Goal: Information Seeking & Learning: Learn about a topic

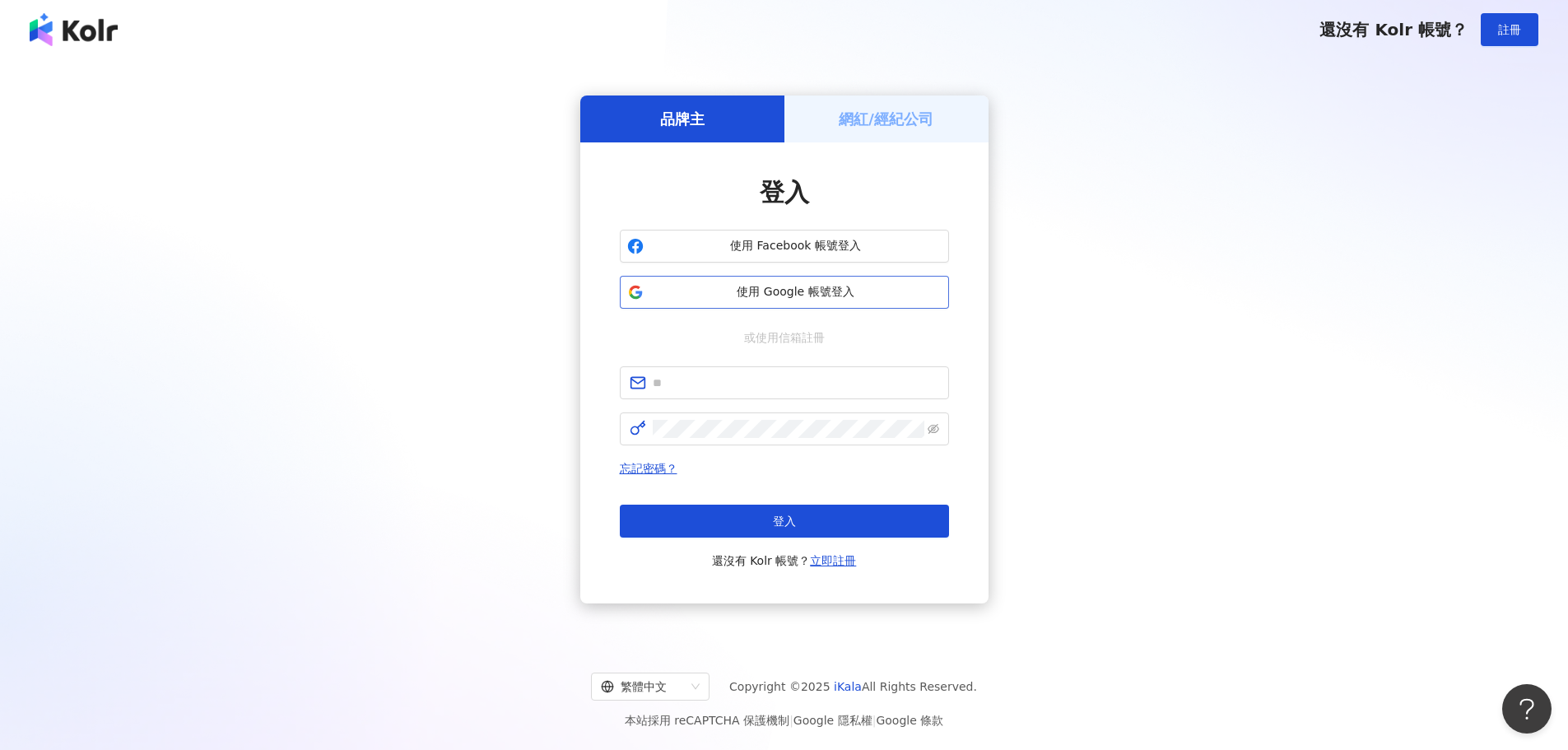
click at [692, 291] on span "使用 Google 帳號登入" at bounding box center [795, 292] width 292 height 16
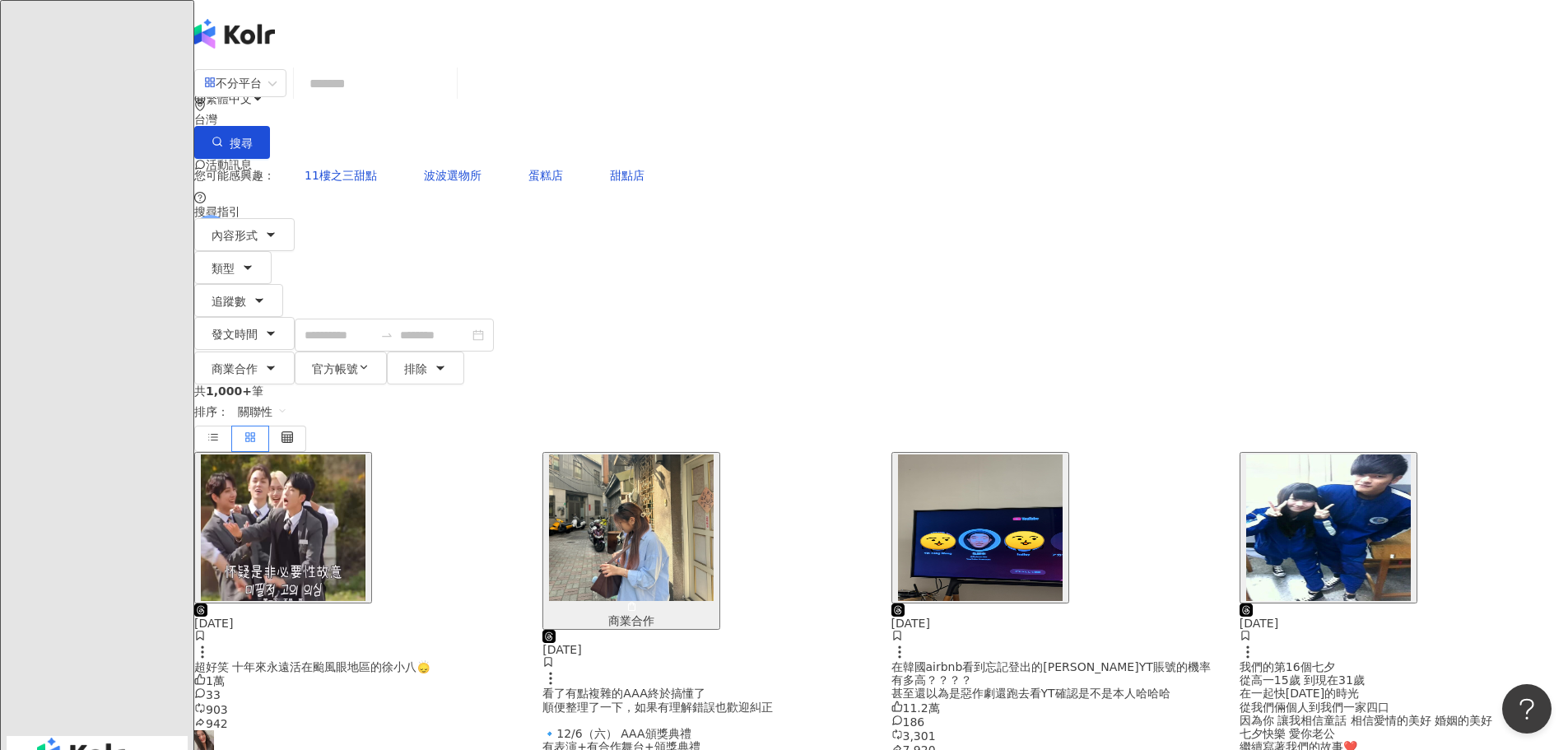
click at [450, 101] on input "search" at bounding box center [375, 84] width 150 height 36
type input "*"
type input "**"
click at [370, 361] on span "button" at bounding box center [363, 368] width 11 height 14
click at [447, 361] on icon "button" at bounding box center [441, 368] width 13 height 13
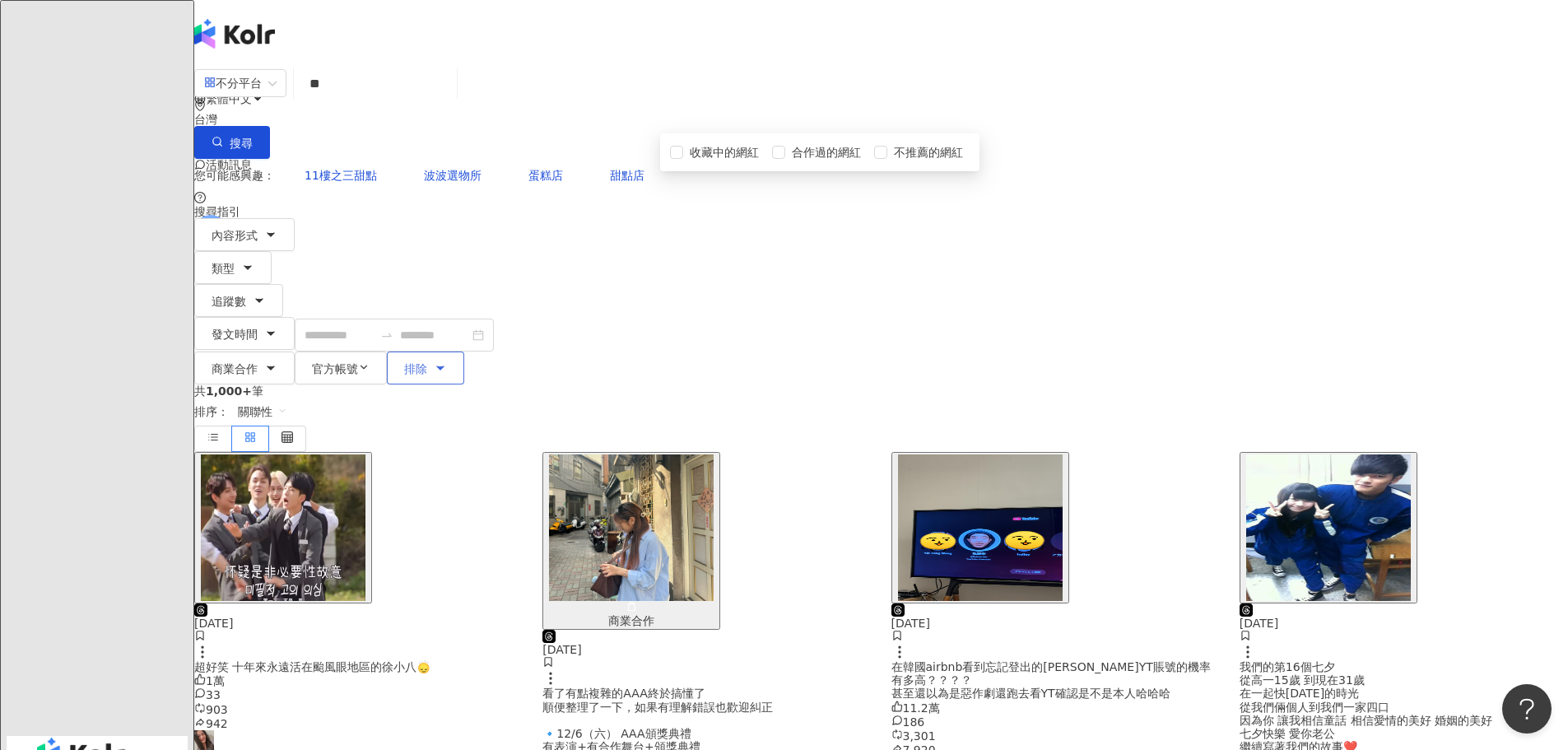
click at [447, 361] on icon "button" at bounding box center [441, 368] width 13 height 13
click at [294, 351] on button "商業合作" at bounding box center [244, 367] width 100 height 33
click at [277, 361] on icon "button" at bounding box center [271, 368] width 13 height 13
click at [294, 317] on button "發文時間" at bounding box center [244, 333] width 100 height 33
click at [283, 284] on button "追蹤數" at bounding box center [239, 300] width 89 height 33
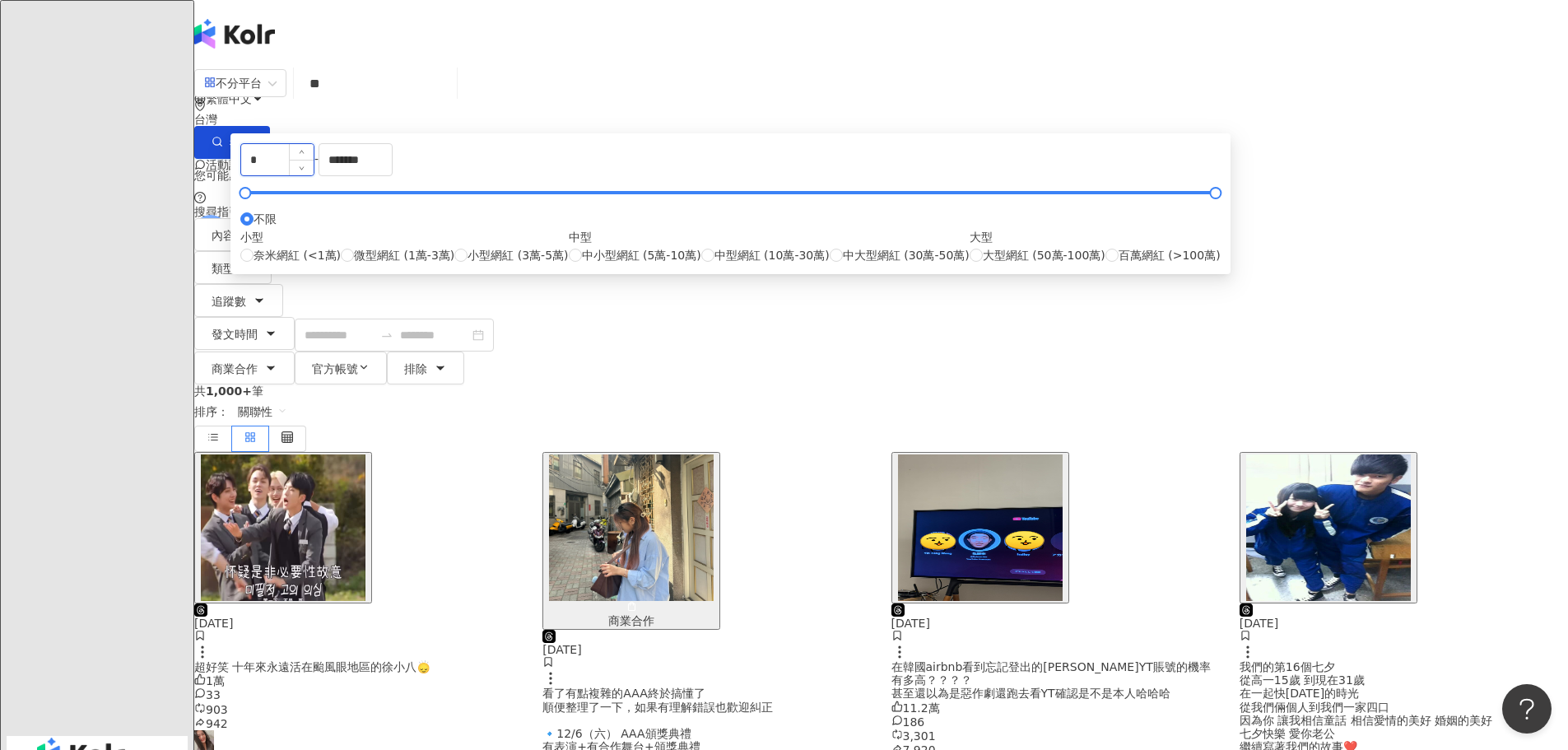
click at [313, 175] on input "*" at bounding box center [277, 159] width 73 height 31
type input "*"
type input "****"
click at [392, 175] on input "*******" at bounding box center [355, 159] width 73 height 31
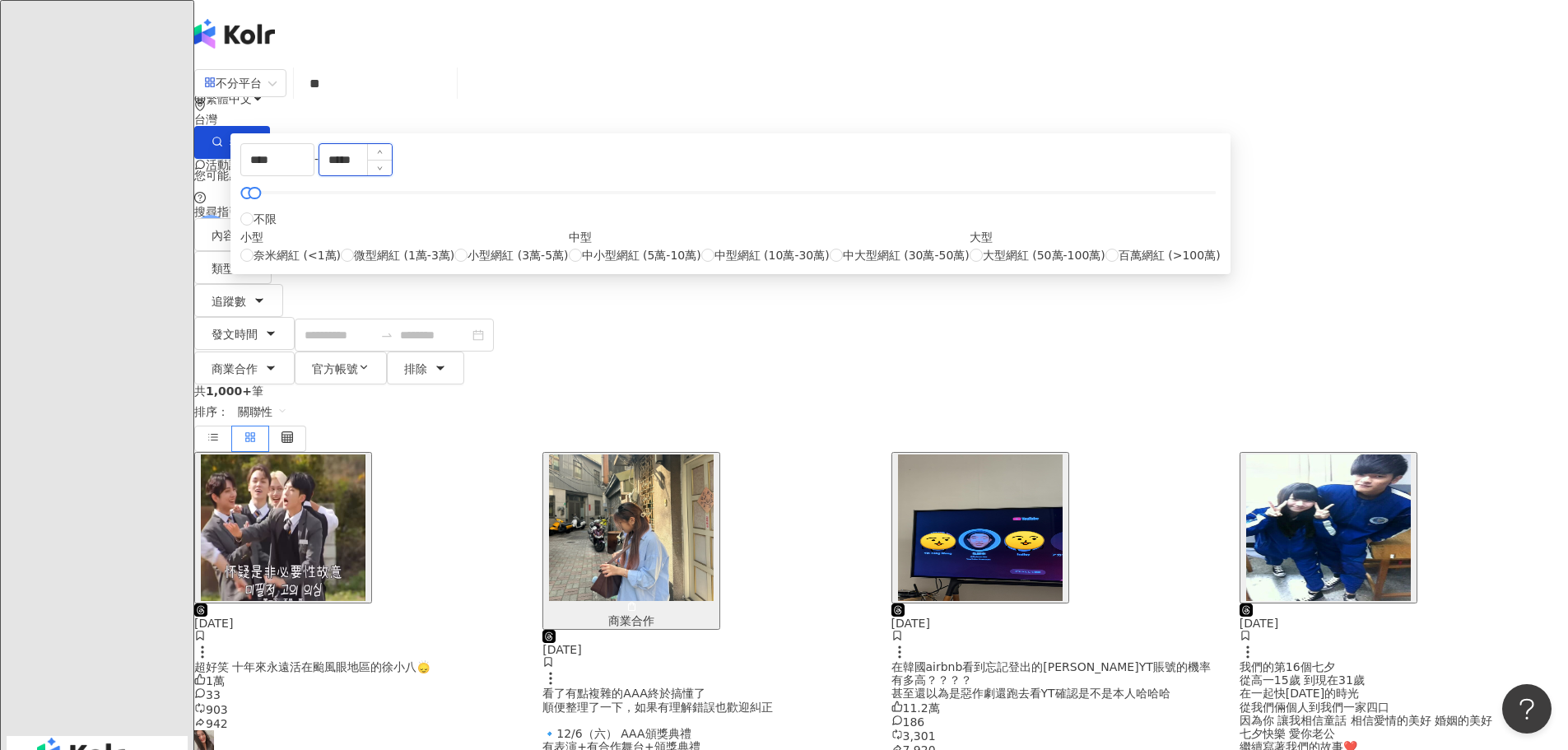
type input "*****"
click at [1140, 218] on div "內容形式 類型 追蹤數 發文時間 [DATE] Su Mo Tu We Th Fr Sa 31 1 2 3 4 5 6 7 8 9 10 11 12 13 1…" at bounding box center [881, 301] width 1374 height 166
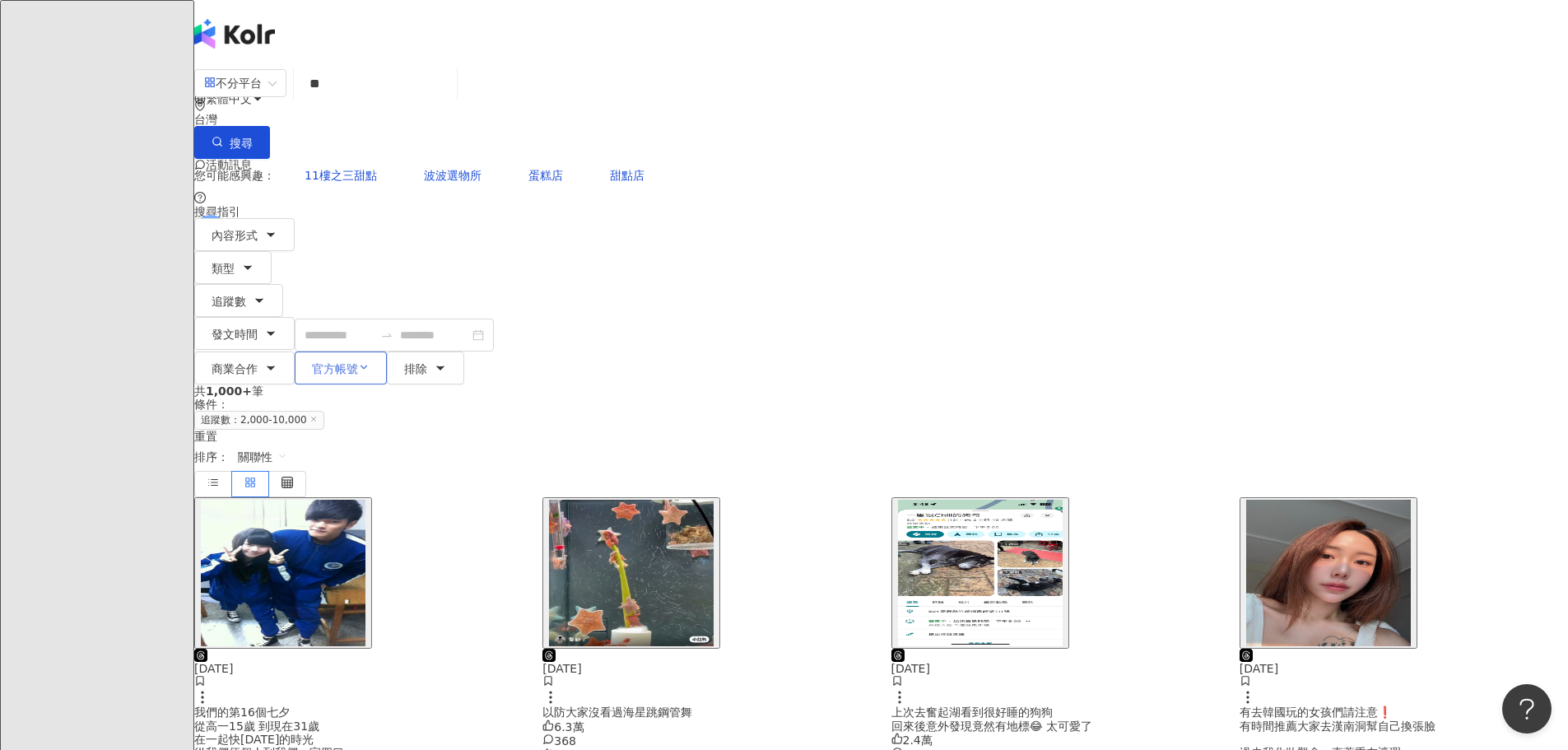
click at [387, 351] on button "官方帳號" at bounding box center [341, 367] width 92 height 33
click at [294, 351] on button "商業合作" at bounding box center [244, 367] width 100 height 33
click at [294, 317] on button "發文時間" at bounding box center [244, 333] width 100 height 33
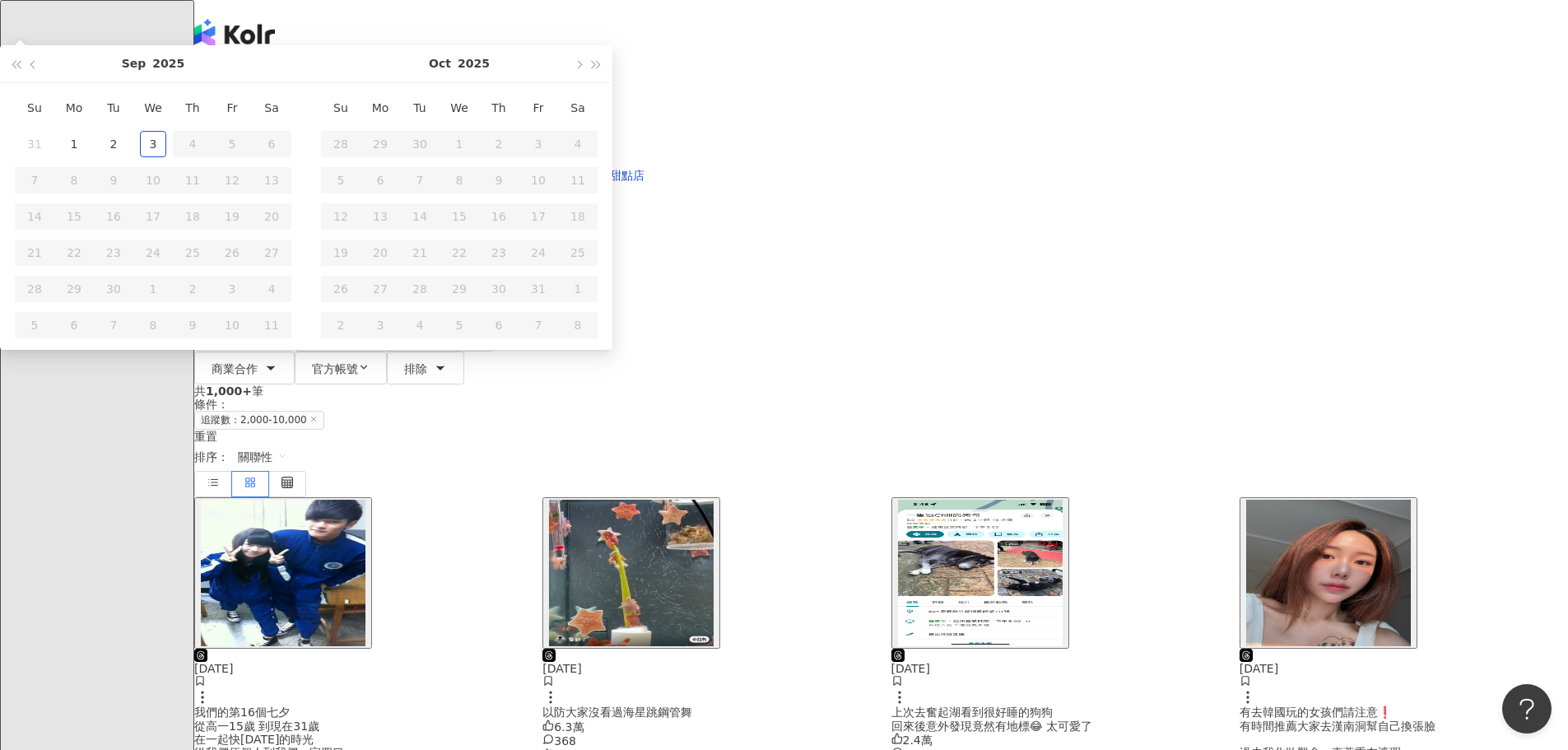
click at [294, 317] on button "發文時間" at bounding box center [244, 333] width 100 height 33
click at [272, 251] on button "類型" at bounding box center [233, 267] width 77 height 33
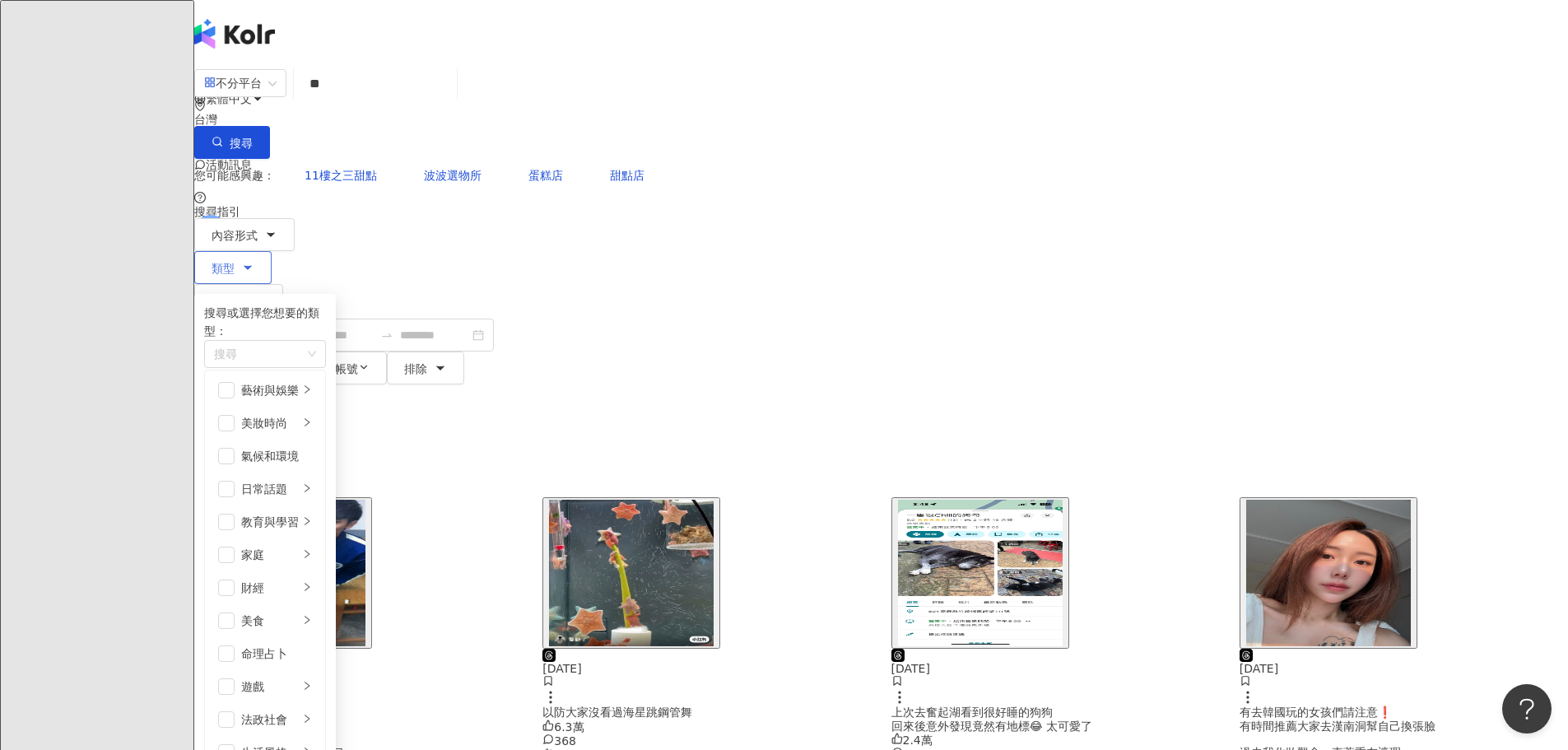
click at [255, 261] on icon "button" at bounding box center [248, 268] width 13 height 13
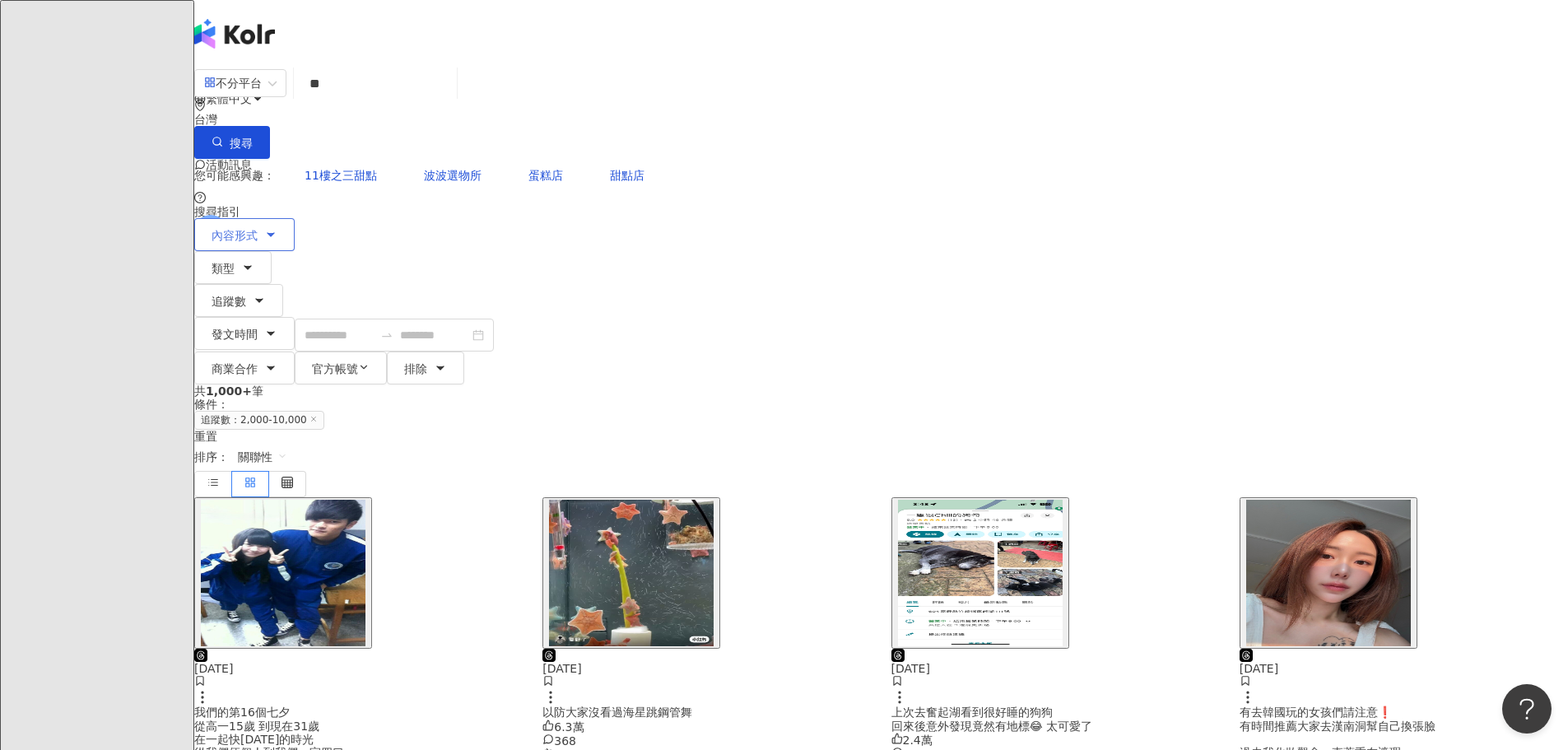
click at [294, 218] on button "內容形式" at bounding box center [244, 234] width 100 height 33
click at [287, 443] on span "關聯性" at bounding box center [262, 457] width 49 height 26
click at [1264, 314] on div "互動數" at bounding box center [1270, 310] width 46 height 18
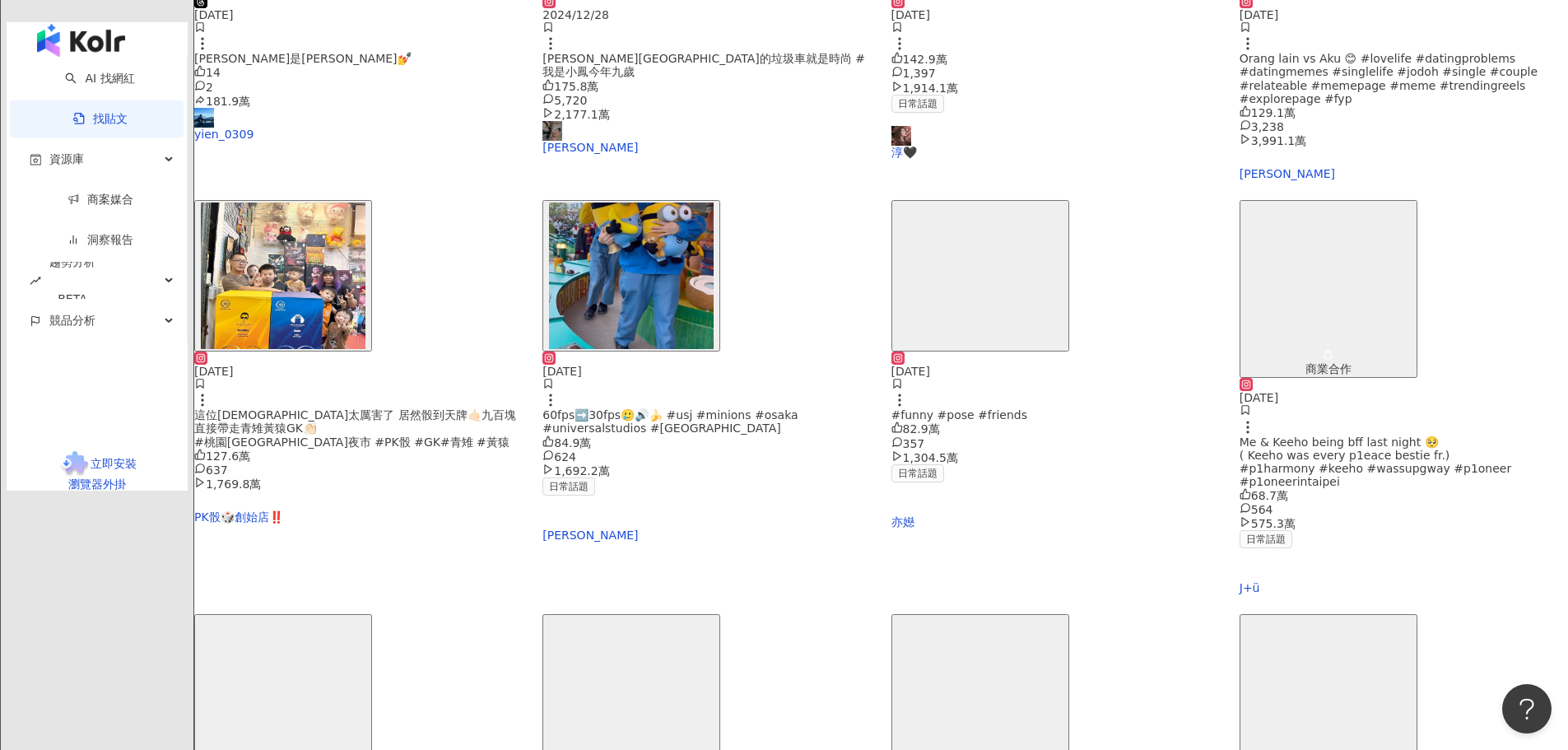
scroll to position [645, 0]
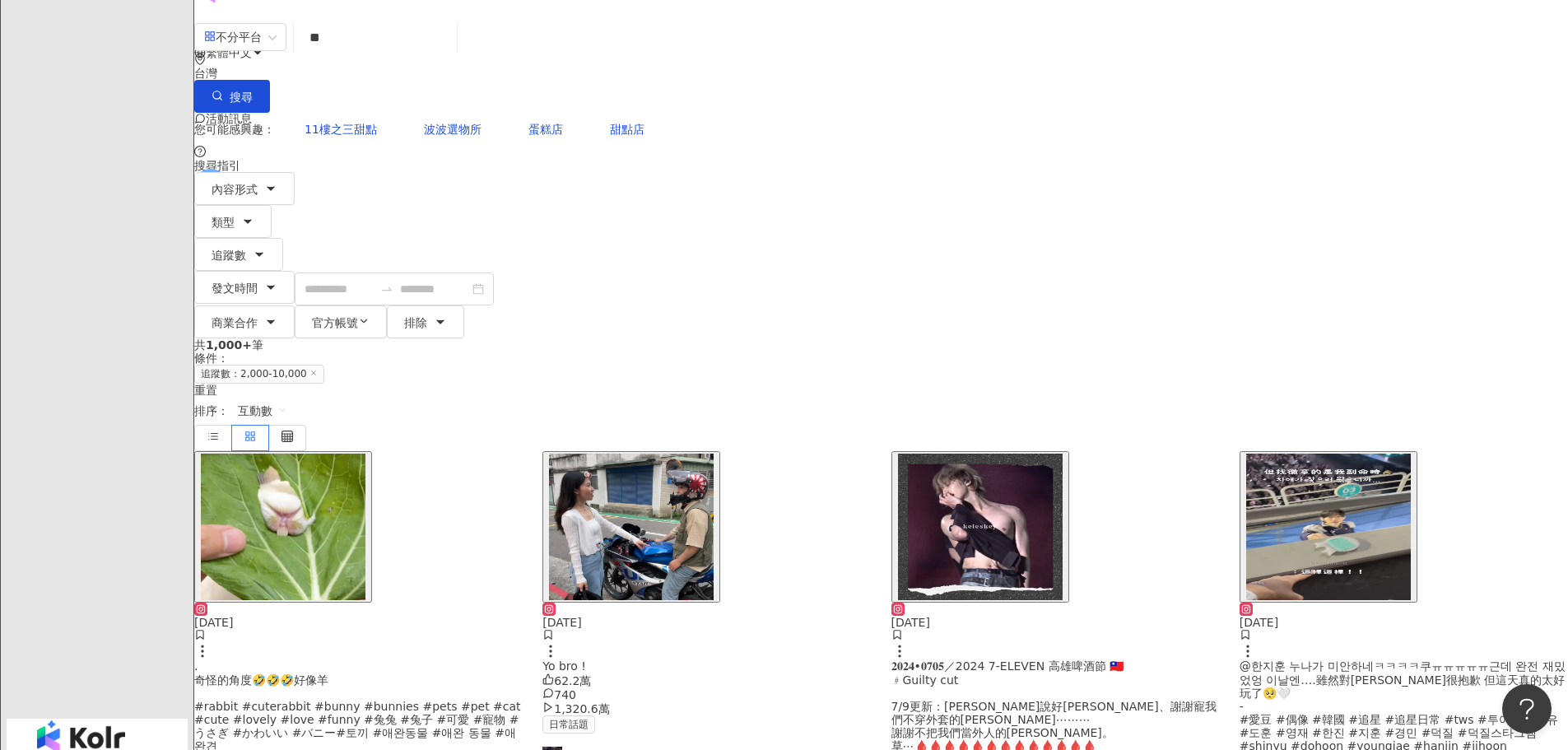
scroll to position [0, 0]
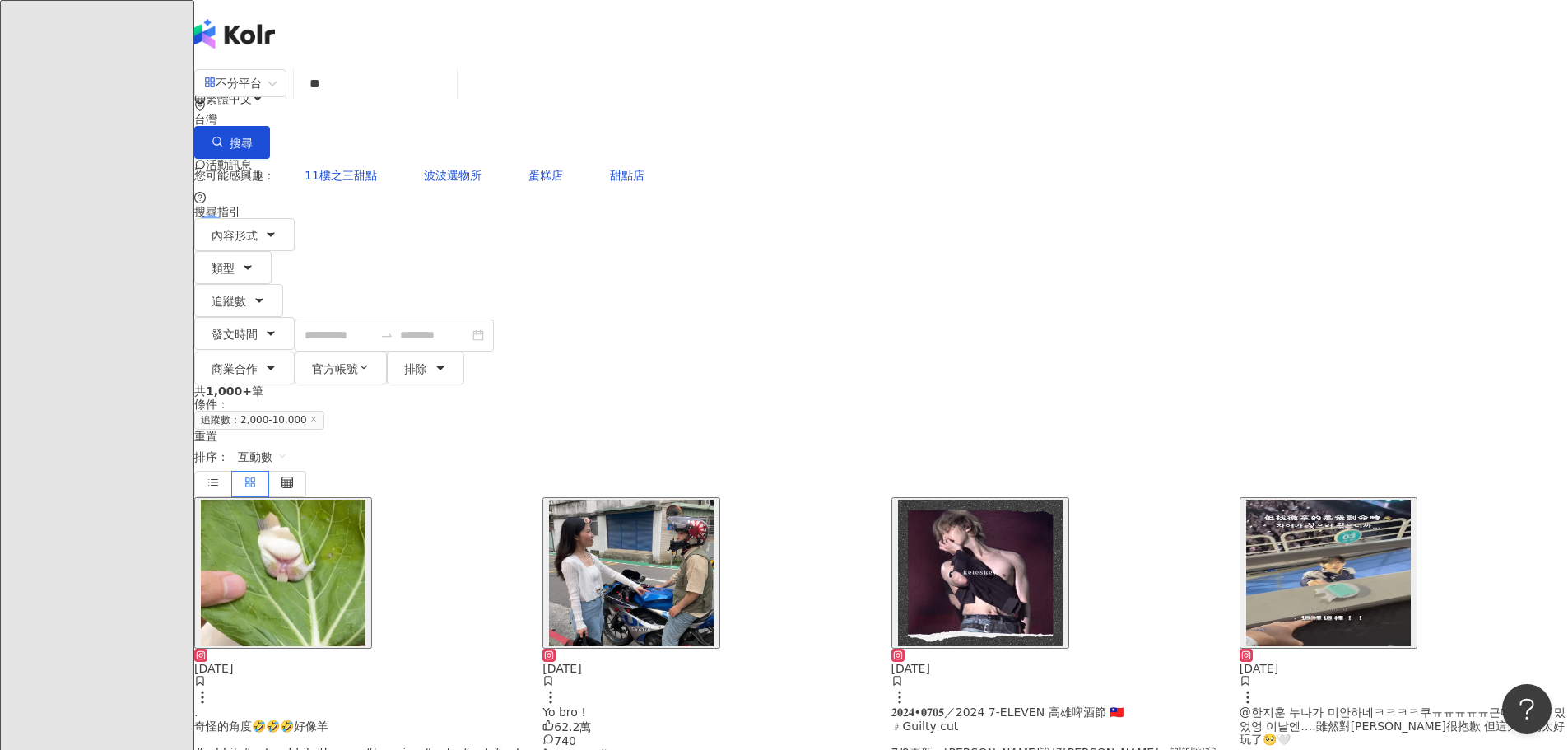
click at [450, 97] on input "**" at bounding box center [375, 84] width 150 height 36
type input "****"
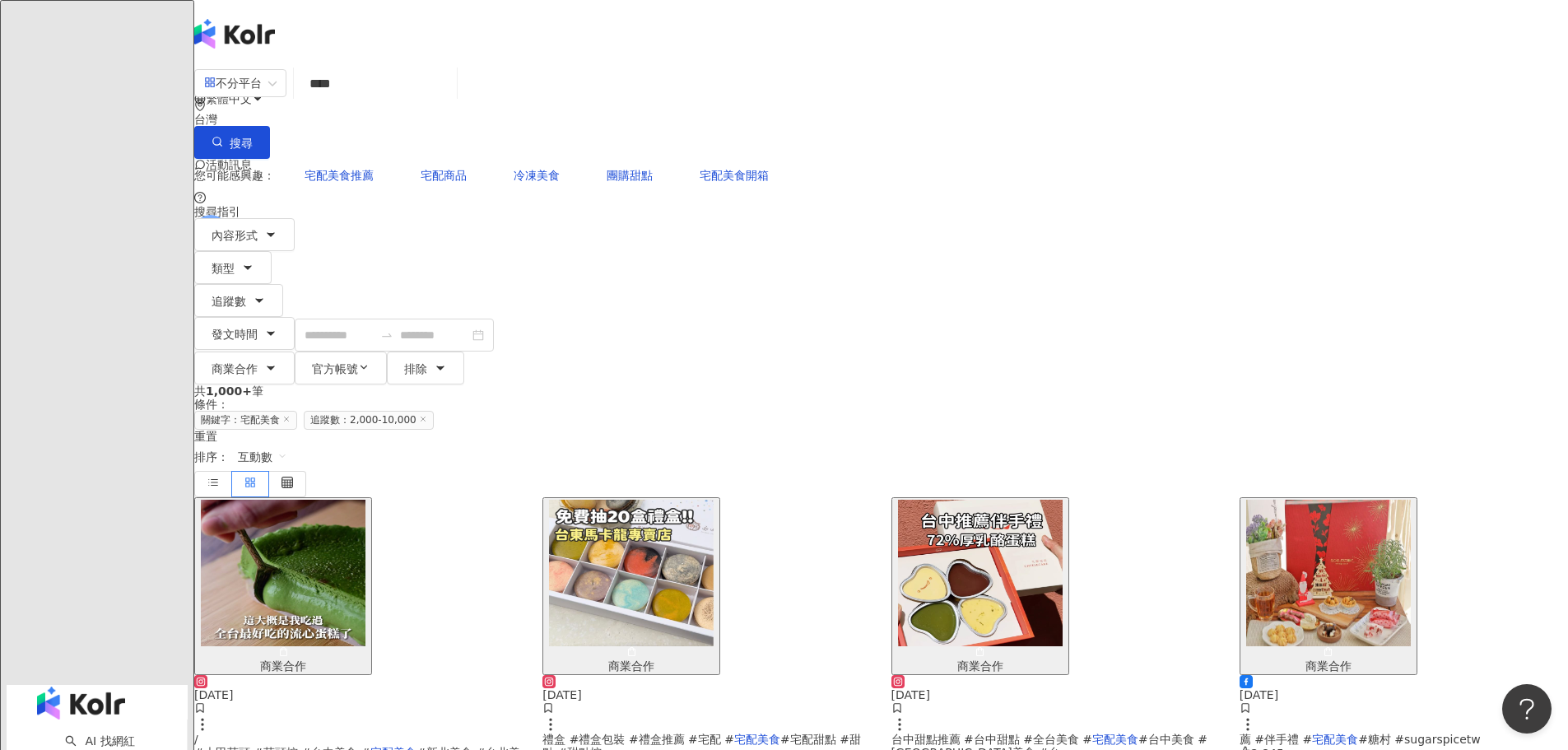
click at [371, 732] on span "/ #大甲芋頭 #芋頭控 #台中美食 #" at bounding box center [282, 745] width 176 height 26
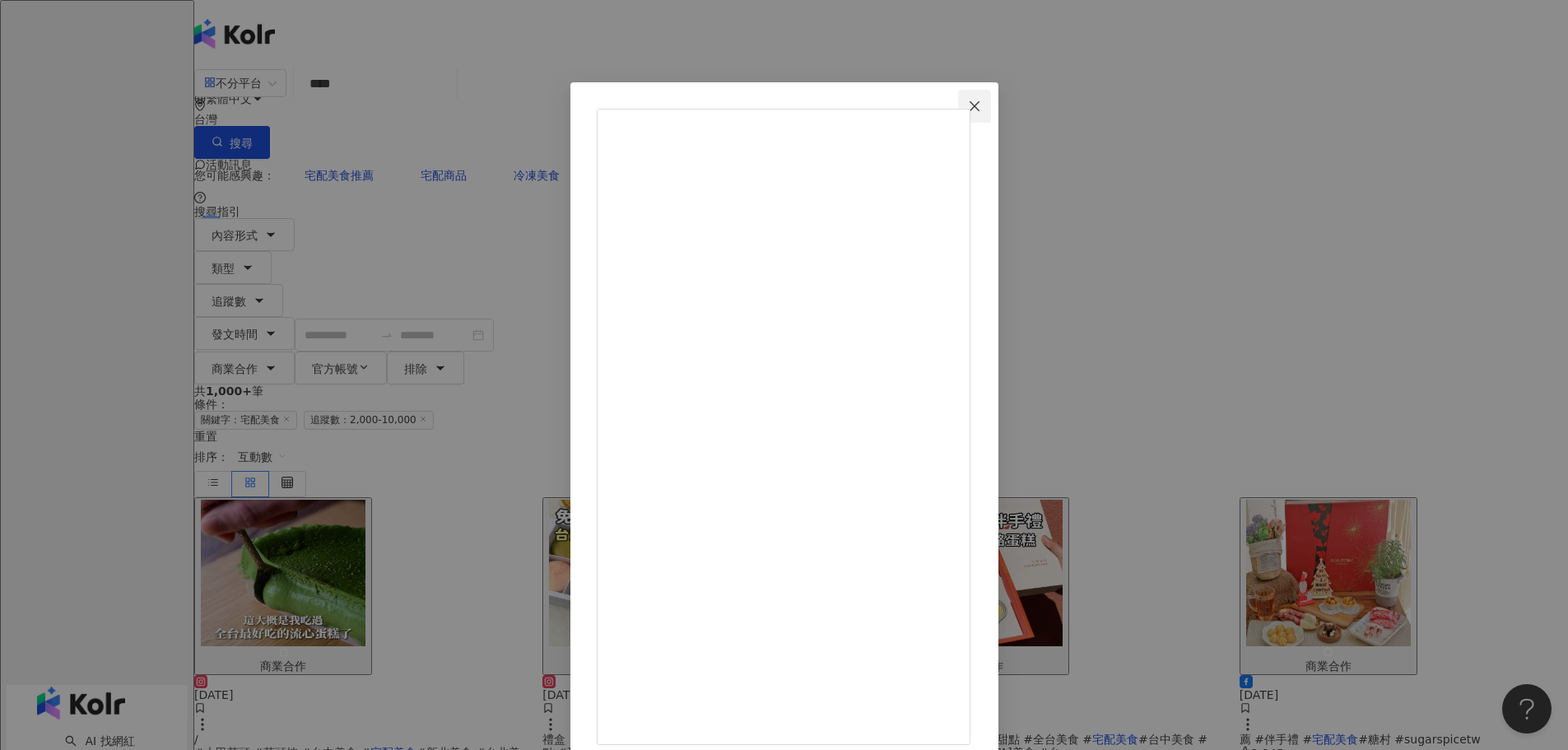
click at [981, 108] on icon "close" at bounding box center [975, 107] width 13 height 13
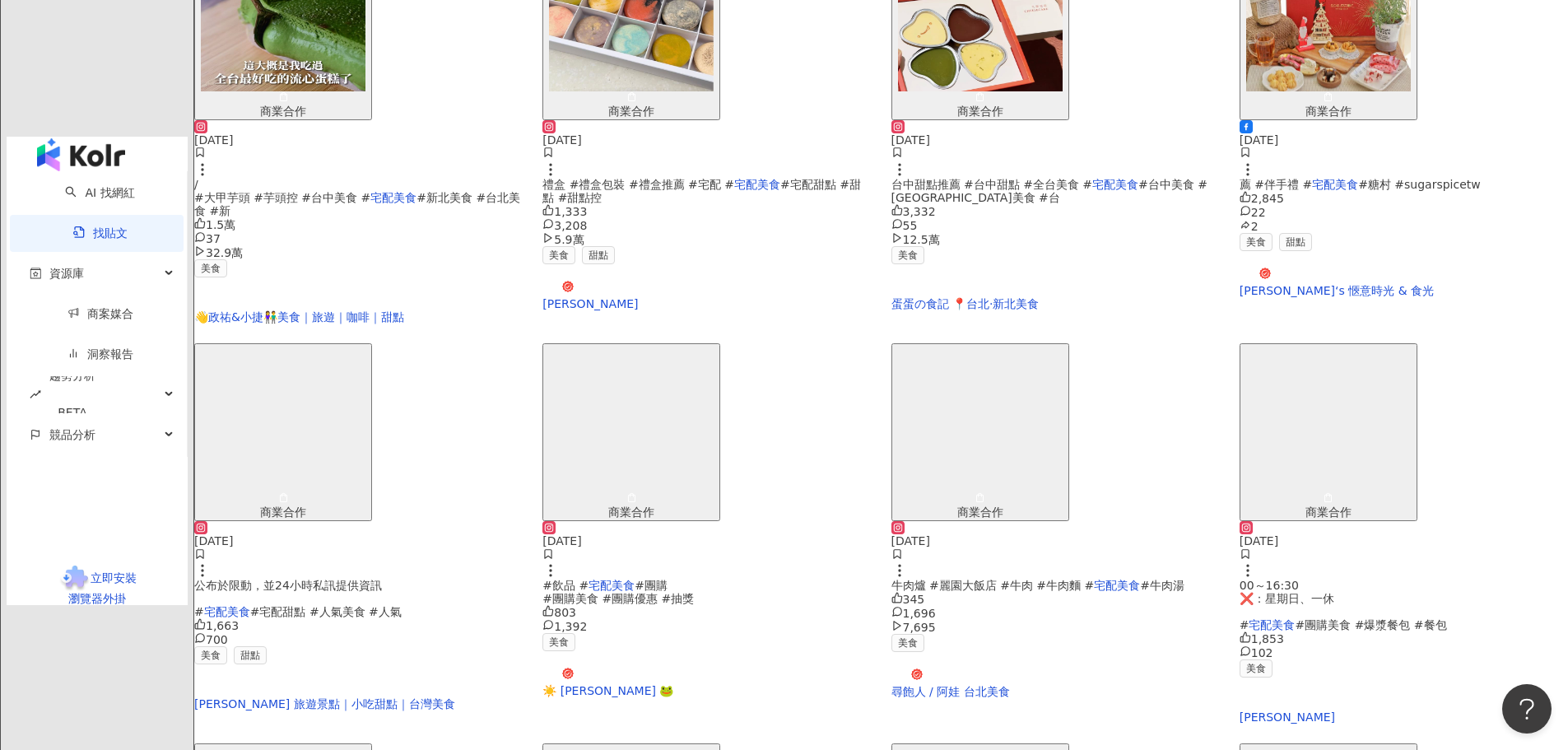
scroll to position [546, 0]
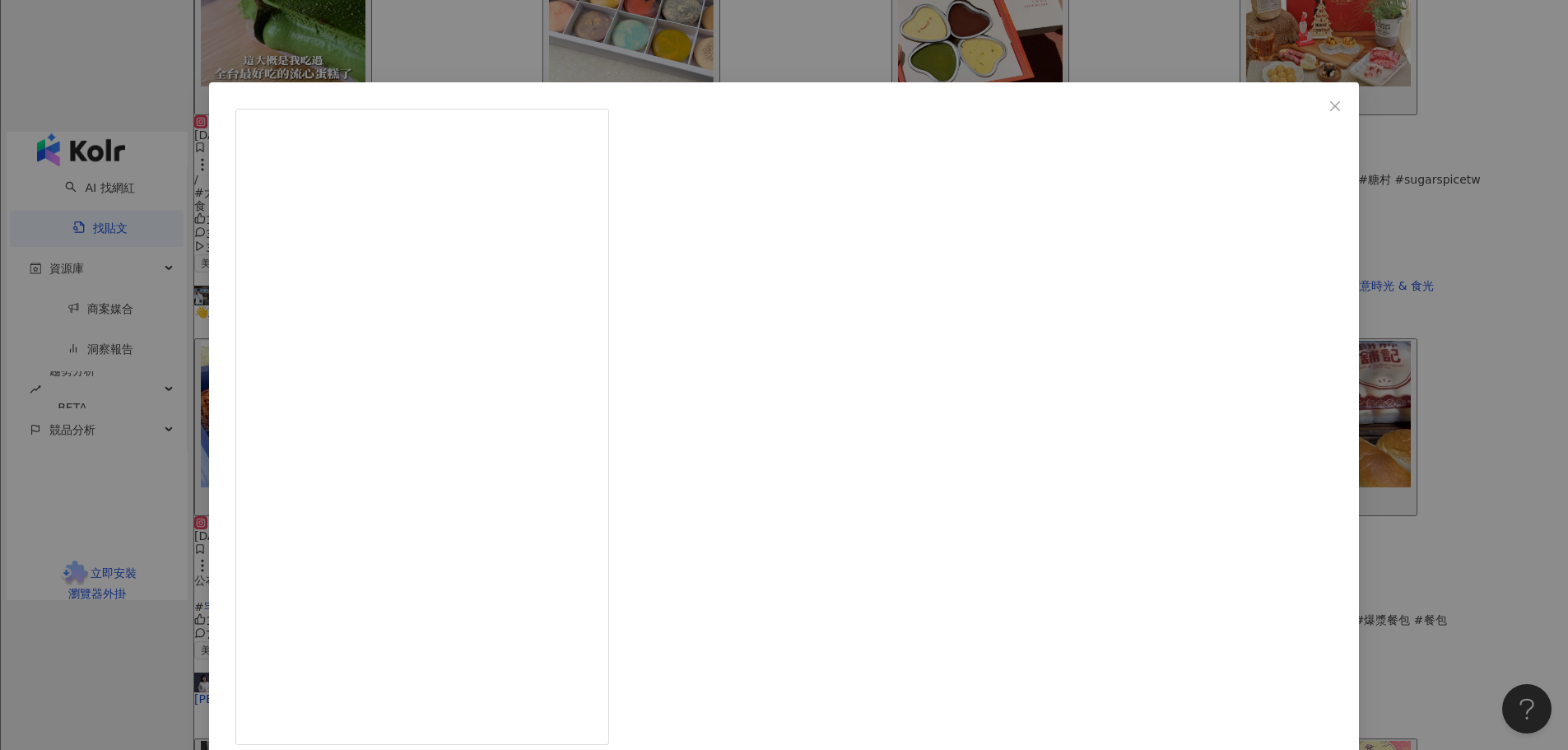
click at [1328, 107] on icon "close" at bounding box center [1335, 107] width 13 height 13
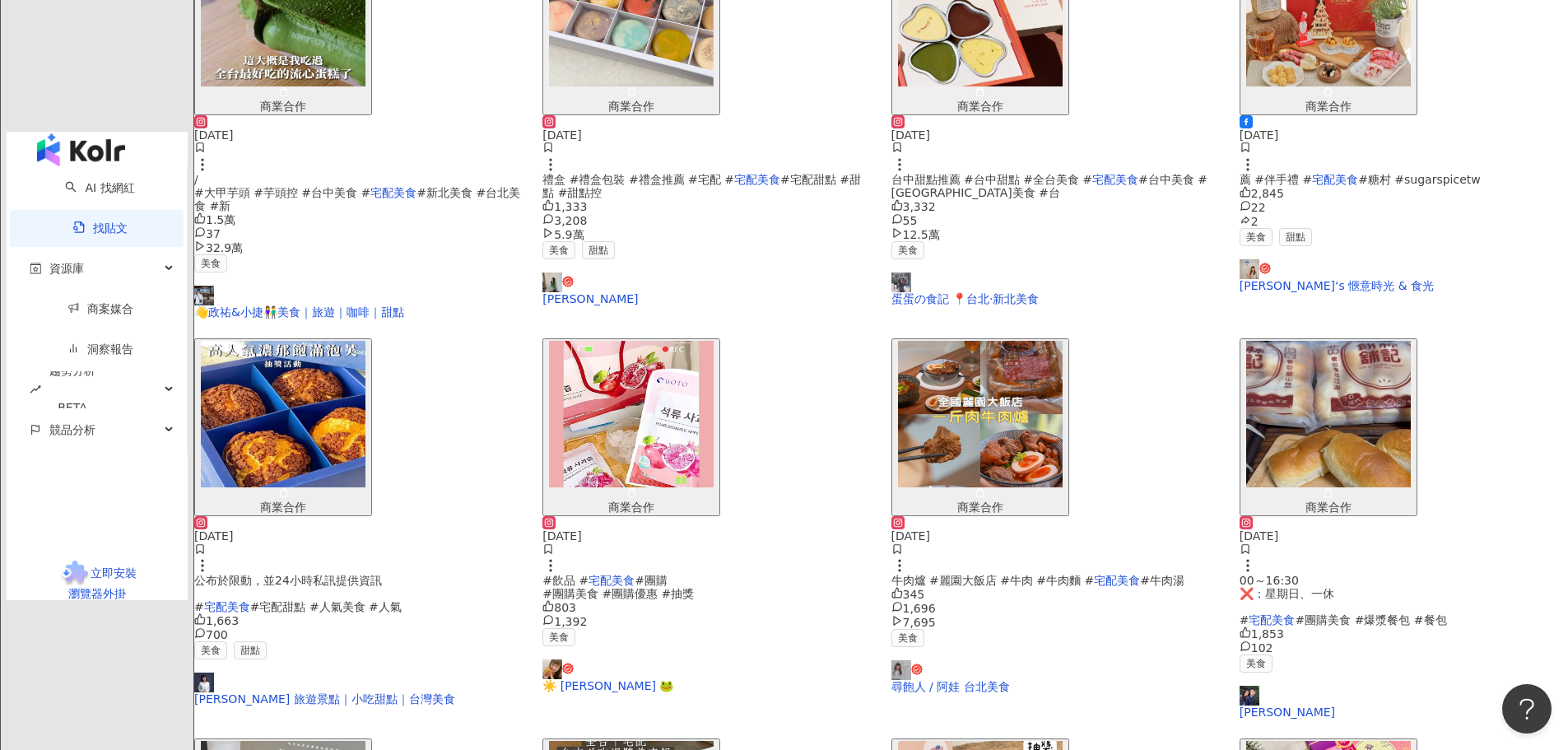
scroll to position [778, 0]
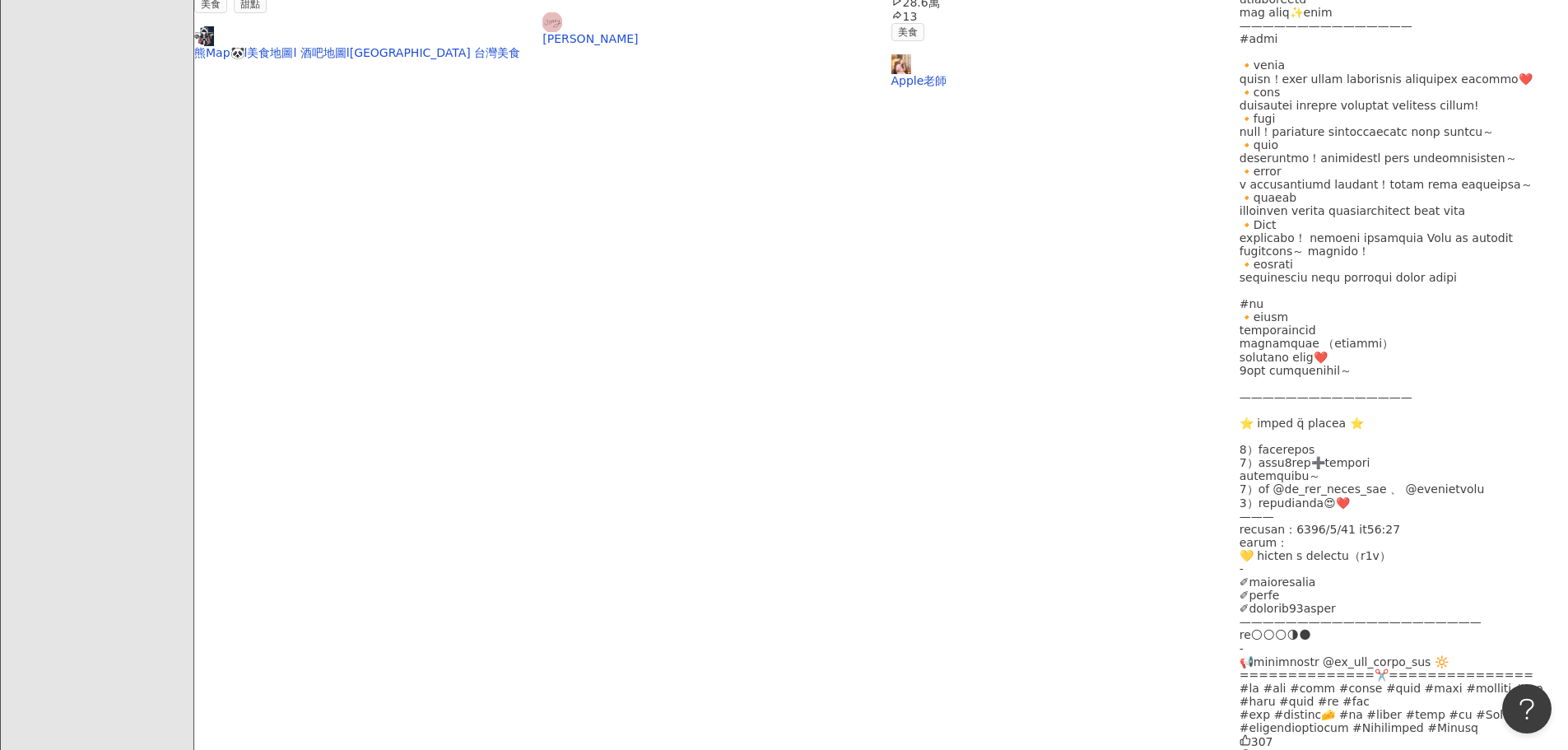
scroll to position [802, 0]
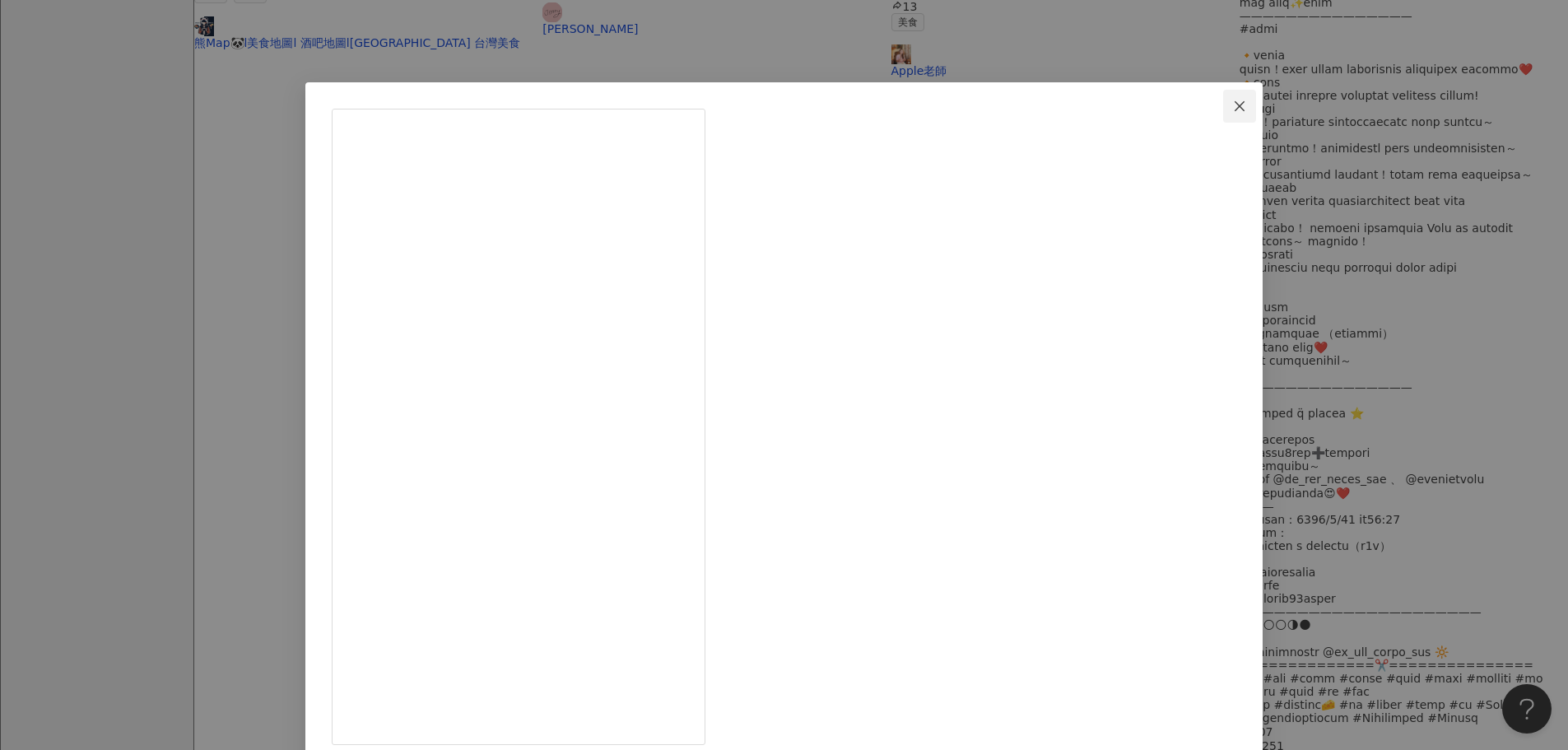
click at [1233, 108] on icon "close" at bounding box center [1240, 107] width 13 height 13
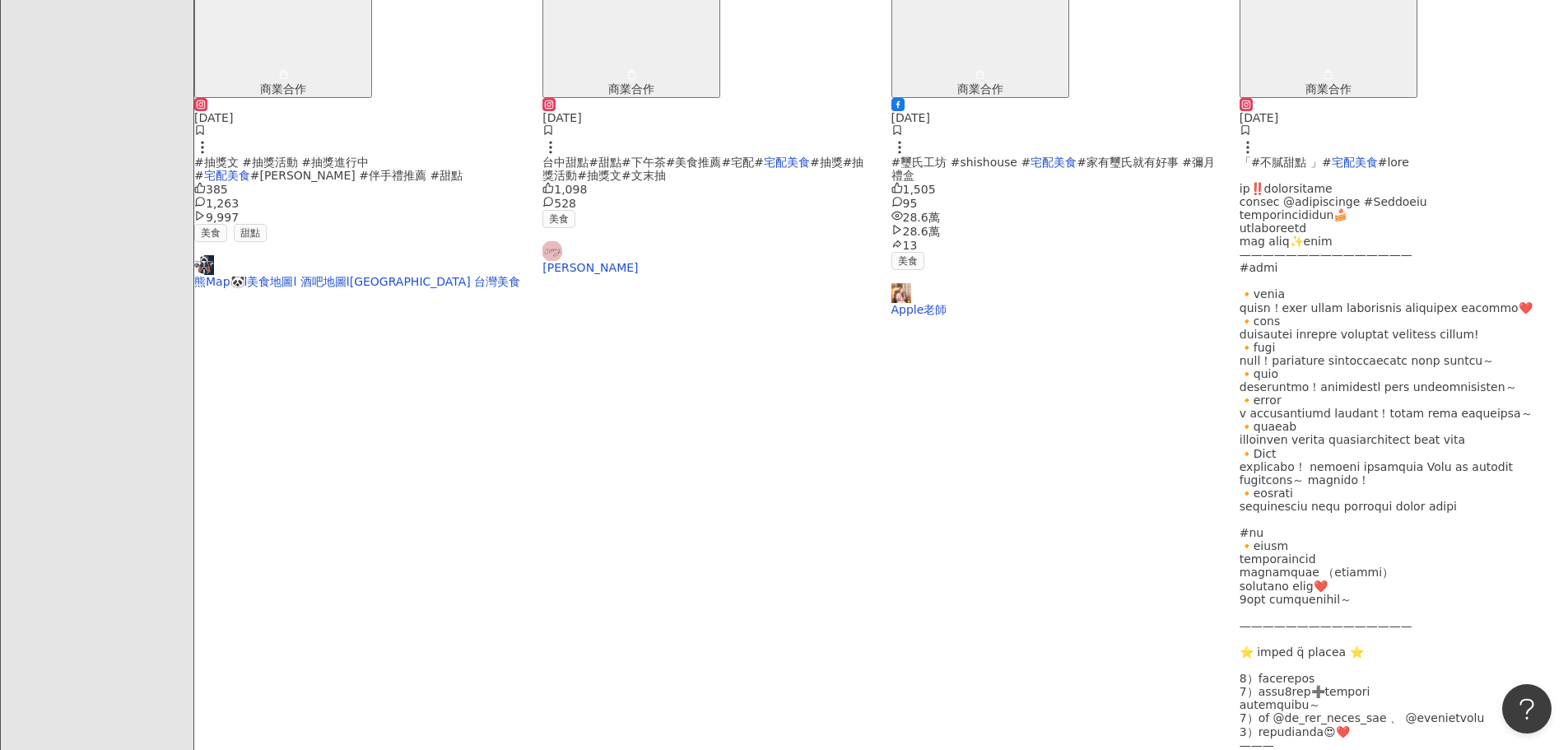
scroll to position [857, 0]
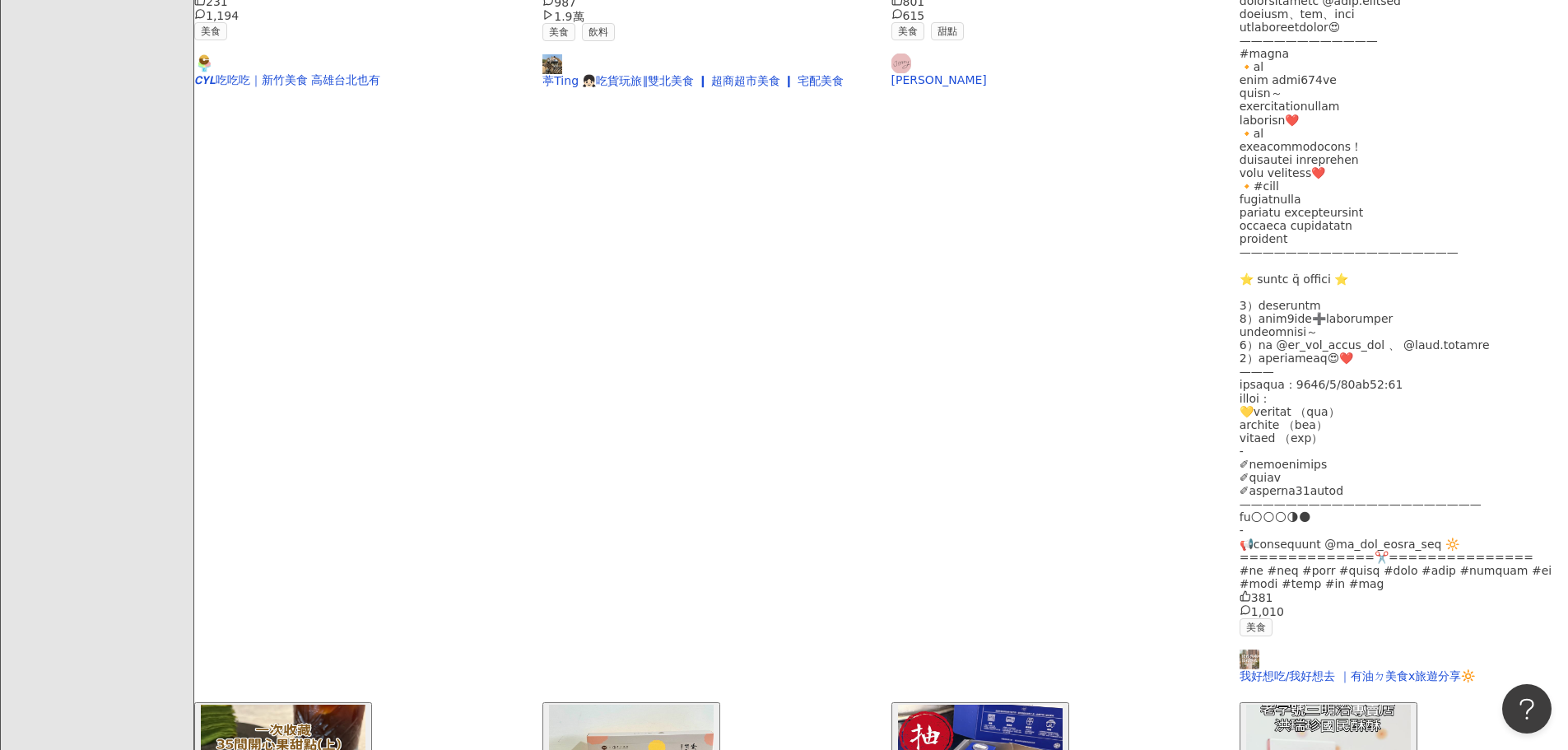
scroll to position [758, 0]
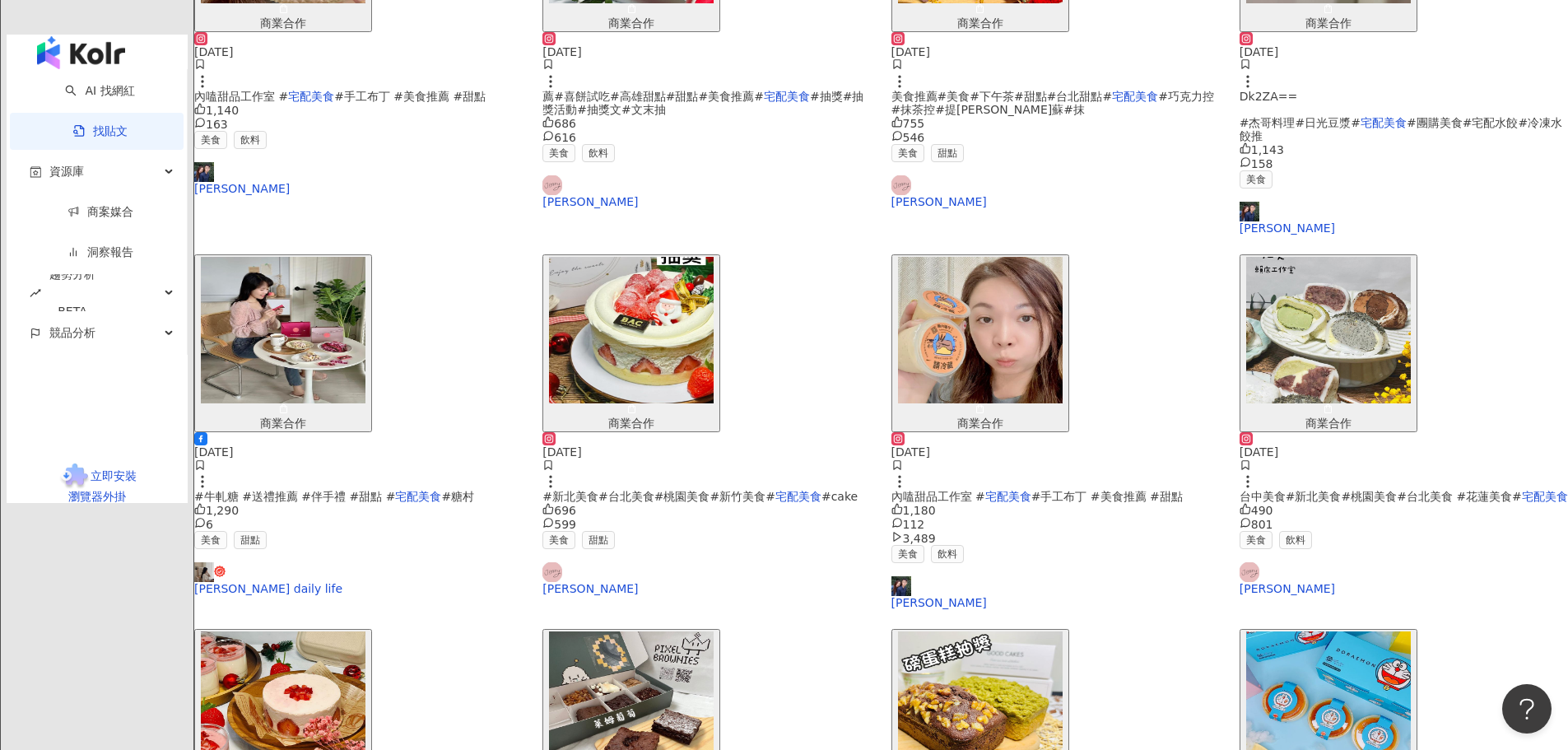
scroll to position [671, 0]
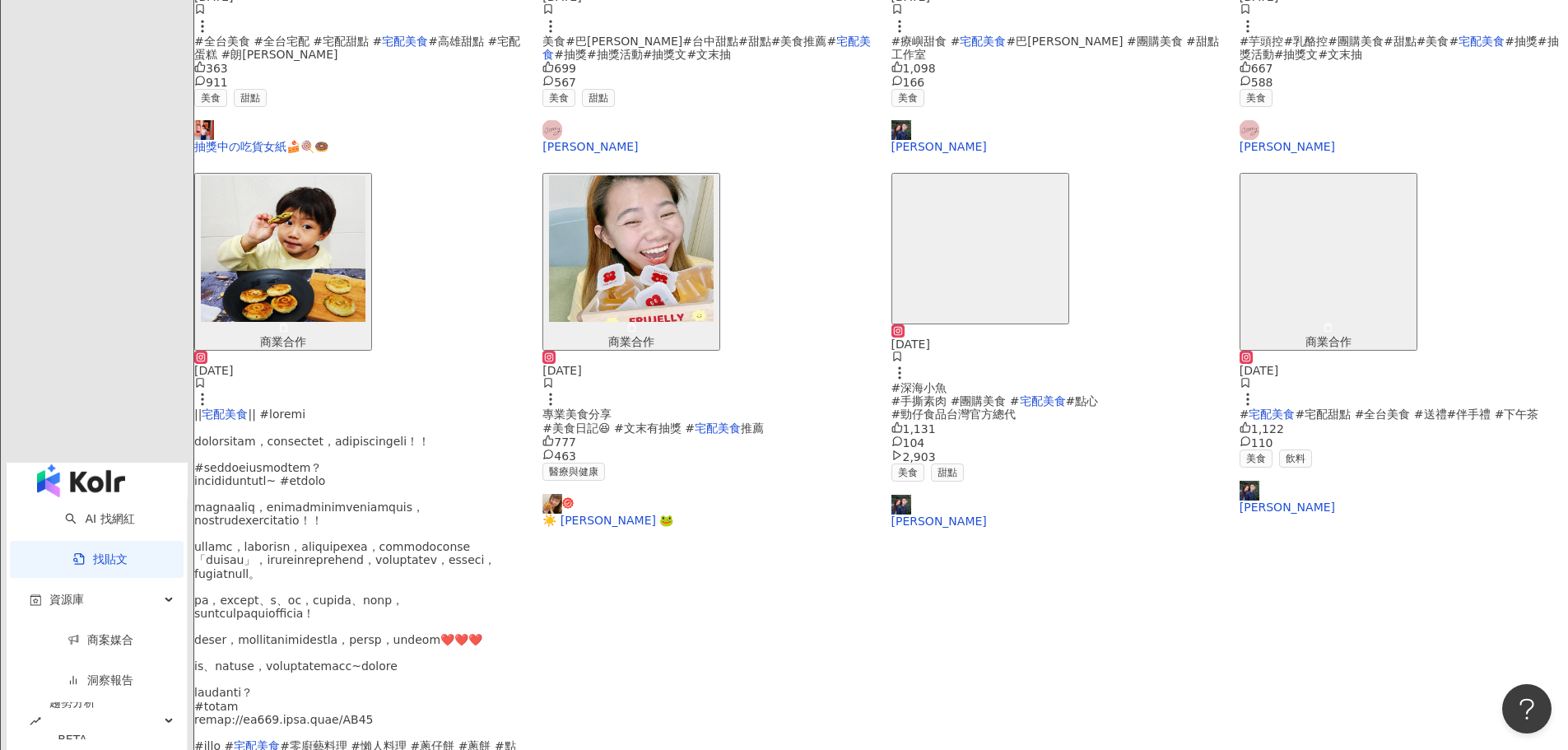
scroll to position [678, 0]
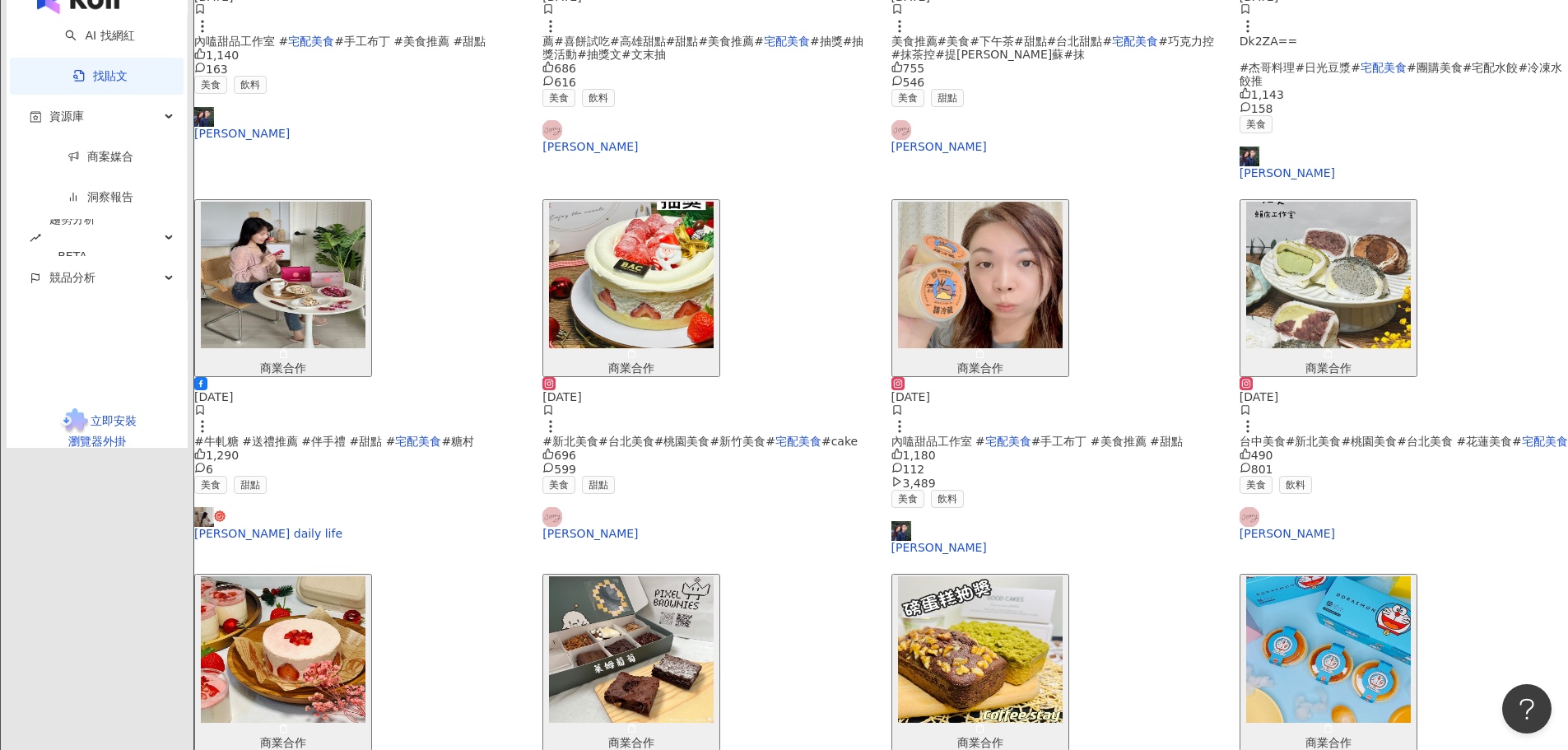
scroll to position [671, 0]
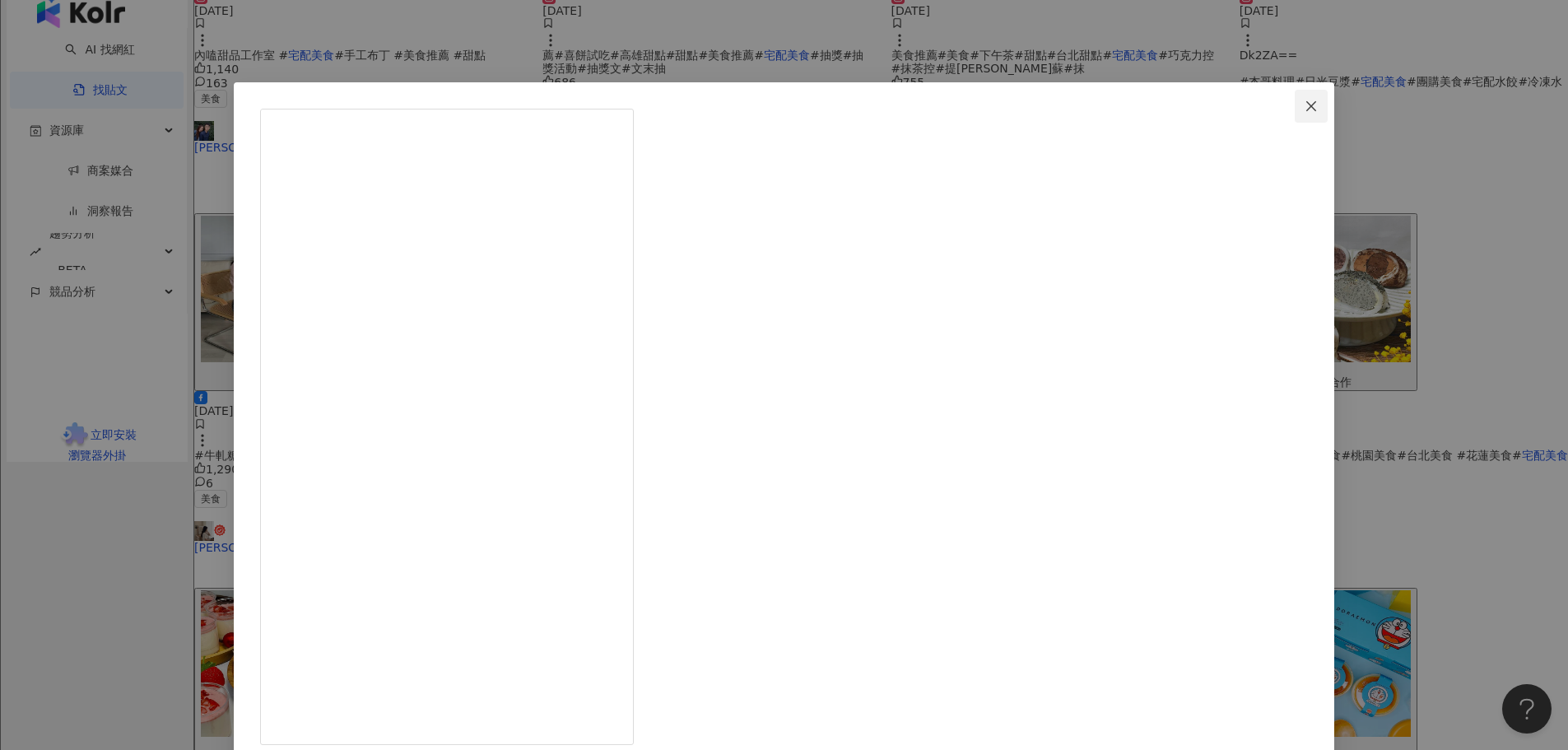
click at [1305, 111] on icon "close" at bounding box center [1311, 107] width 13 height 13
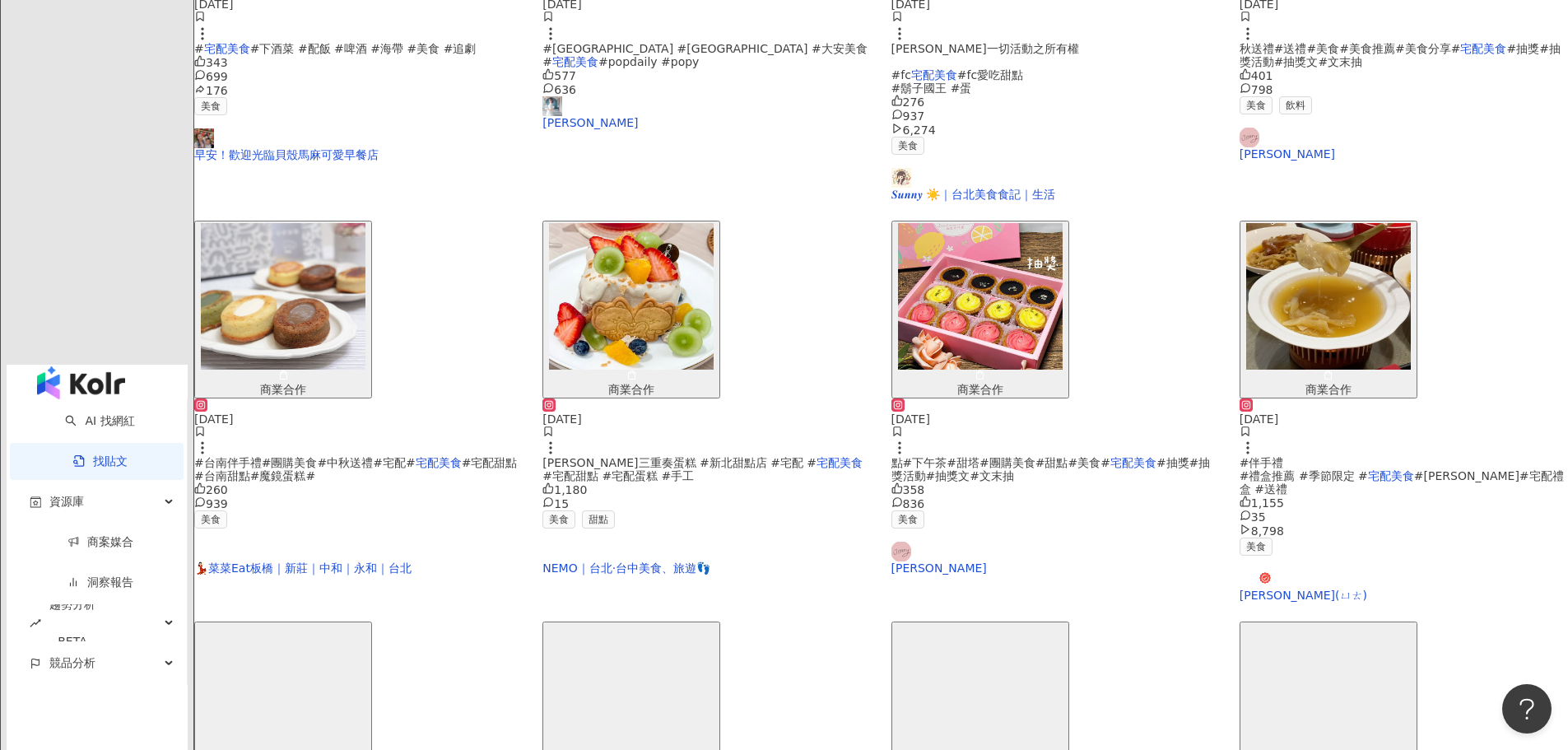
scroll to position [679, 0]
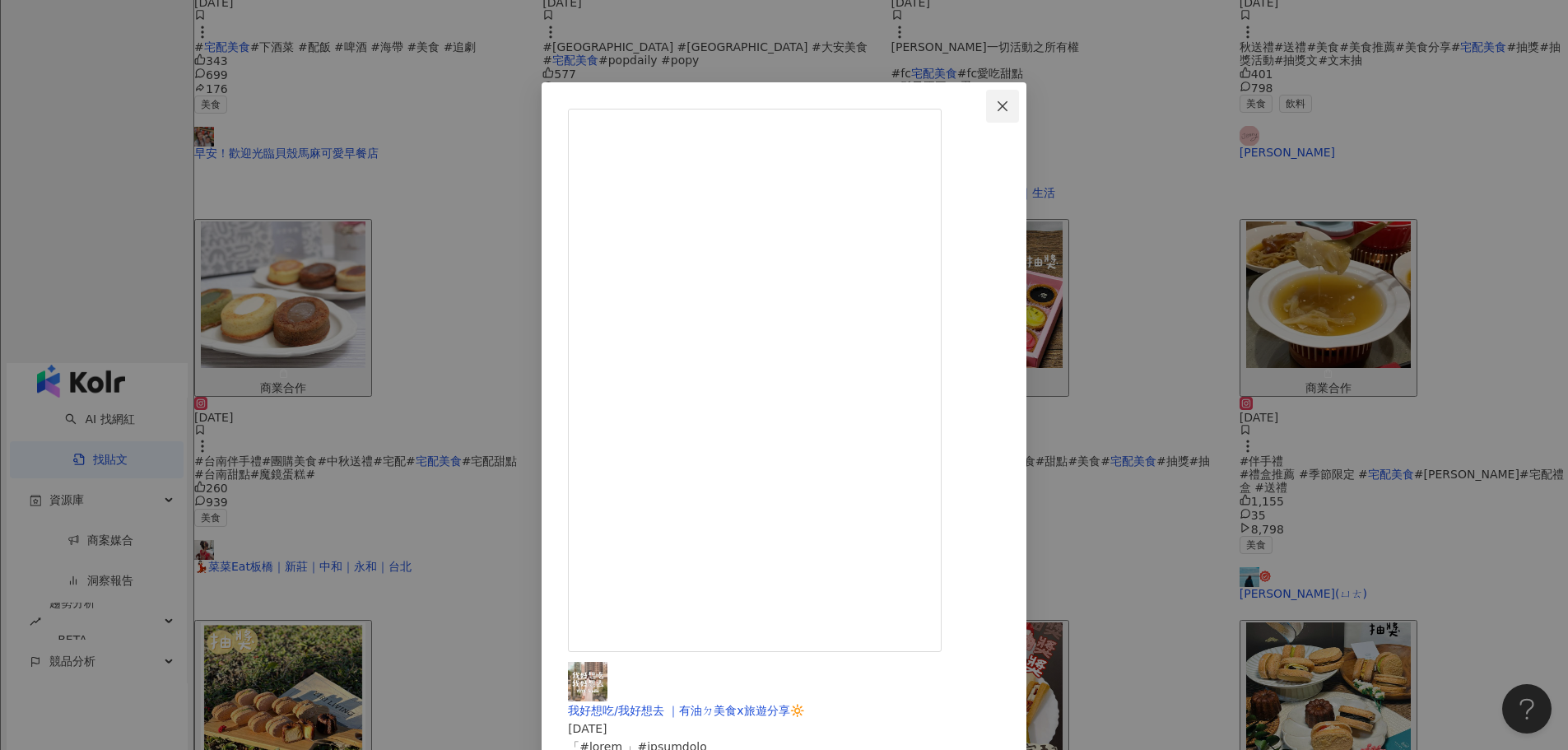
click at [1009, 102] on icon "close" at bounding box center [1002, 107] width 13 height 13
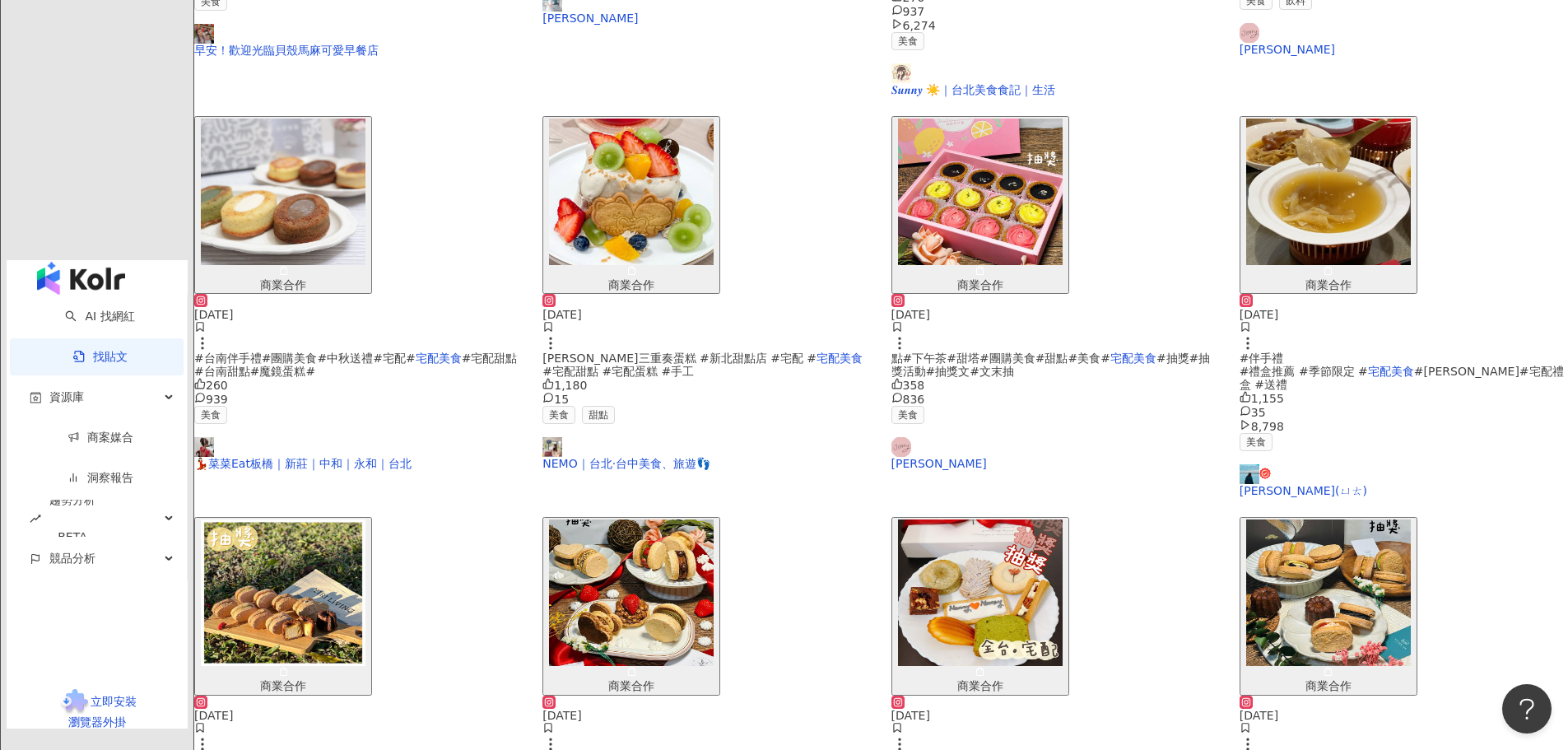
scroll to position [797, 0]
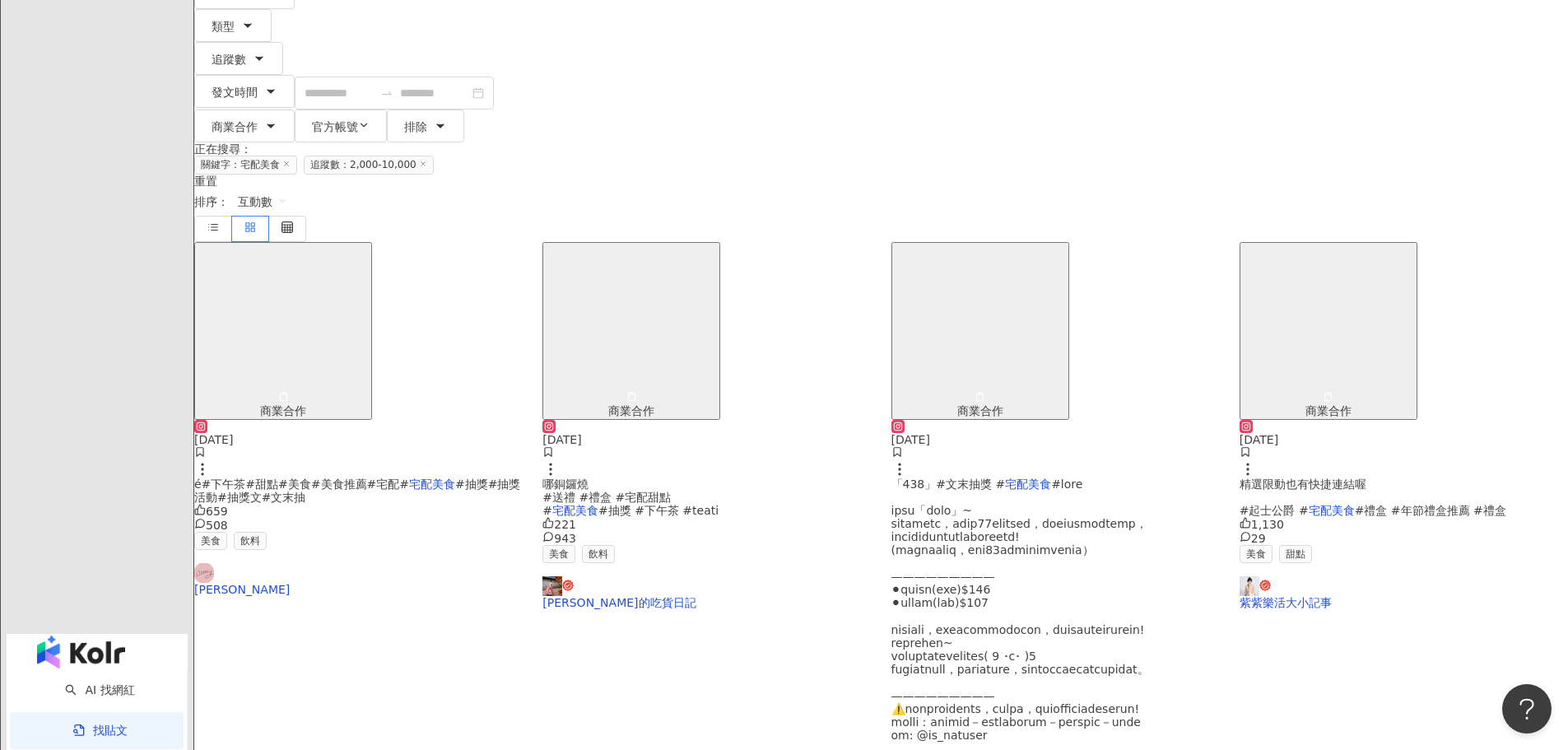
scroll to position [260, 0]
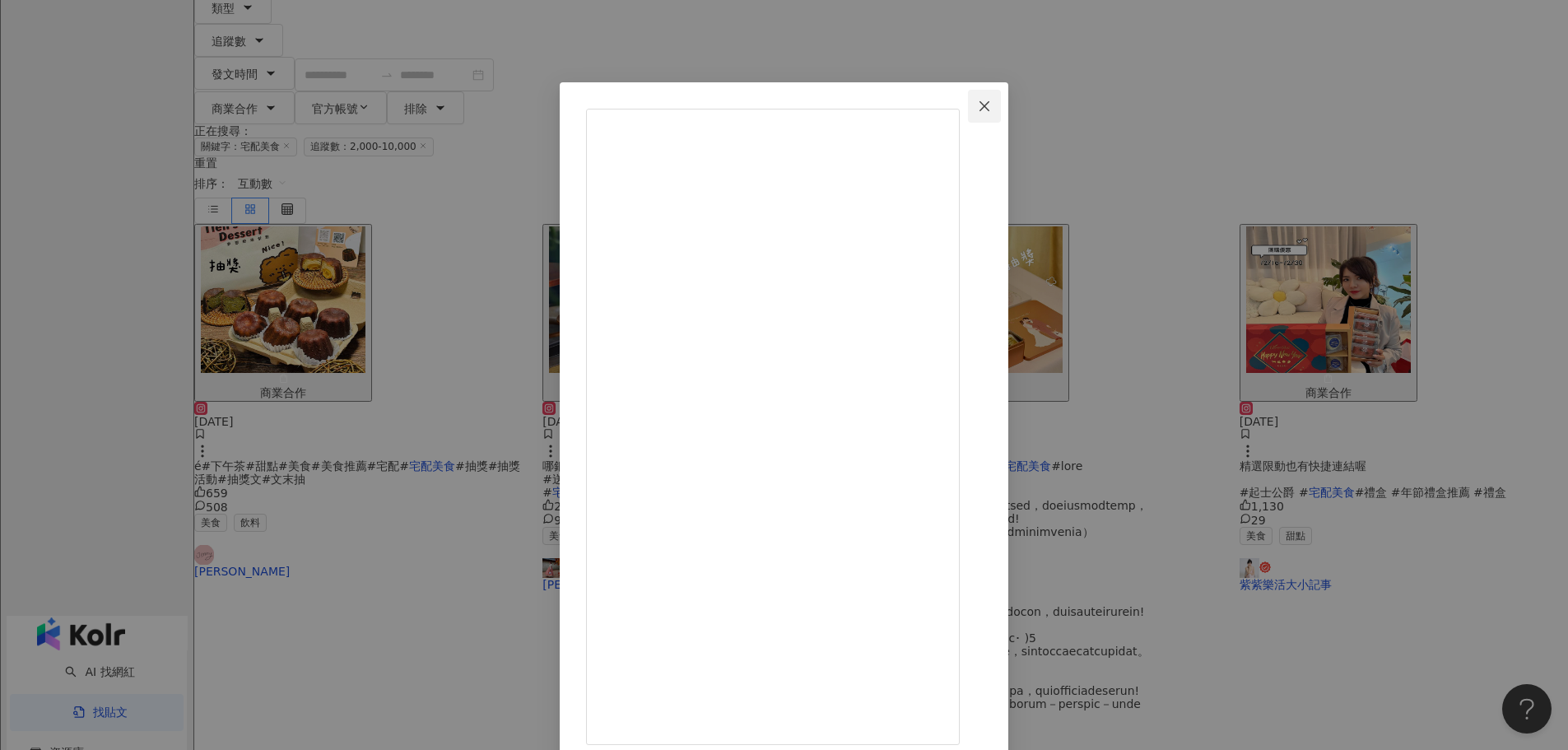
click at [991, 103] on icon "close" at bounding box center [984, 107] width 13 height 13
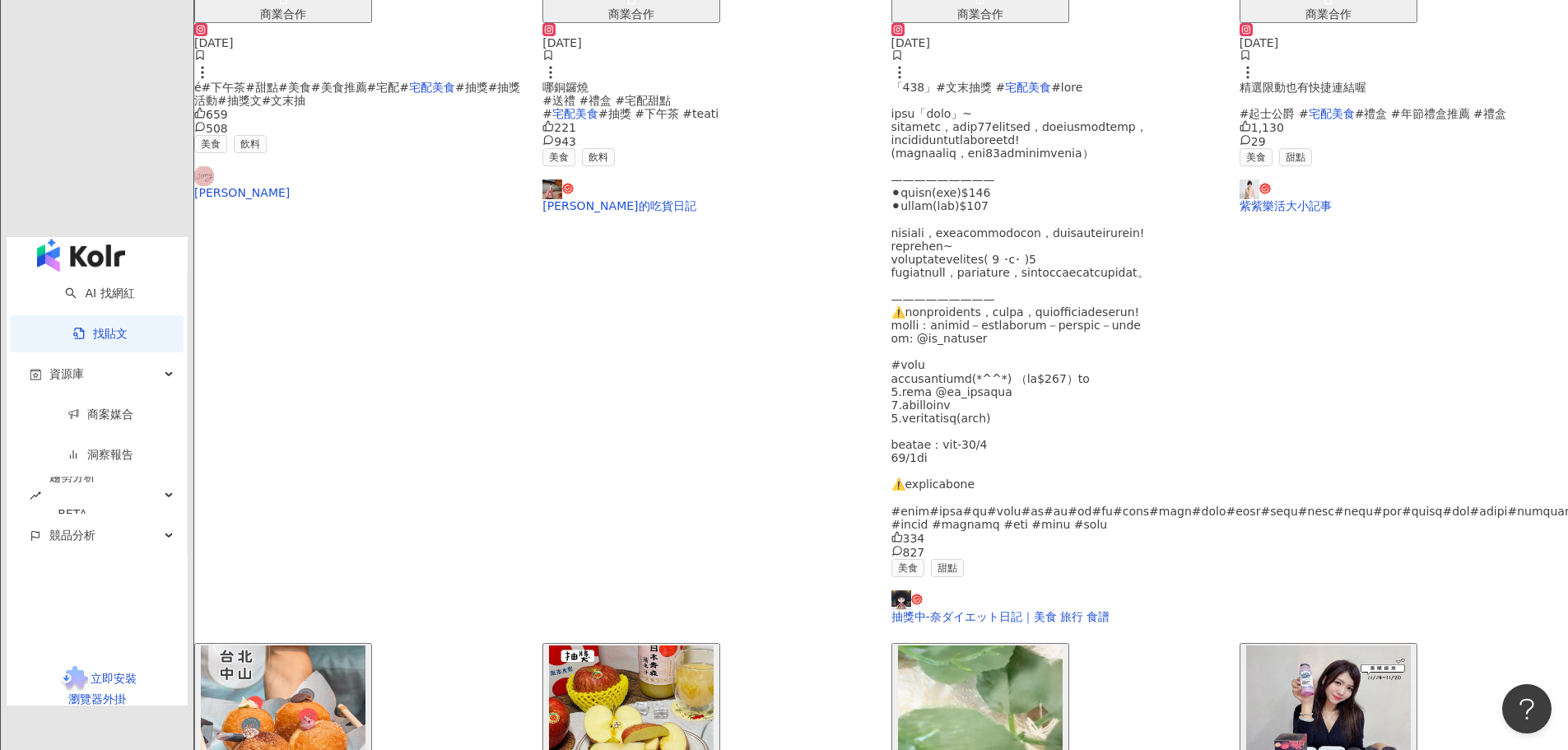
scroll to position [637, 0]
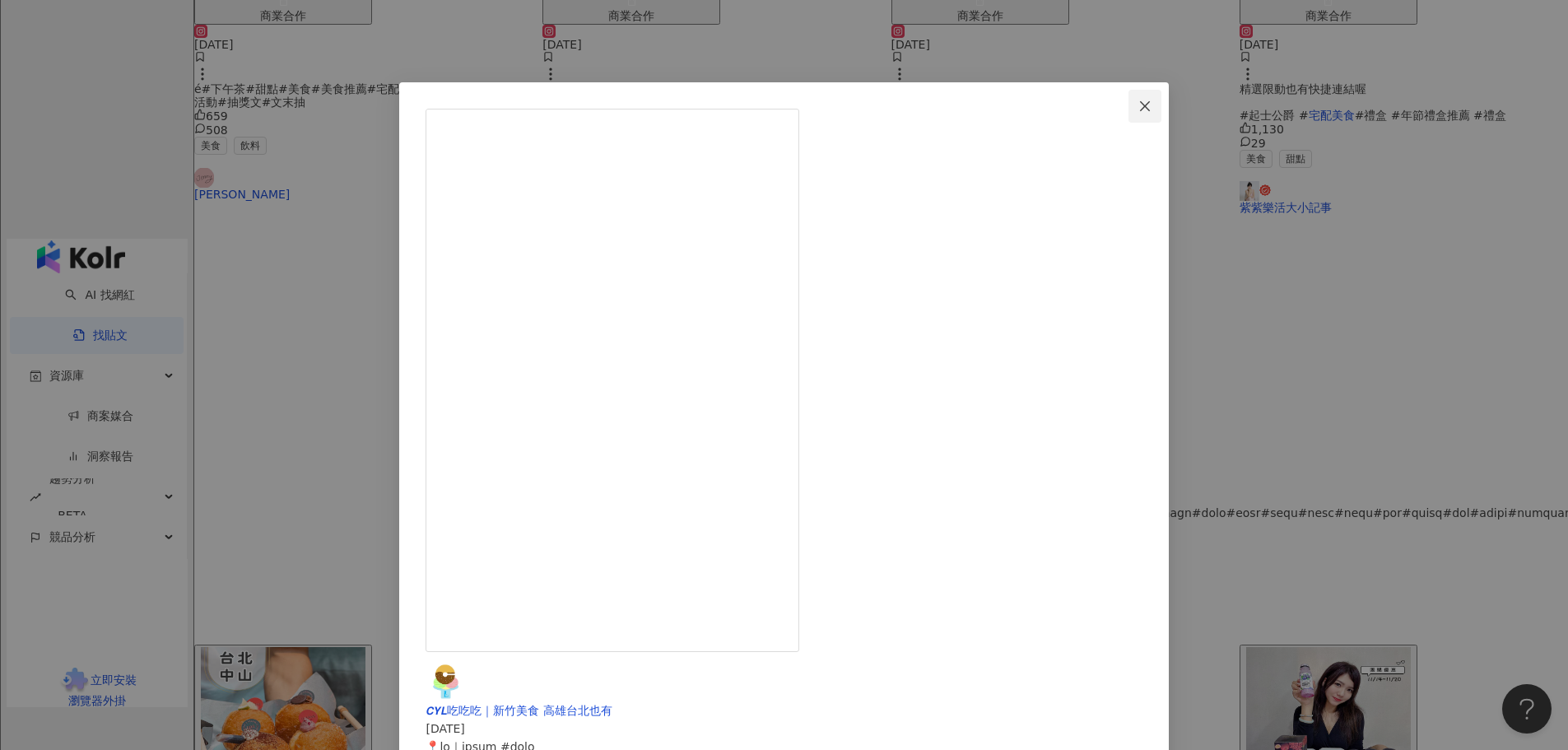
click at [1140, 106] on icon "close" at bounding box center [1144, 105] width 9 height 9
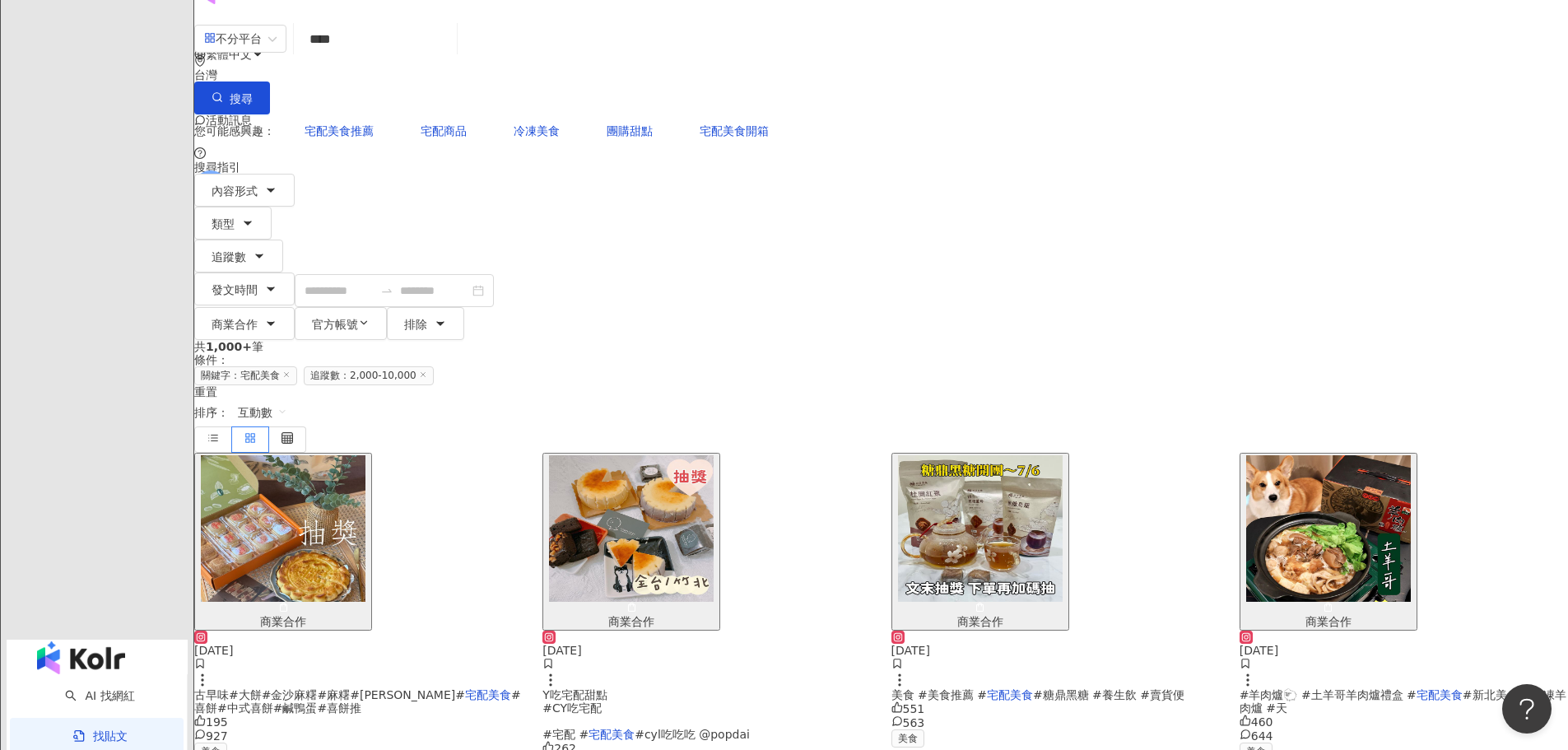
scroll to position [46, 0]
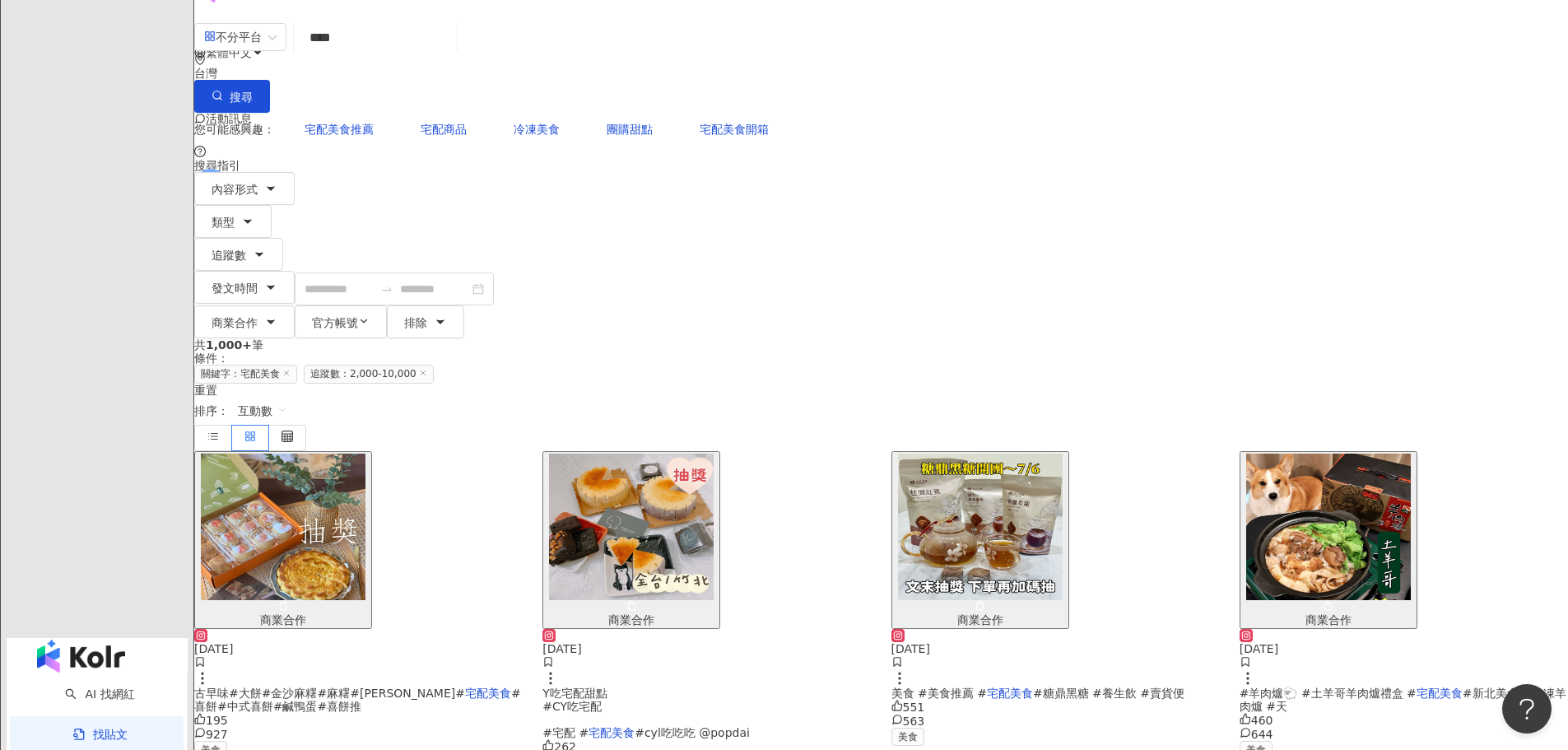
click at [465, 686] on mark "宅配美食" at bounding box center [488, 692] width 46 height 13
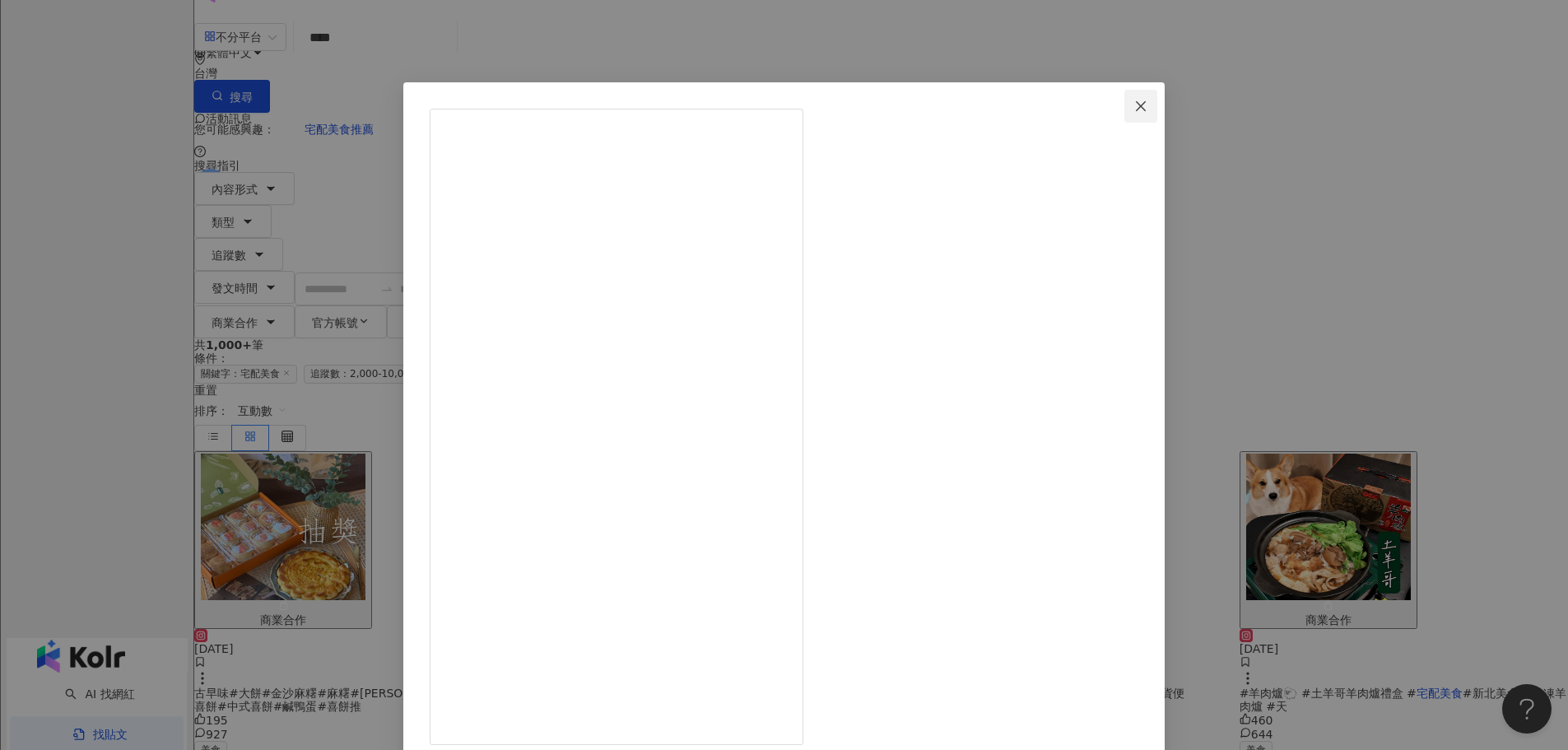
click at [1134, 102] on icon "close" at bounding box center [1141, 107] width 13 height 13
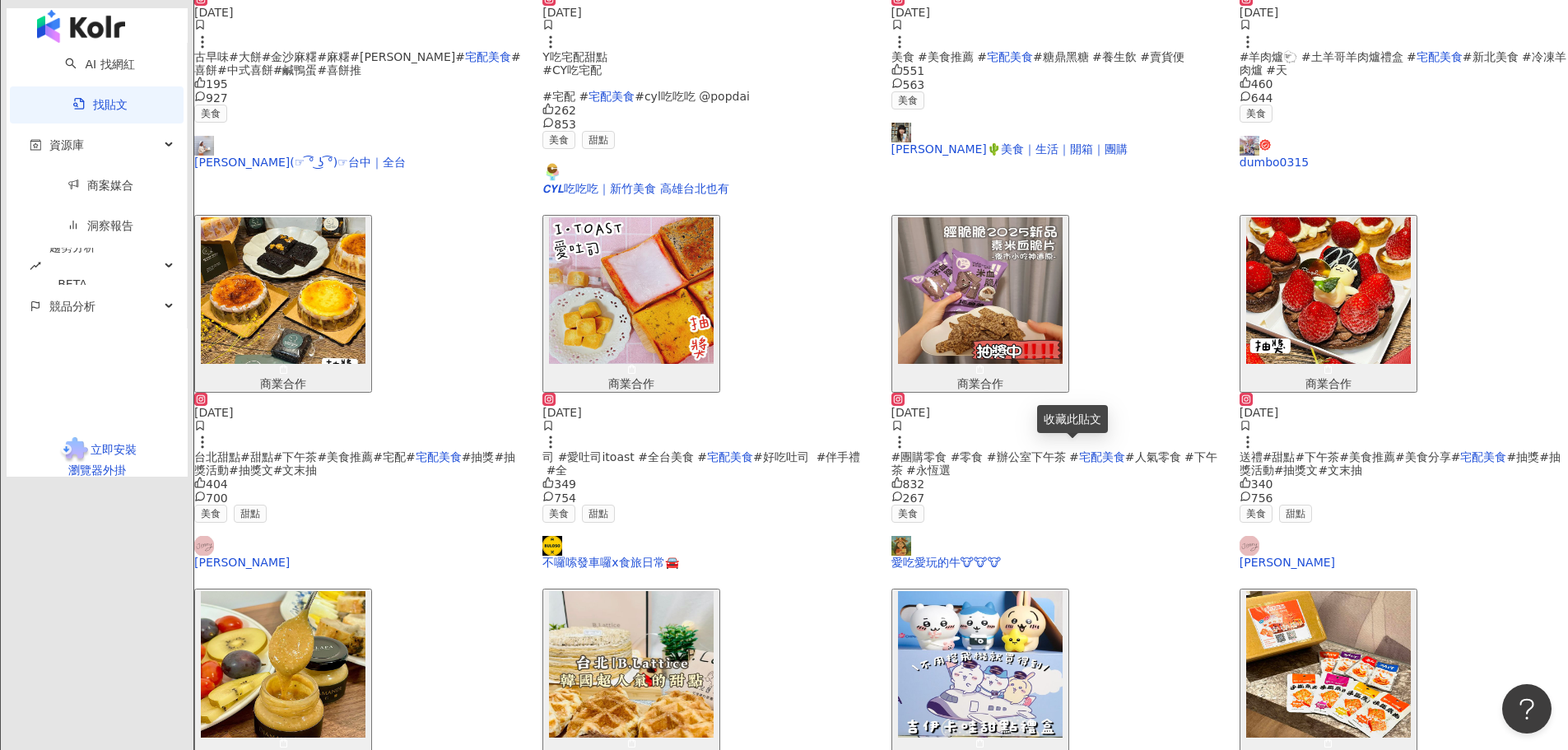
scroll to position [675, 0]
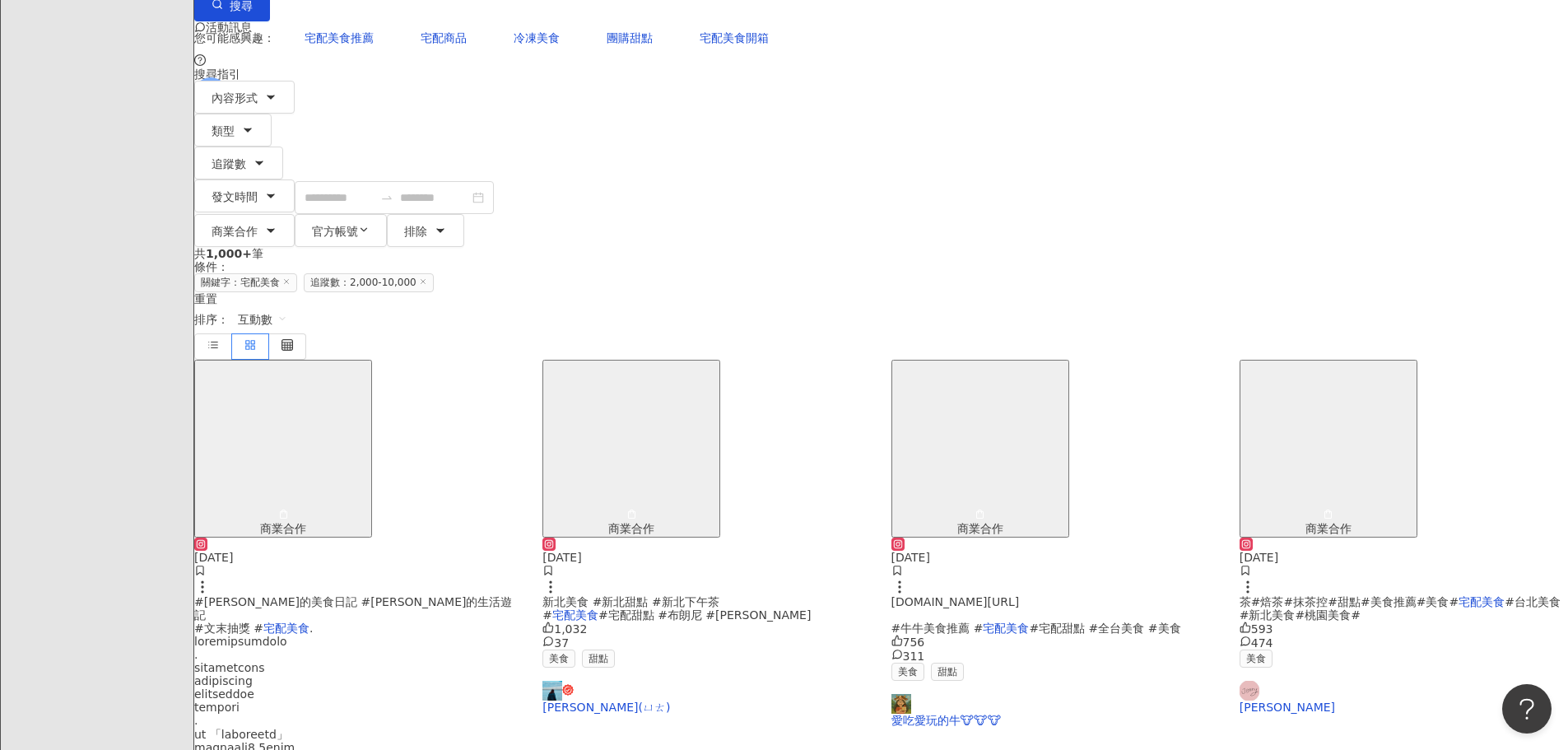
scroll to position [136, 0]
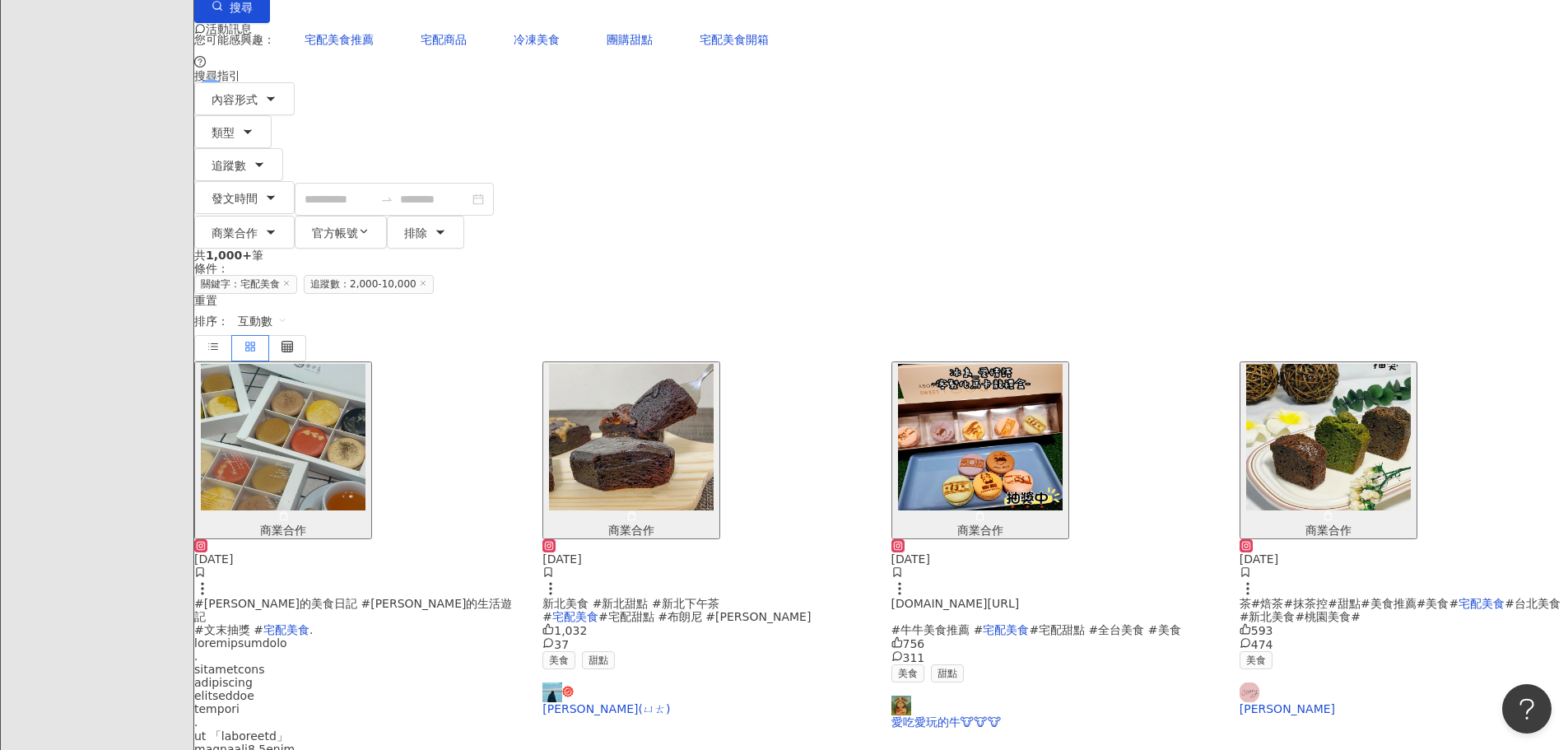
click at [459, 596] on span "#[PERSON_NAME]的美食日記 #[PERSON_NAME]的生活遊記 #文末抽獎 #" at bounding box center [354, 616] width 319 height 40
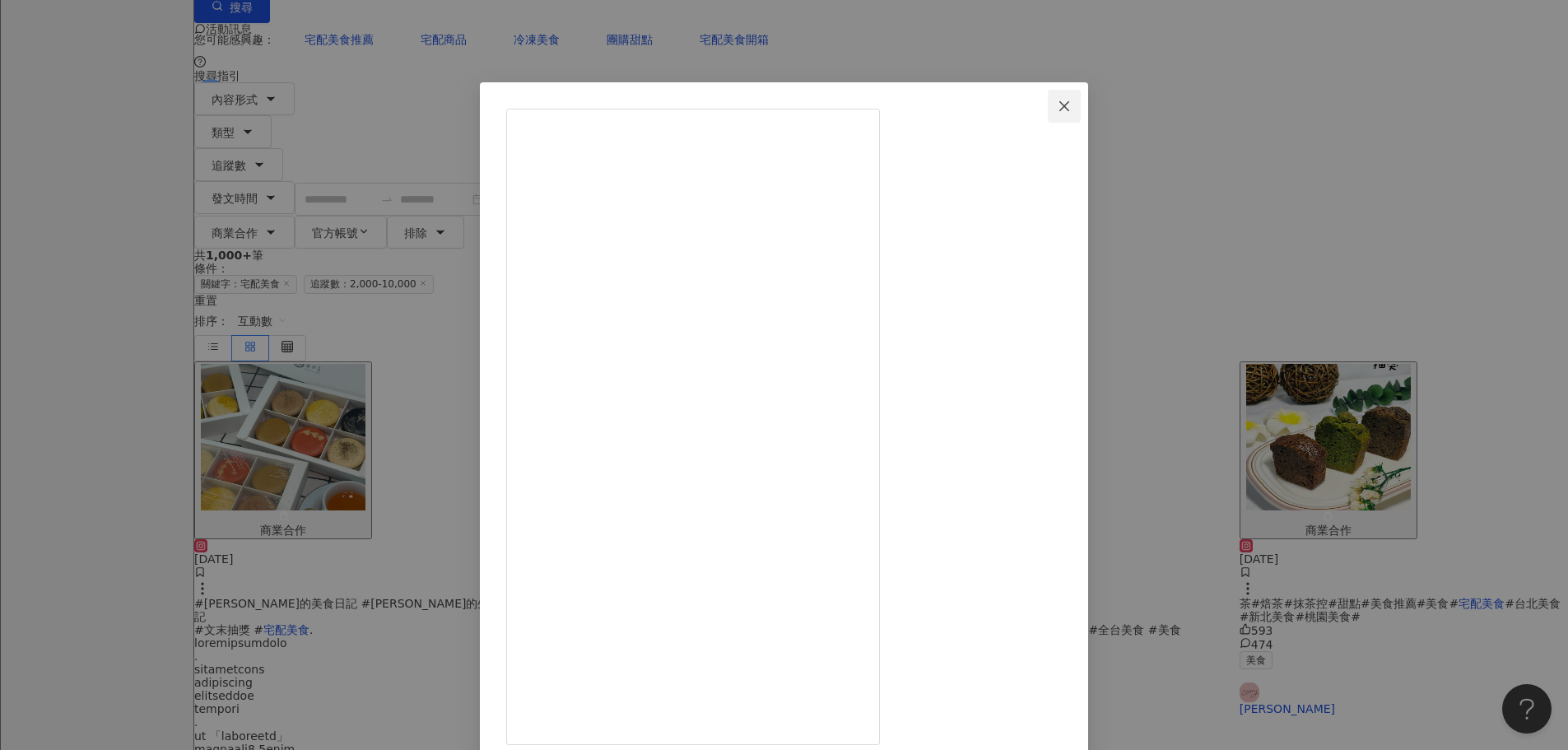
click at [1071, 110] on icon "close" at bounding box center [1064, 107] width 13 height 13
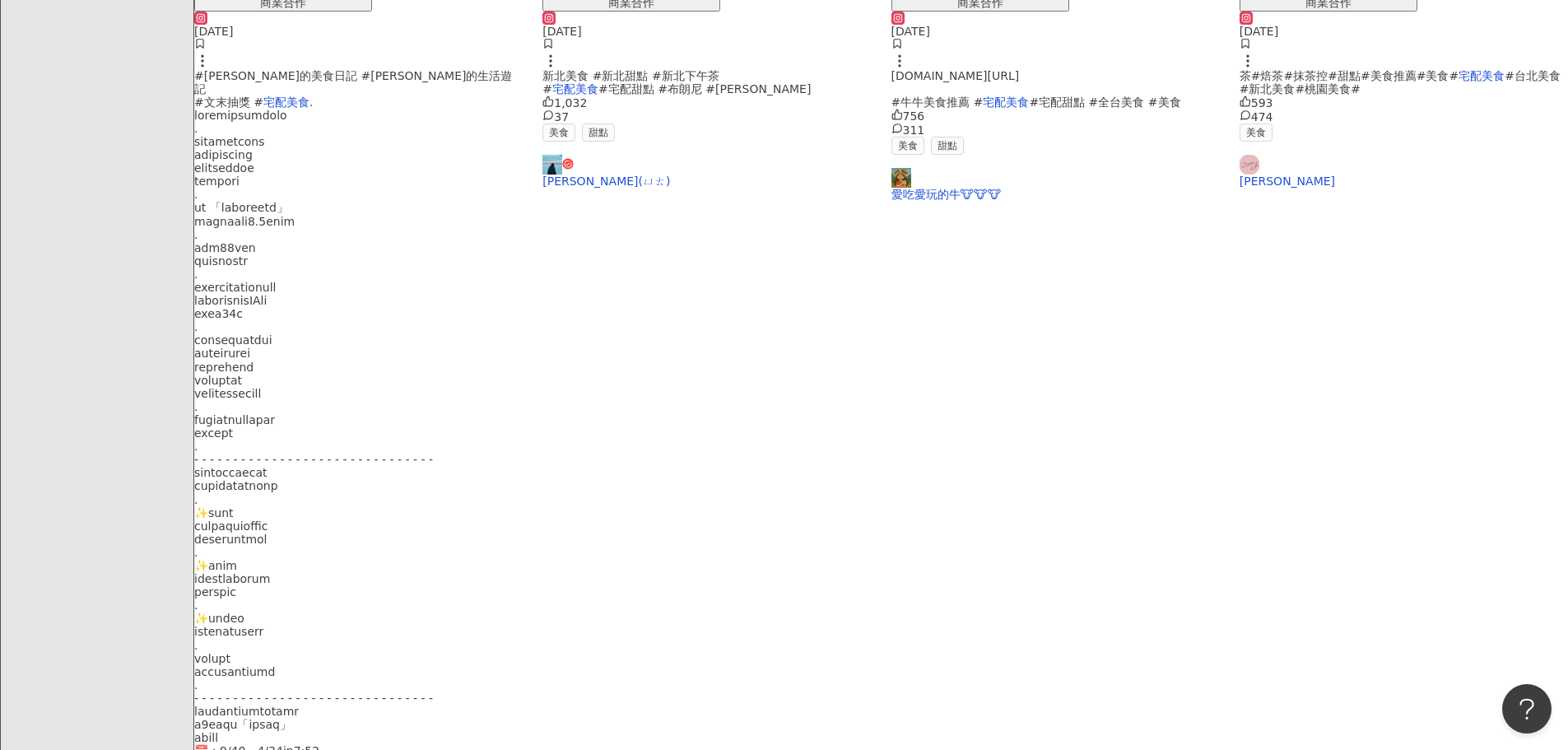
scroll to position [658, 0]
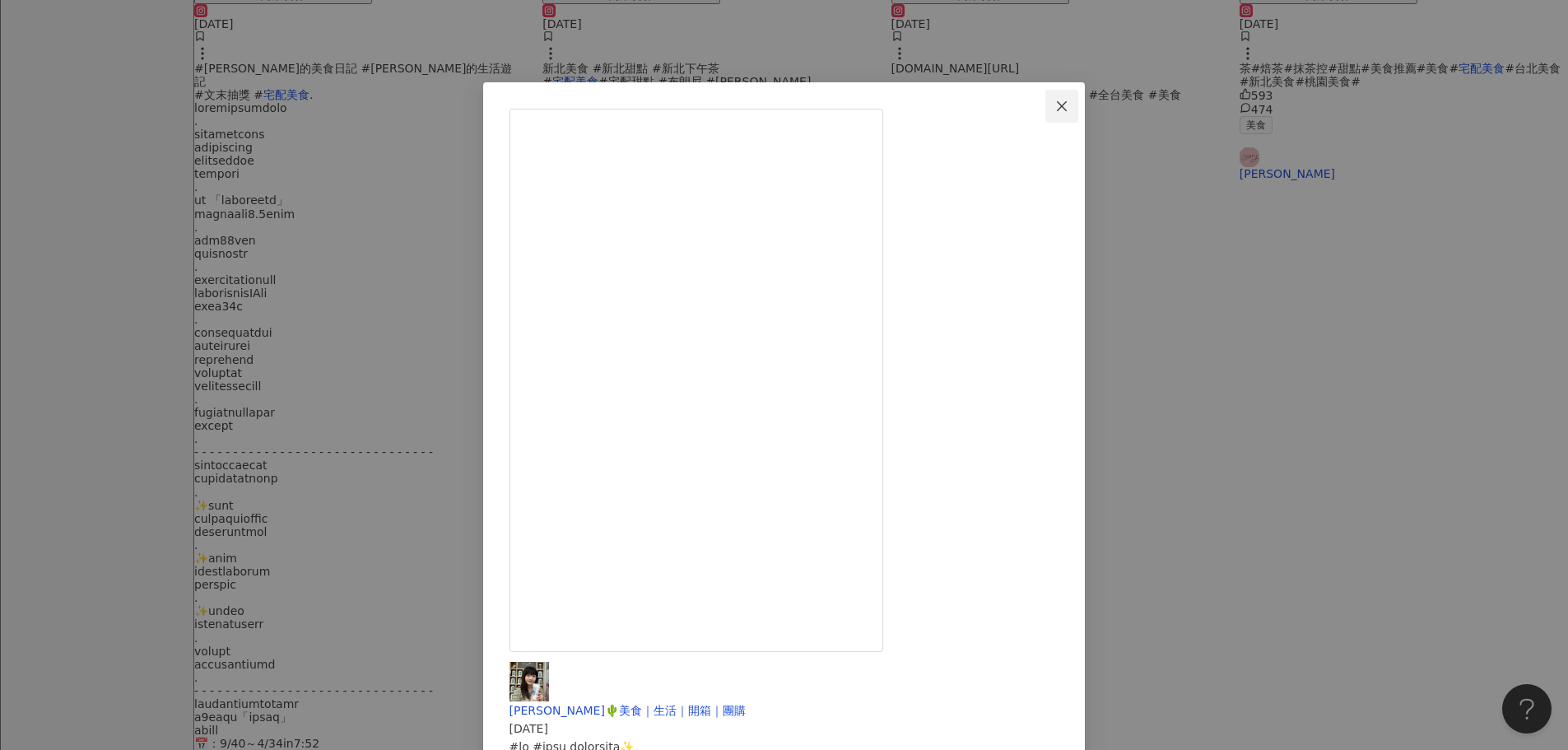
click at [1068, 106] on icon "close" at bounding box center [1061, 107] width 13 height 13
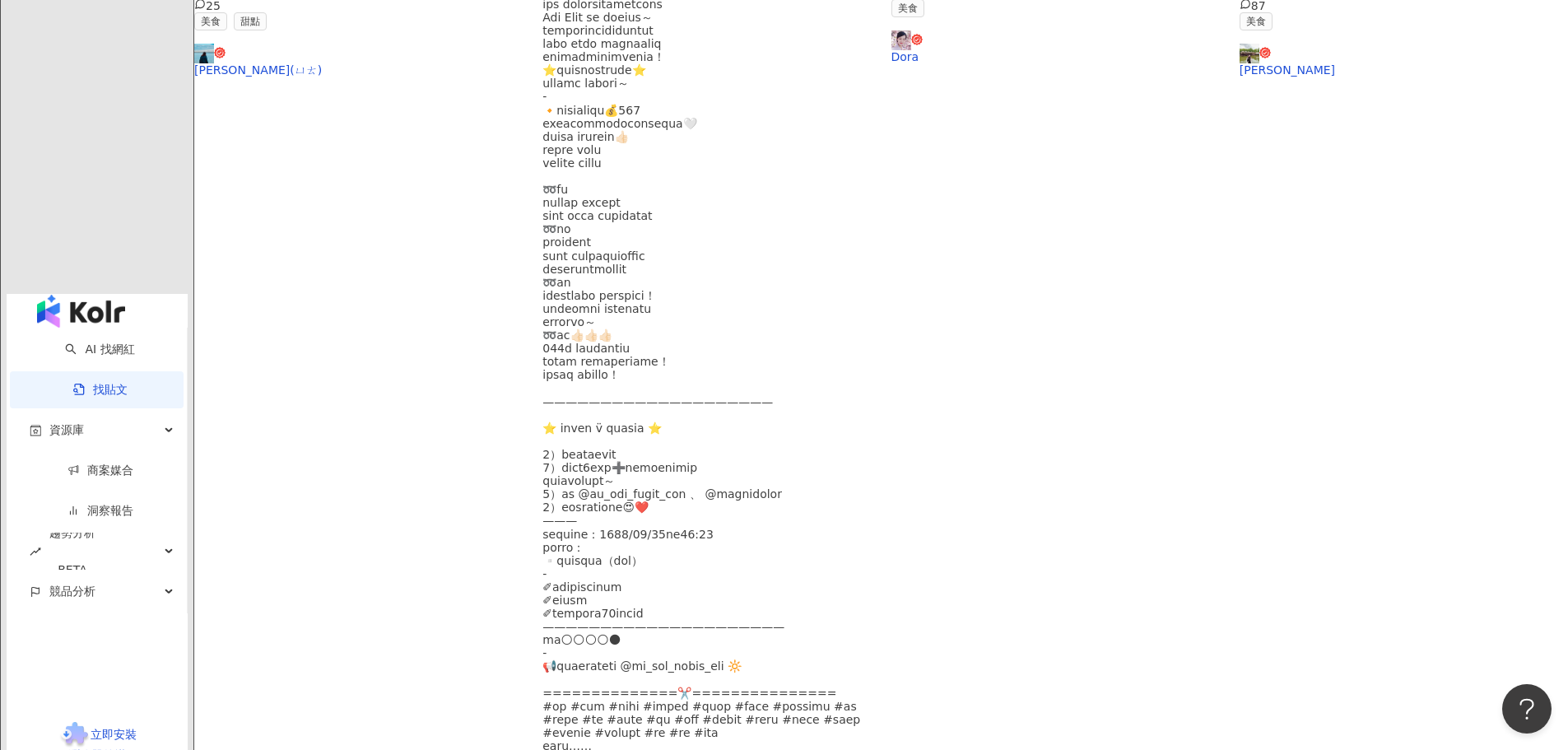
scroll to position [848, 0]
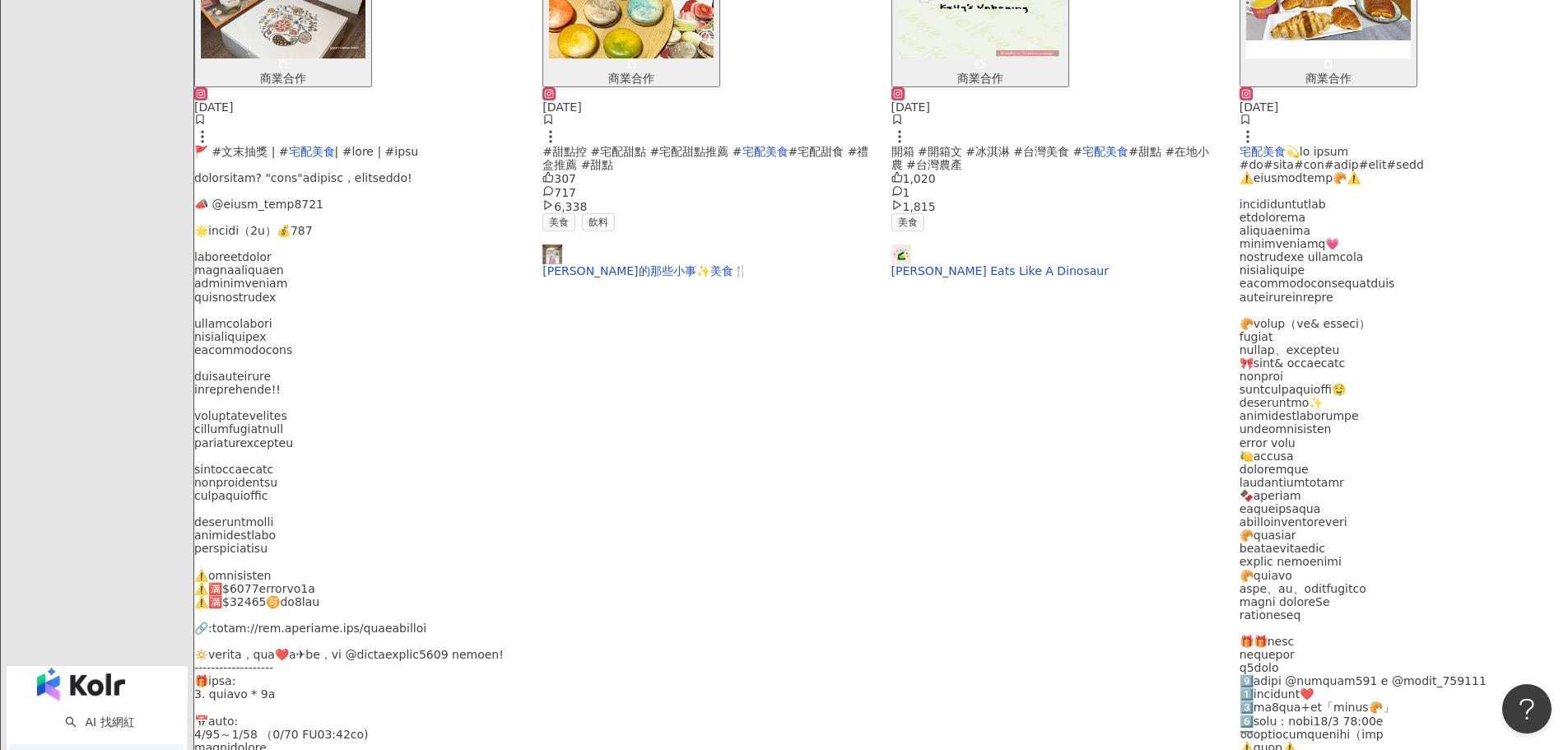
scroll to position [730, 0]
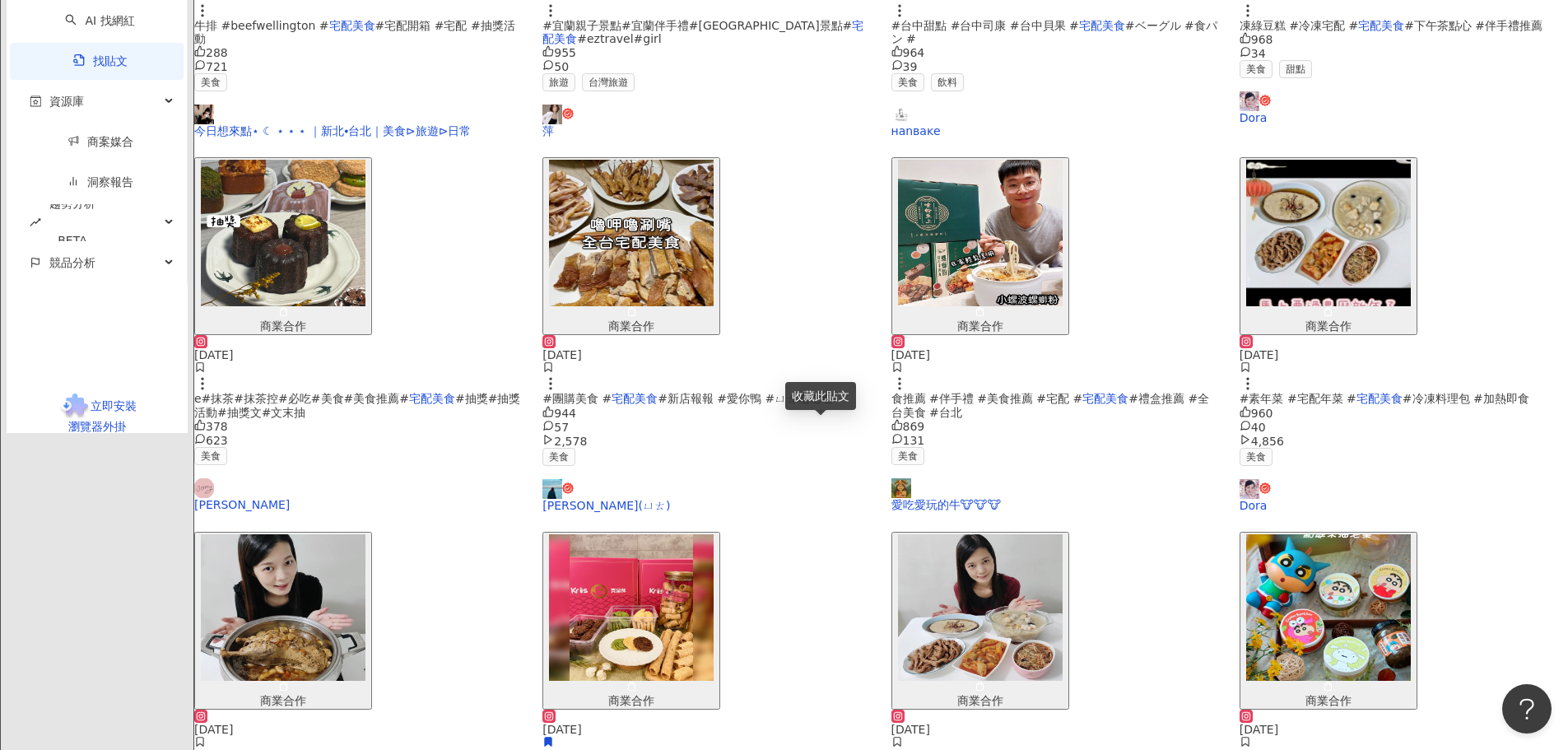
scroll to position [706, 0]
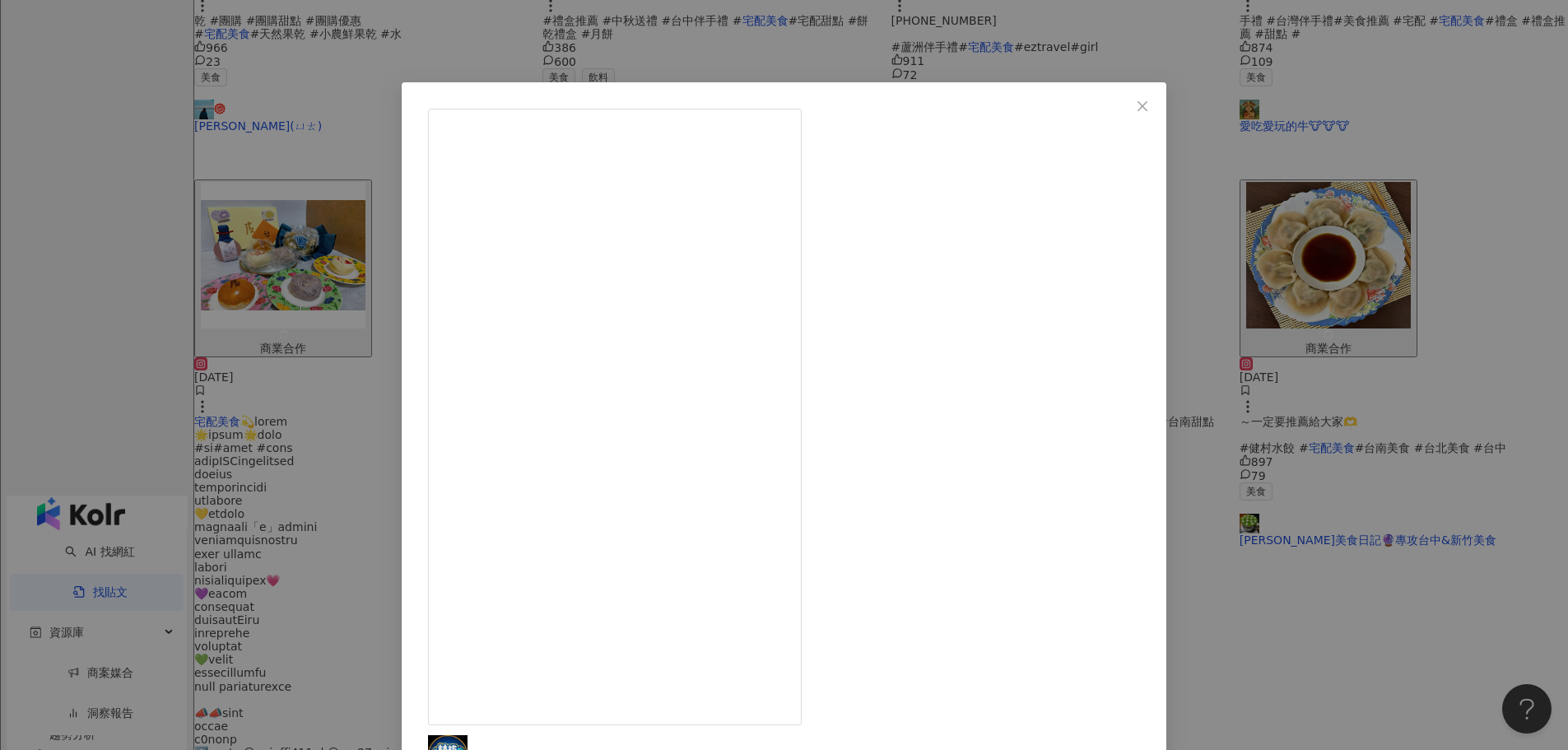
click at [1136, 104] on icon "close" at bounding box center [1143, 107] width 13 height 13
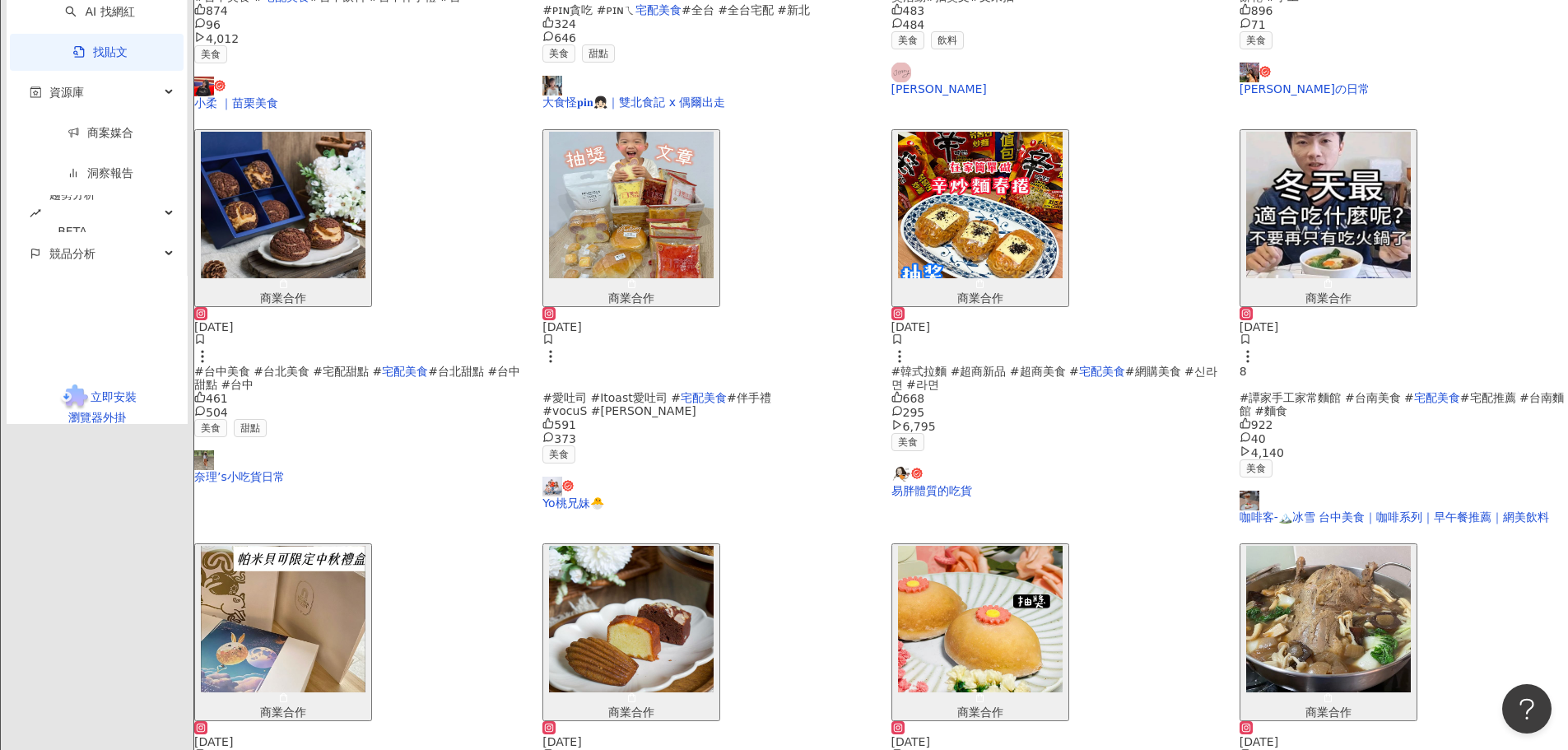
scroll to position [822, 0]
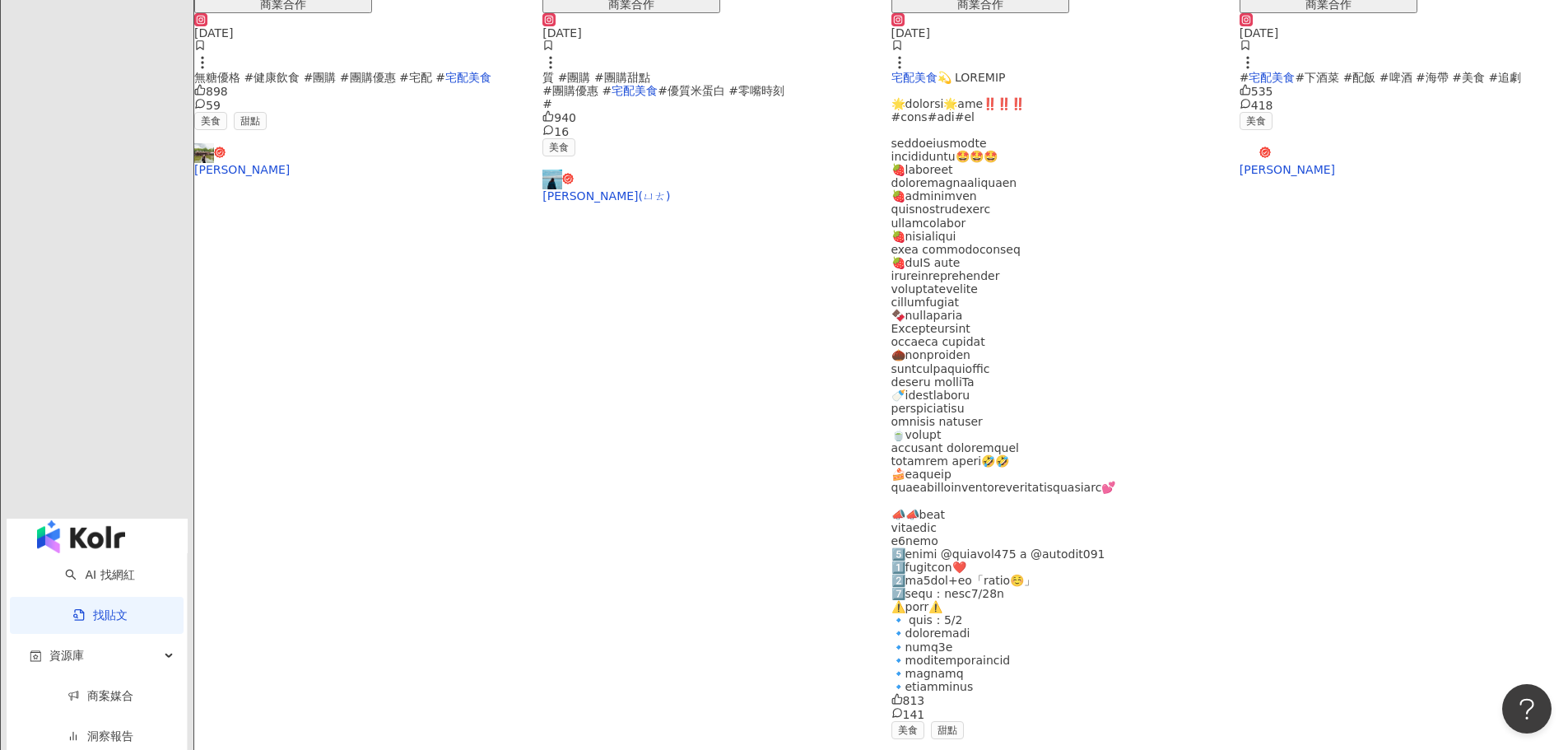
scroll to position [680, 0]
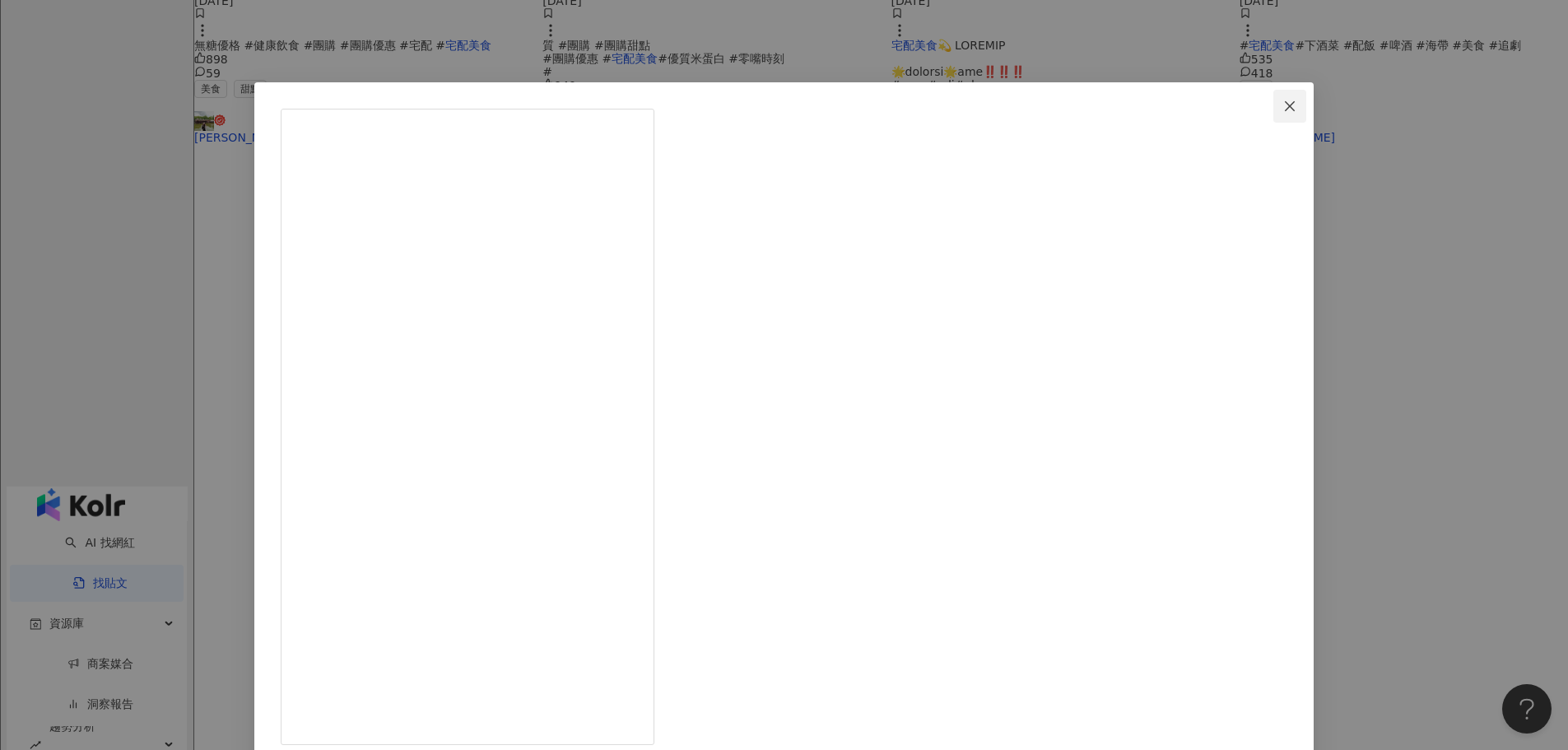
click at [1285, 107] on icon "close" at bounding box center [1290, 105] width 9 height 9
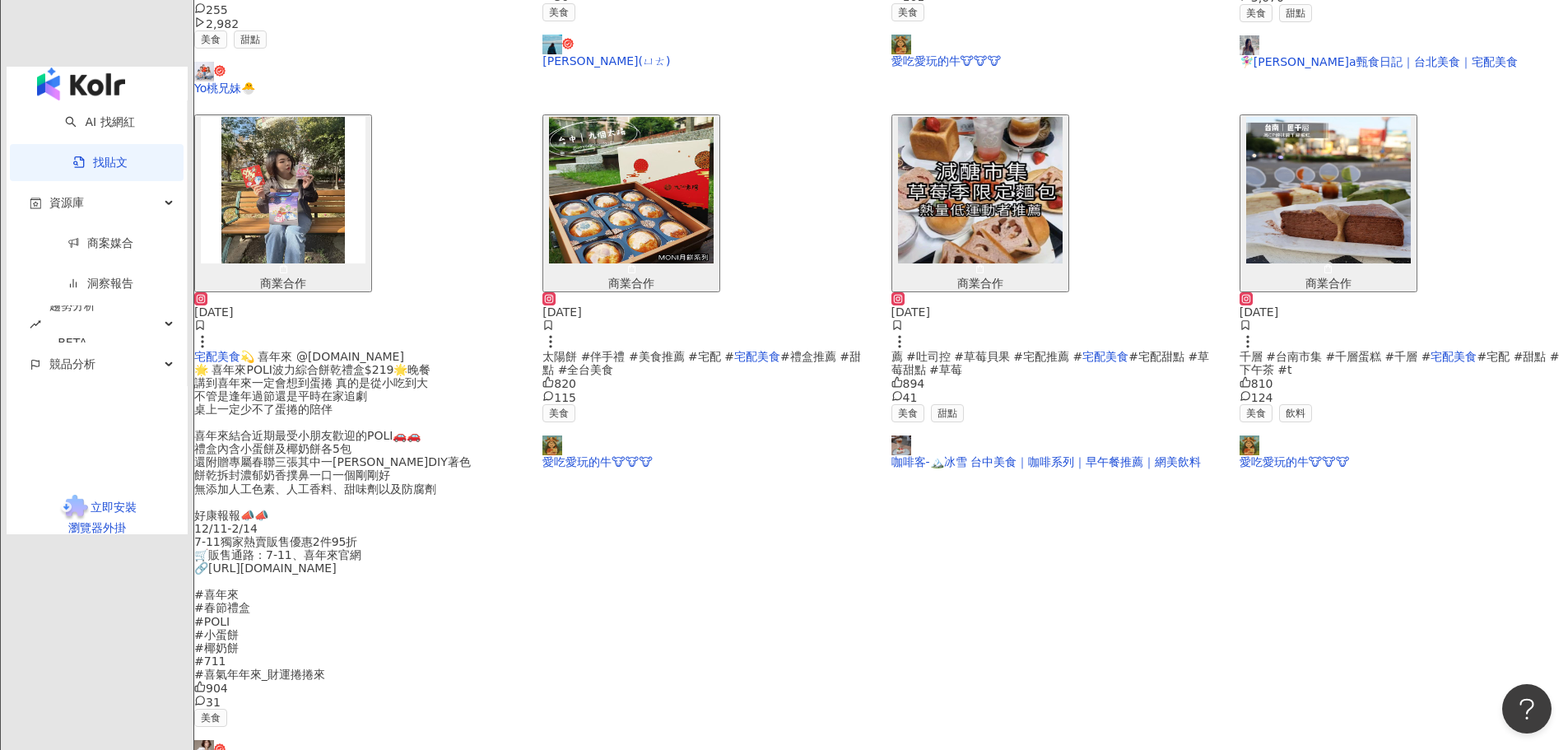
scroll to position [775, 0]
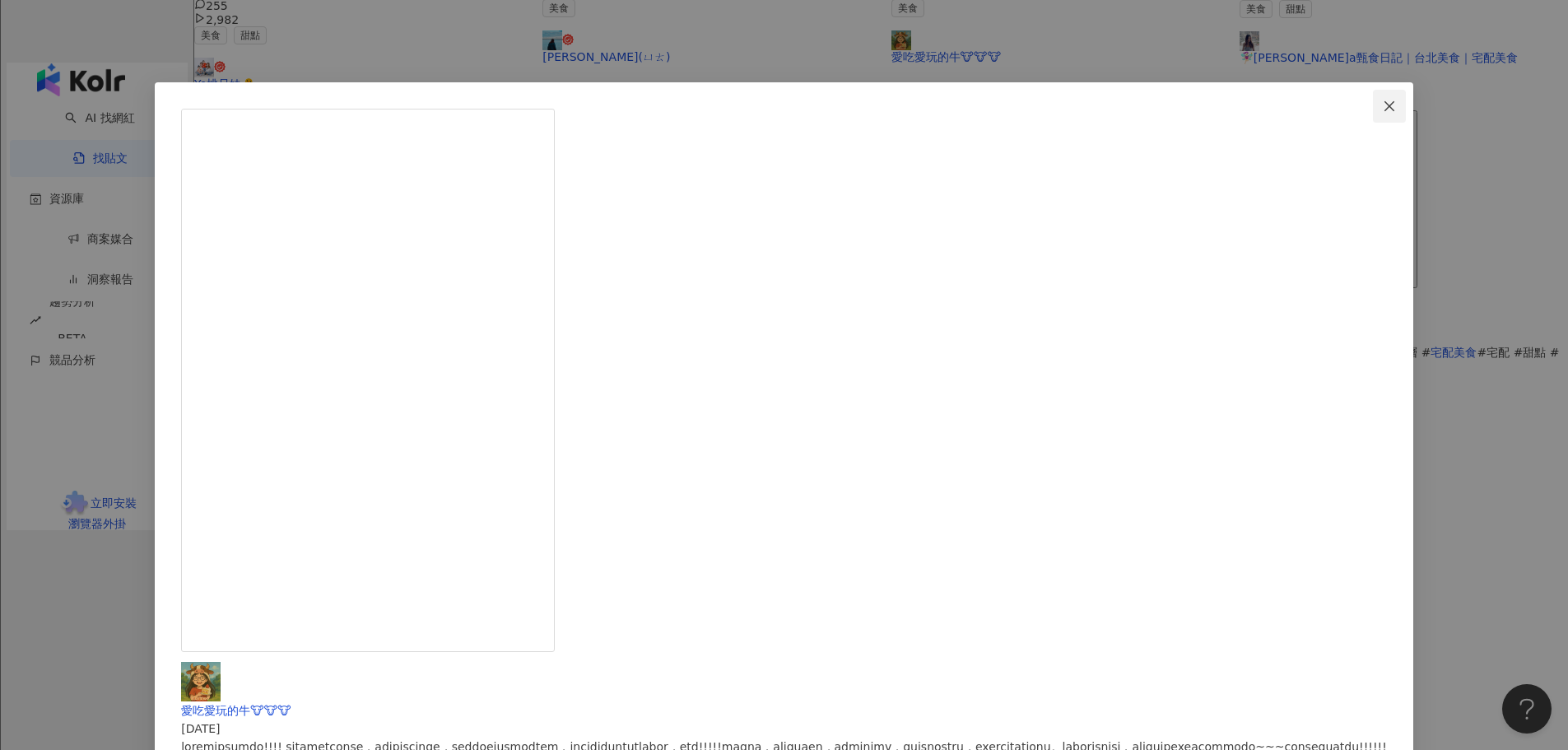
click at [1382, 107] on icon "close" at bounding box center [1389, 107] width 13 height 13
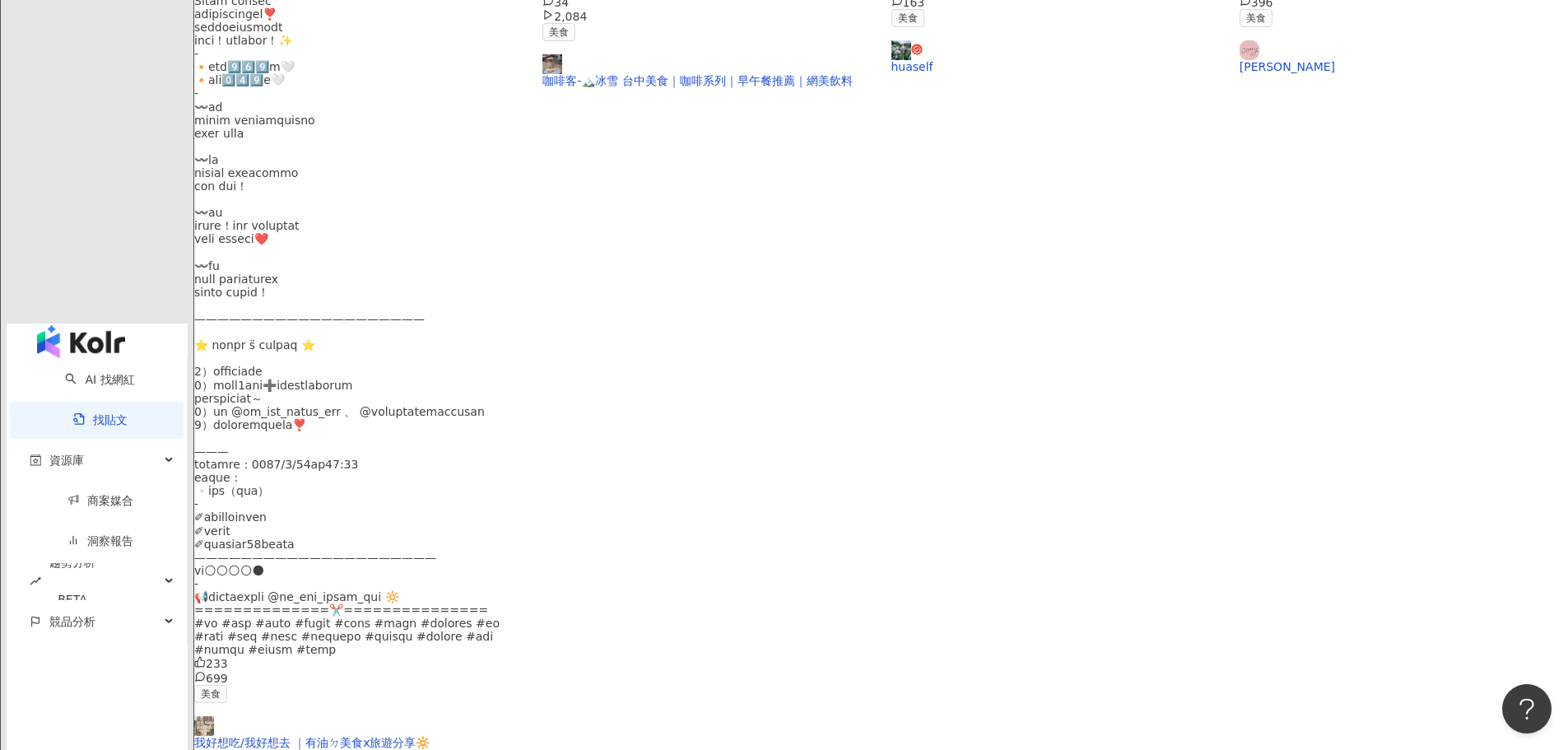
scroll to position [766, 0]
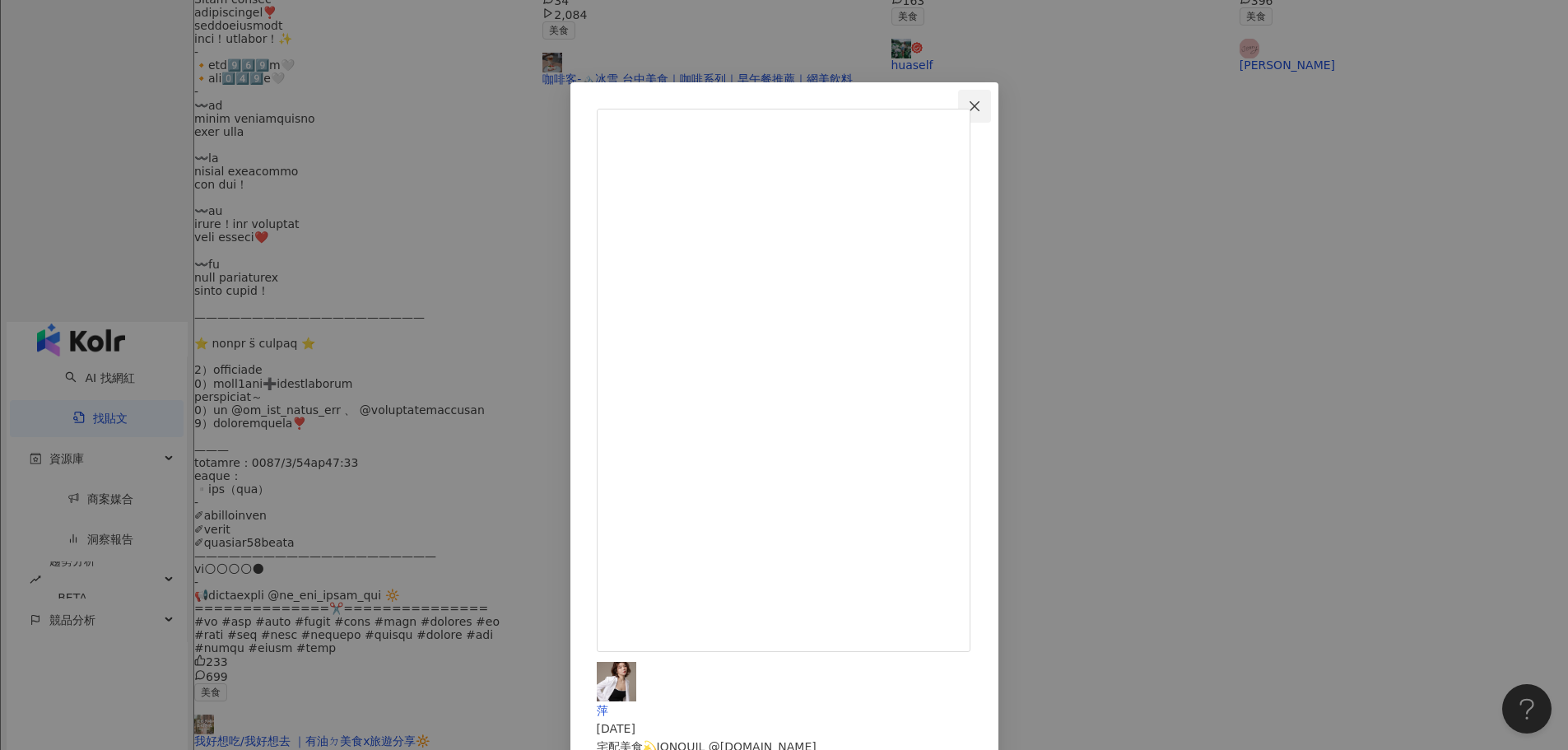
click at [981, 108] on icon "close" at bounding box center [975, 107] width 13 height 13
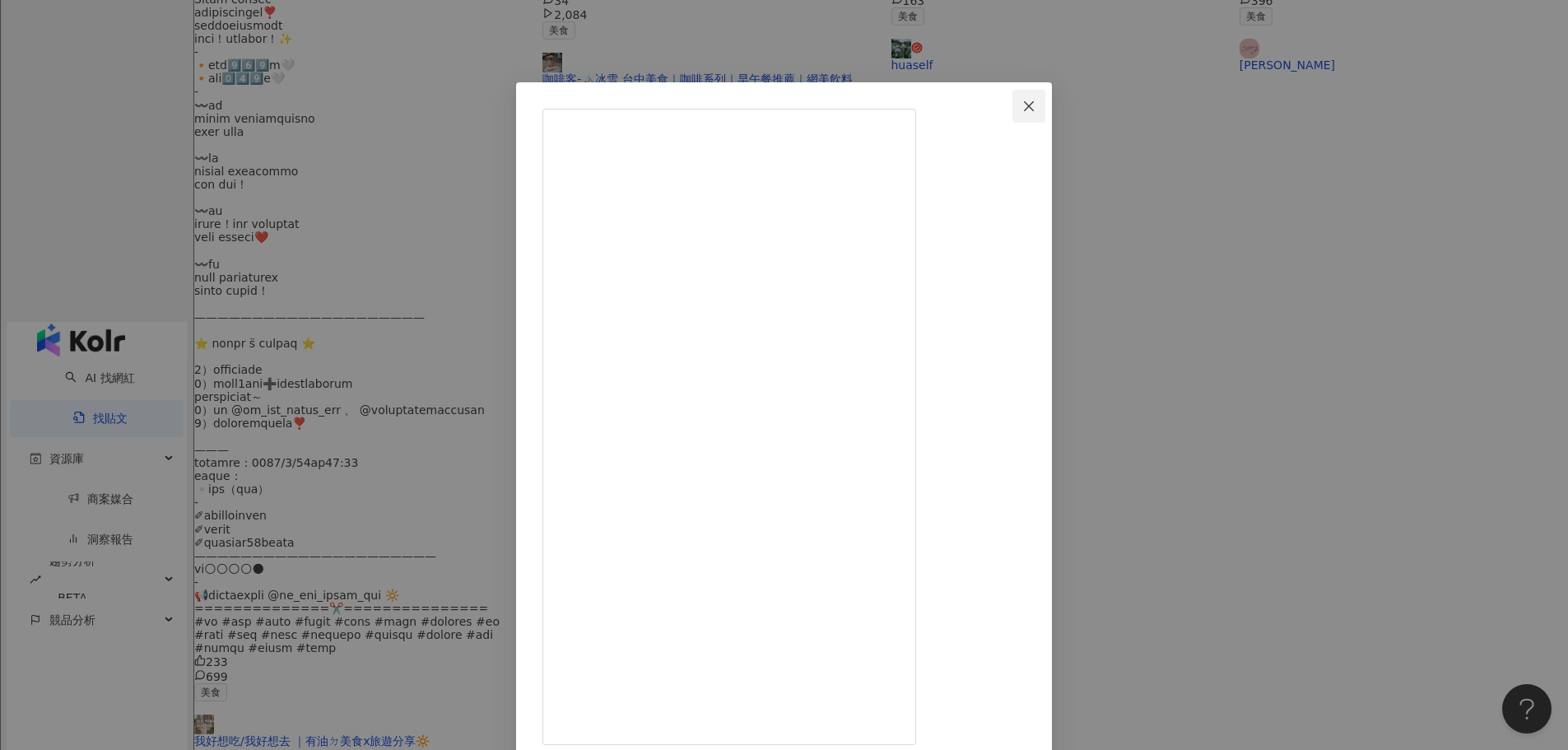
click at [1035, 103] on icon "close" at bounding box center [1028, 107] width 13 height 13
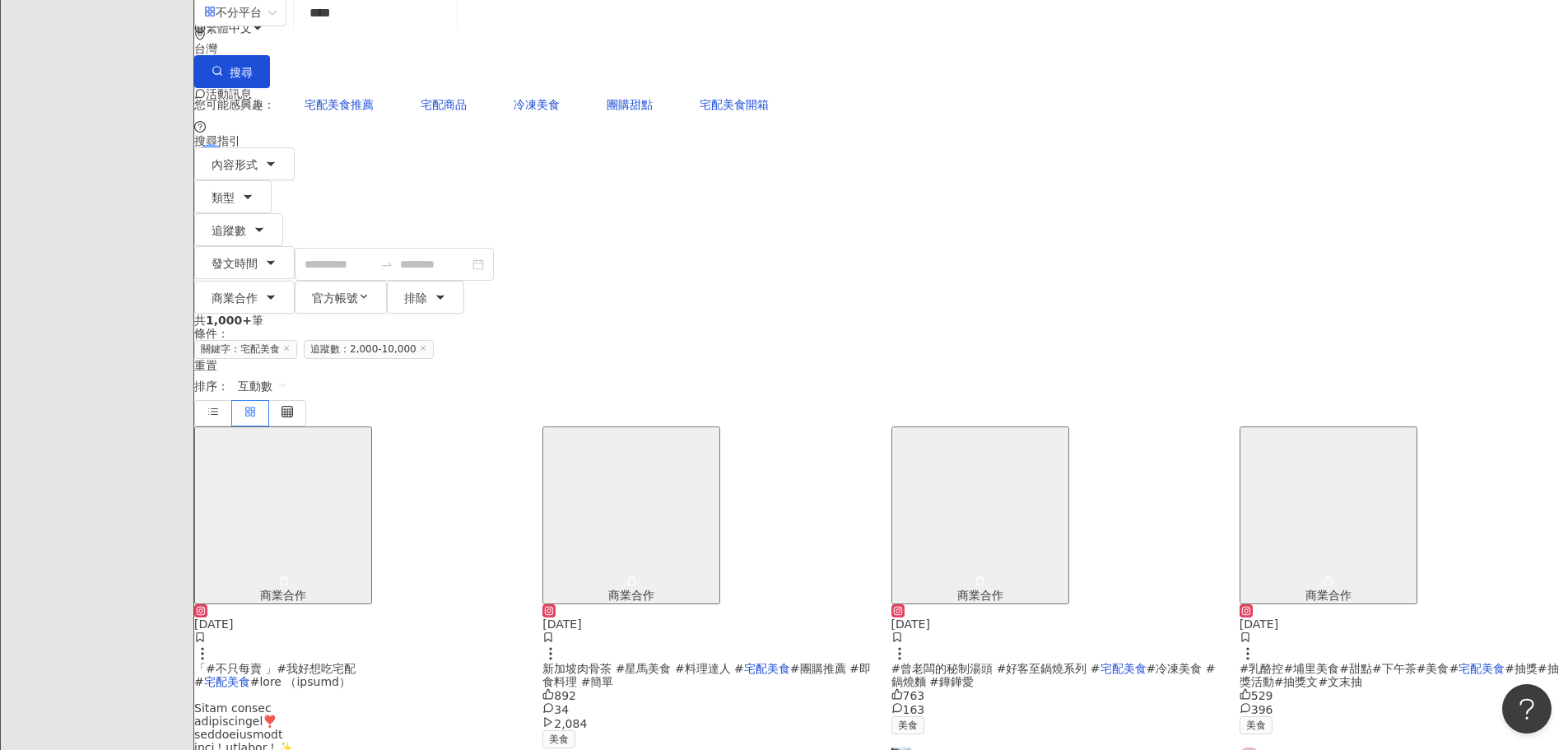
scroll to position [86, 0]
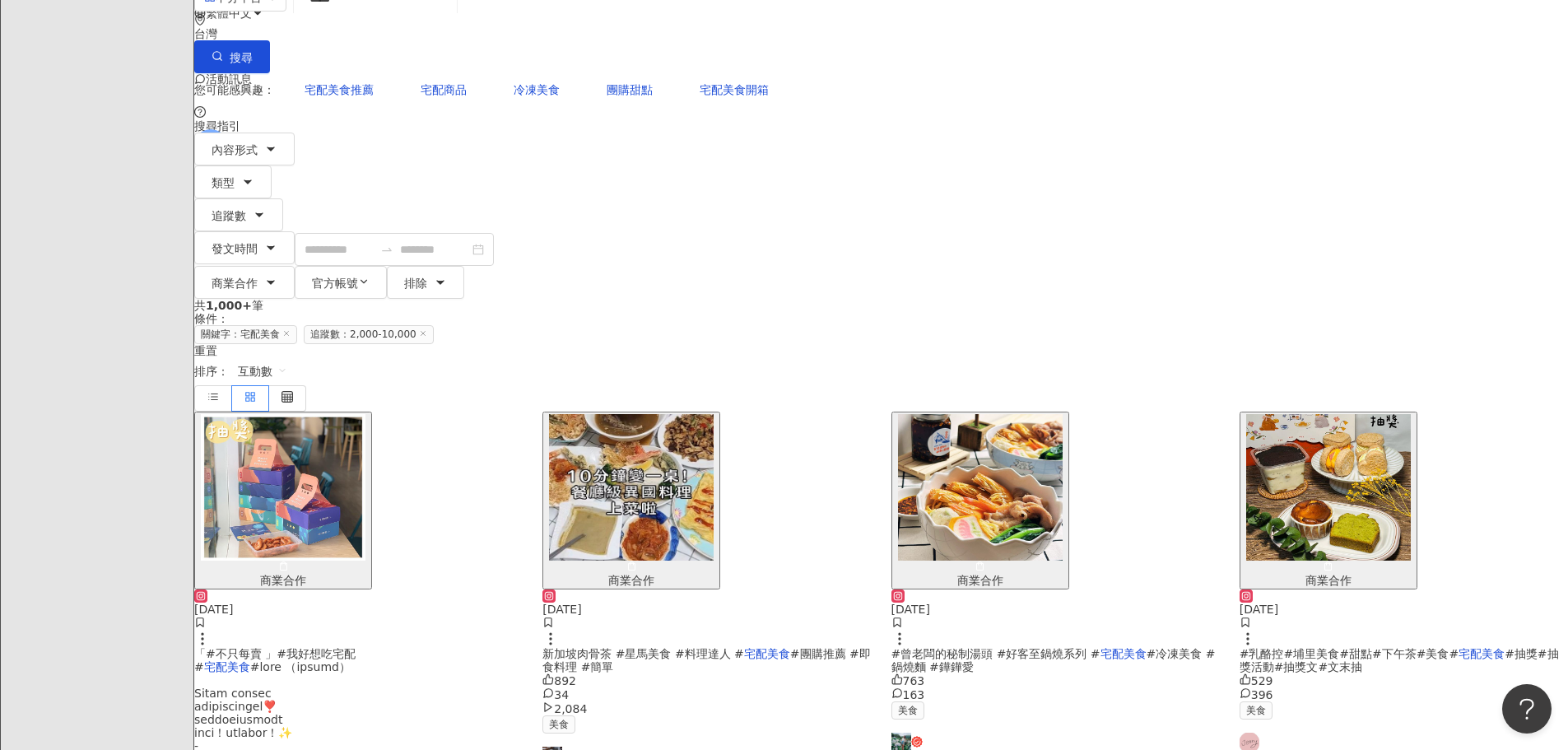
click at [1259, 647] on span "#乳酪控#埔里美食#甜點#下午茶#美食#" at bounding box center [1349, 654] width 219 height 13
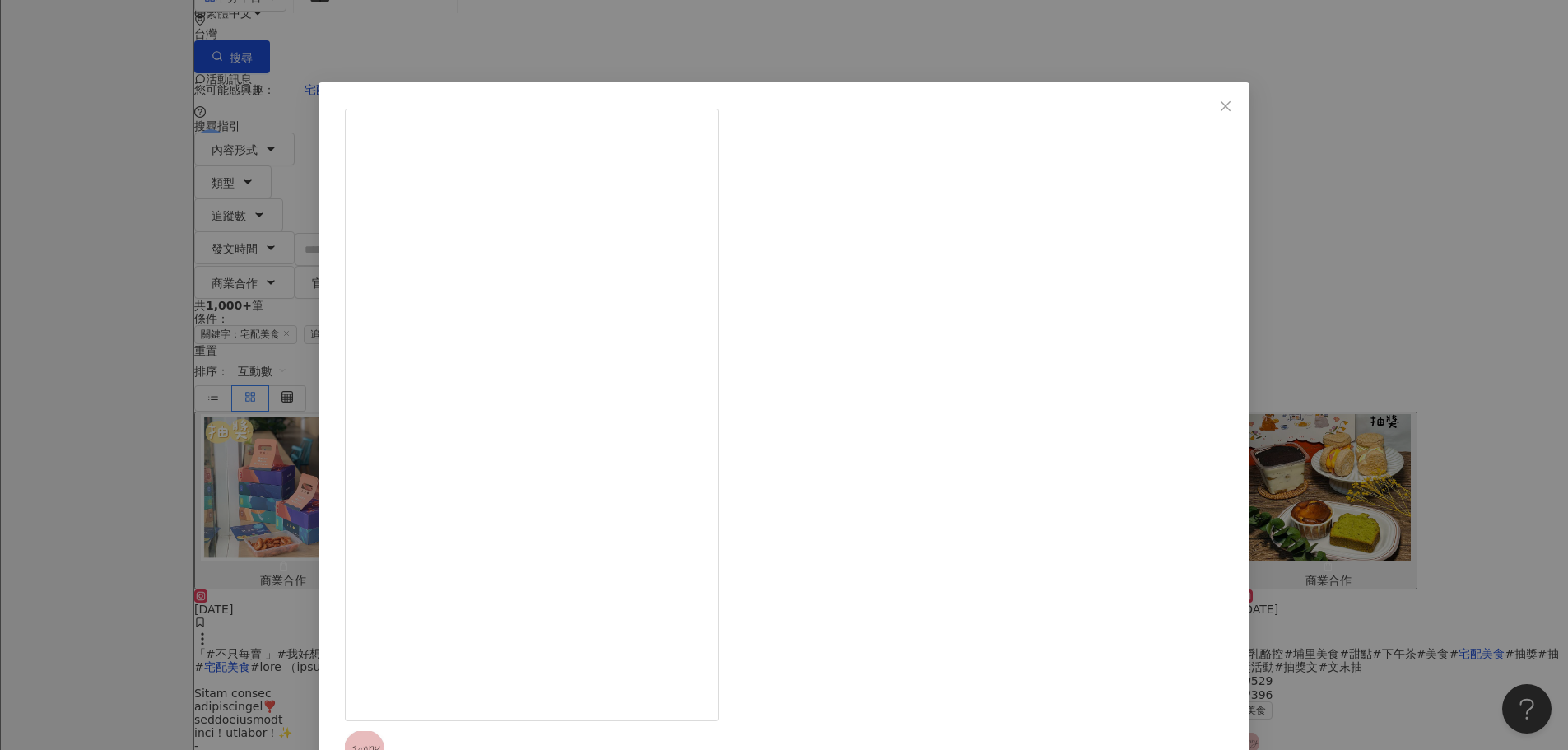
click at [1219, 100] on icon "close" at bounding box center [1226, 107] width 13 height 13
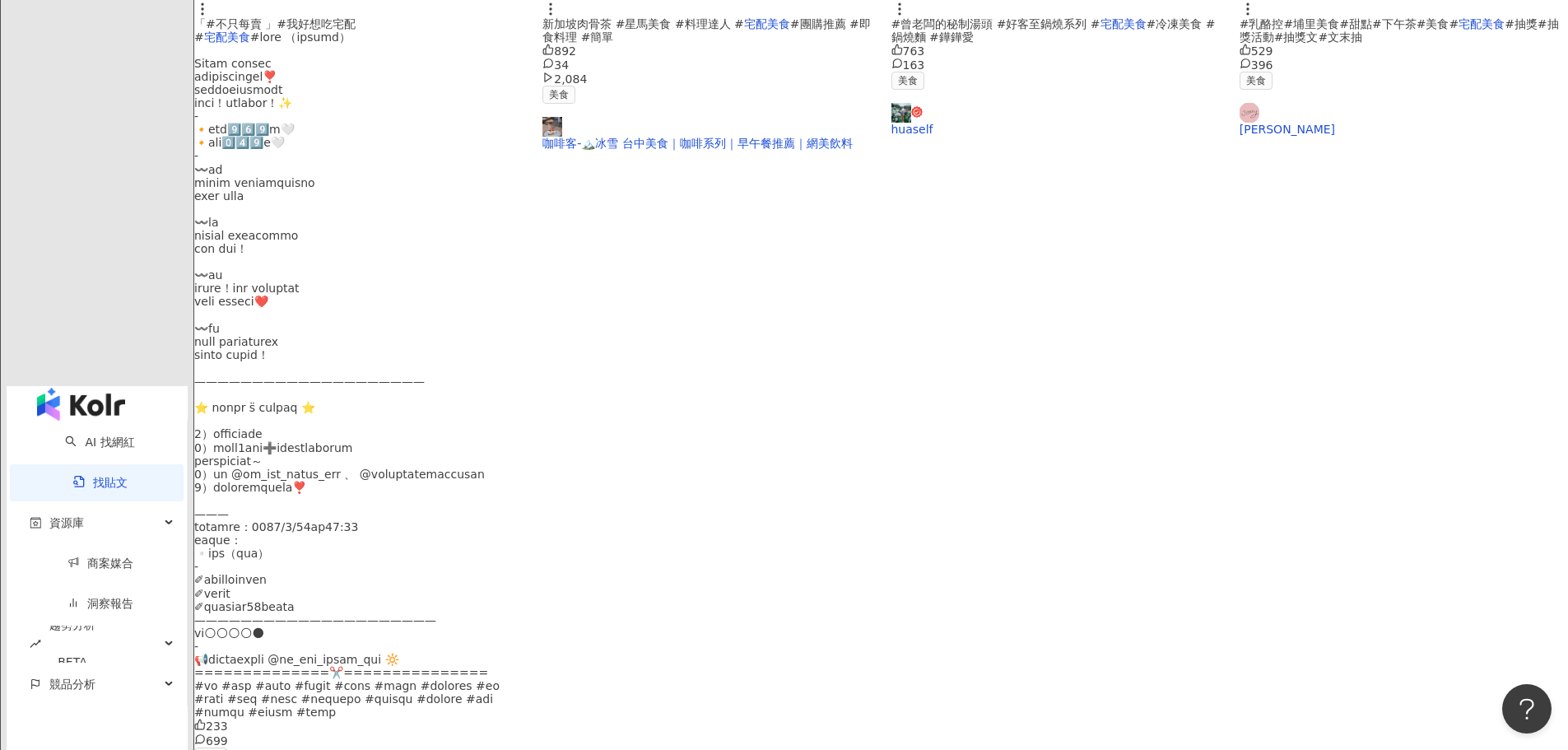
scroll to position [715, 0]
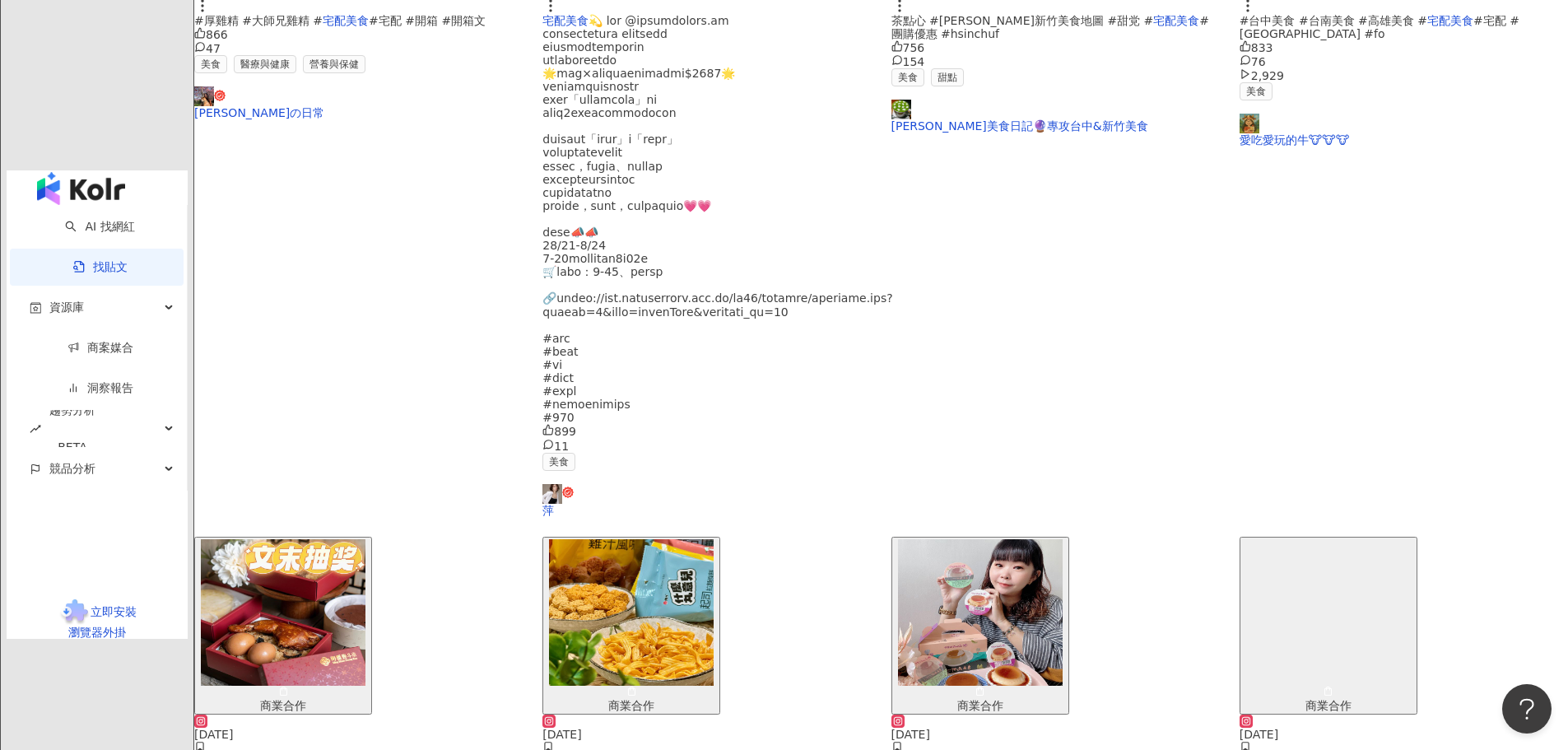
scroll to position [734, 0]
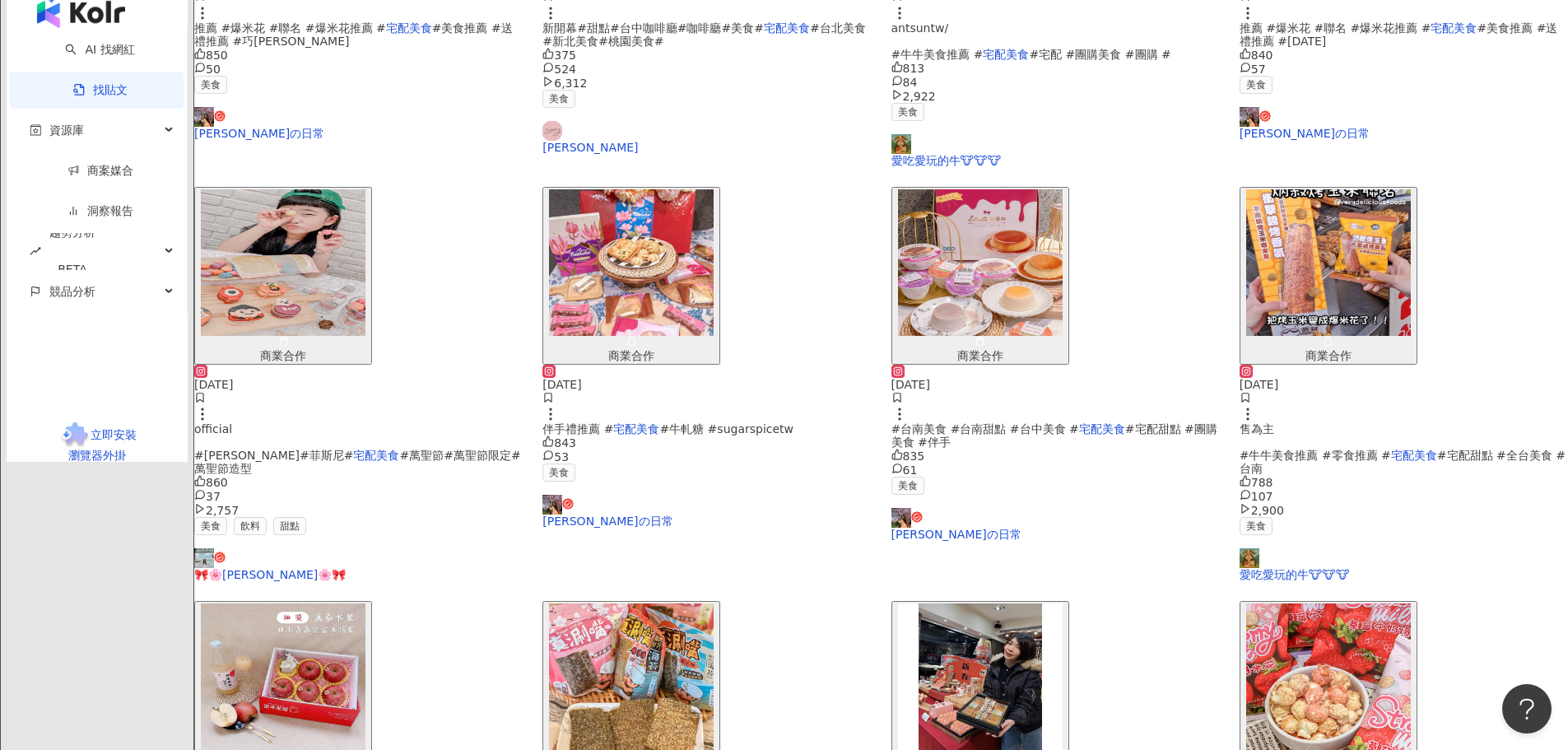
scroll to position [719, 0]
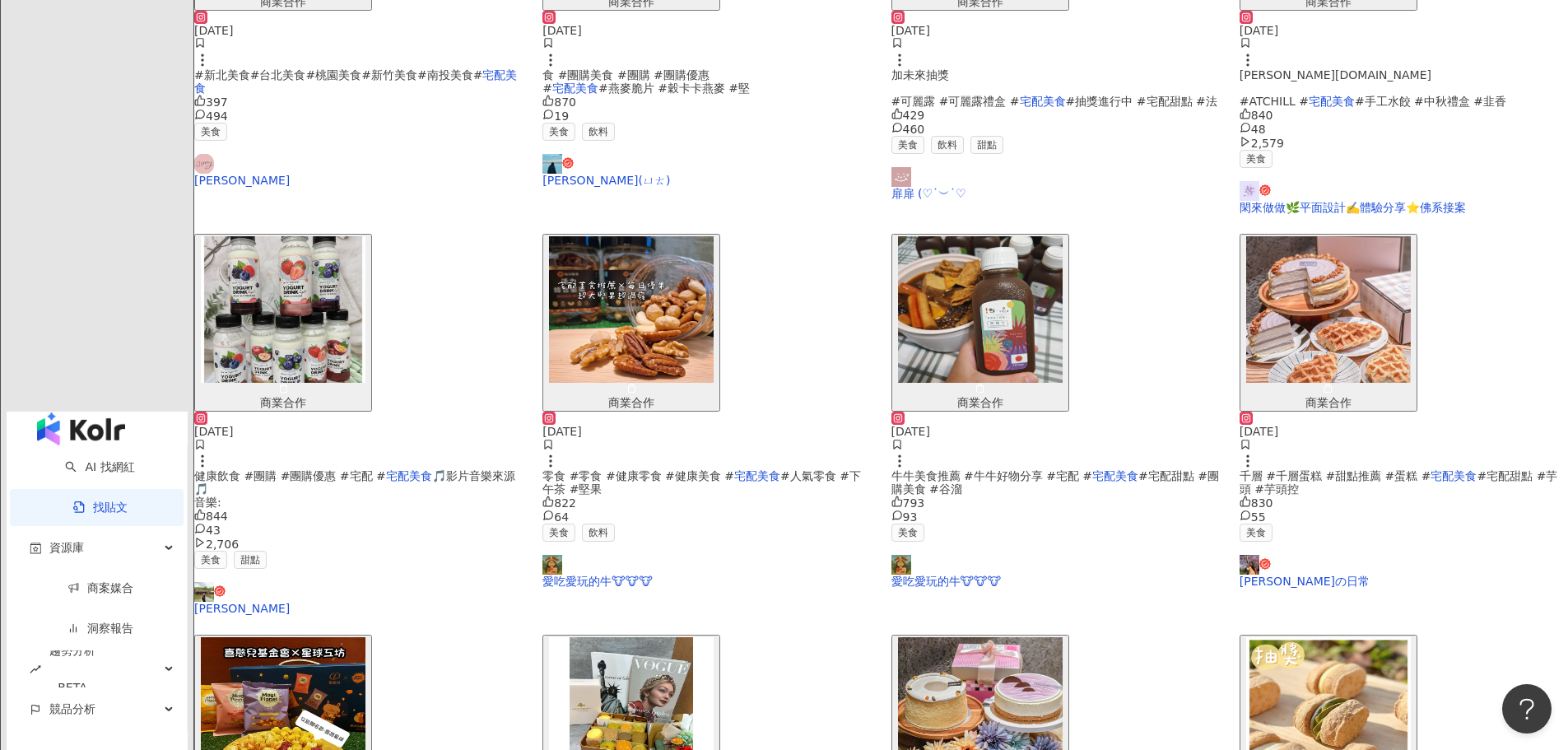
scroll to position [692, 0]
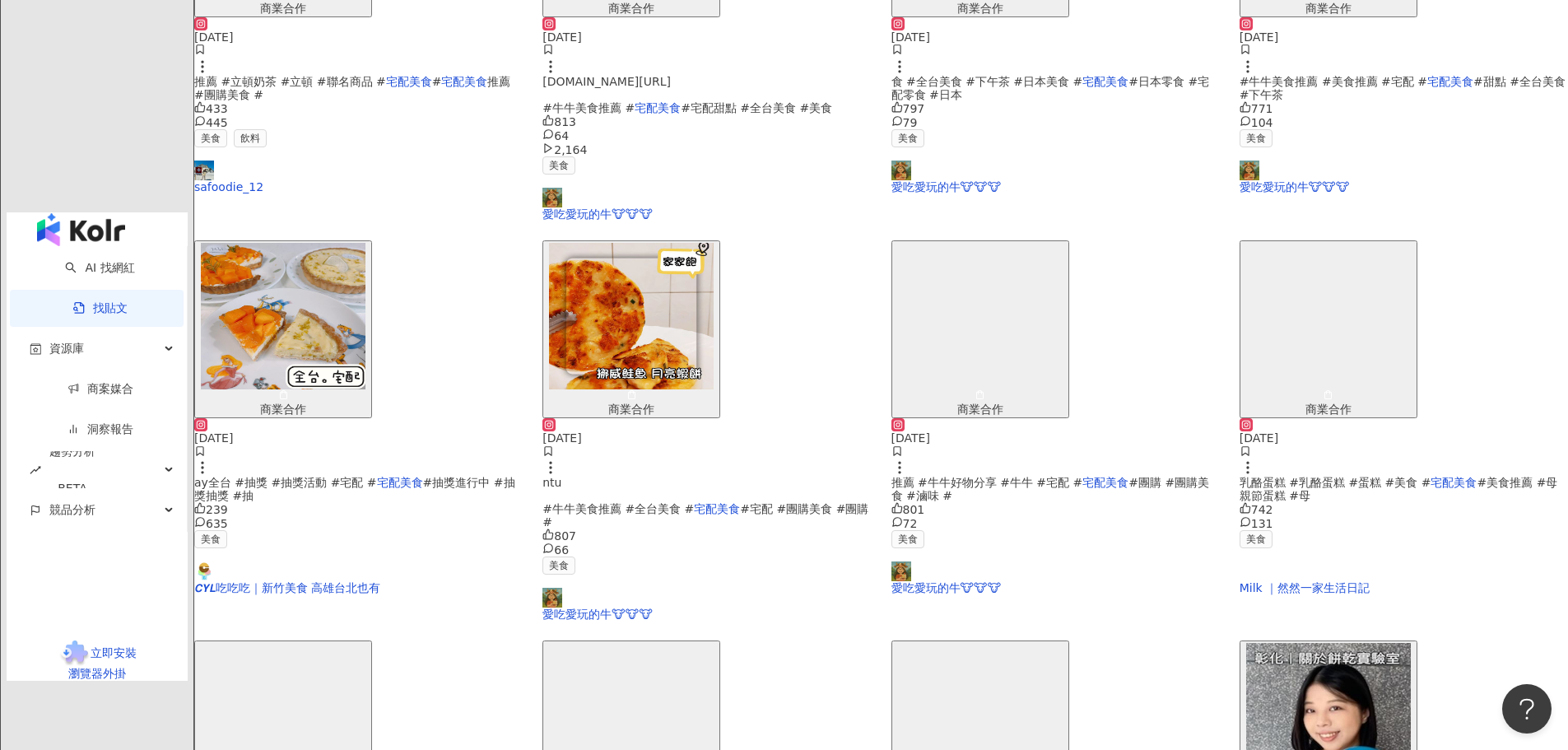
scroll to position [663, 0]
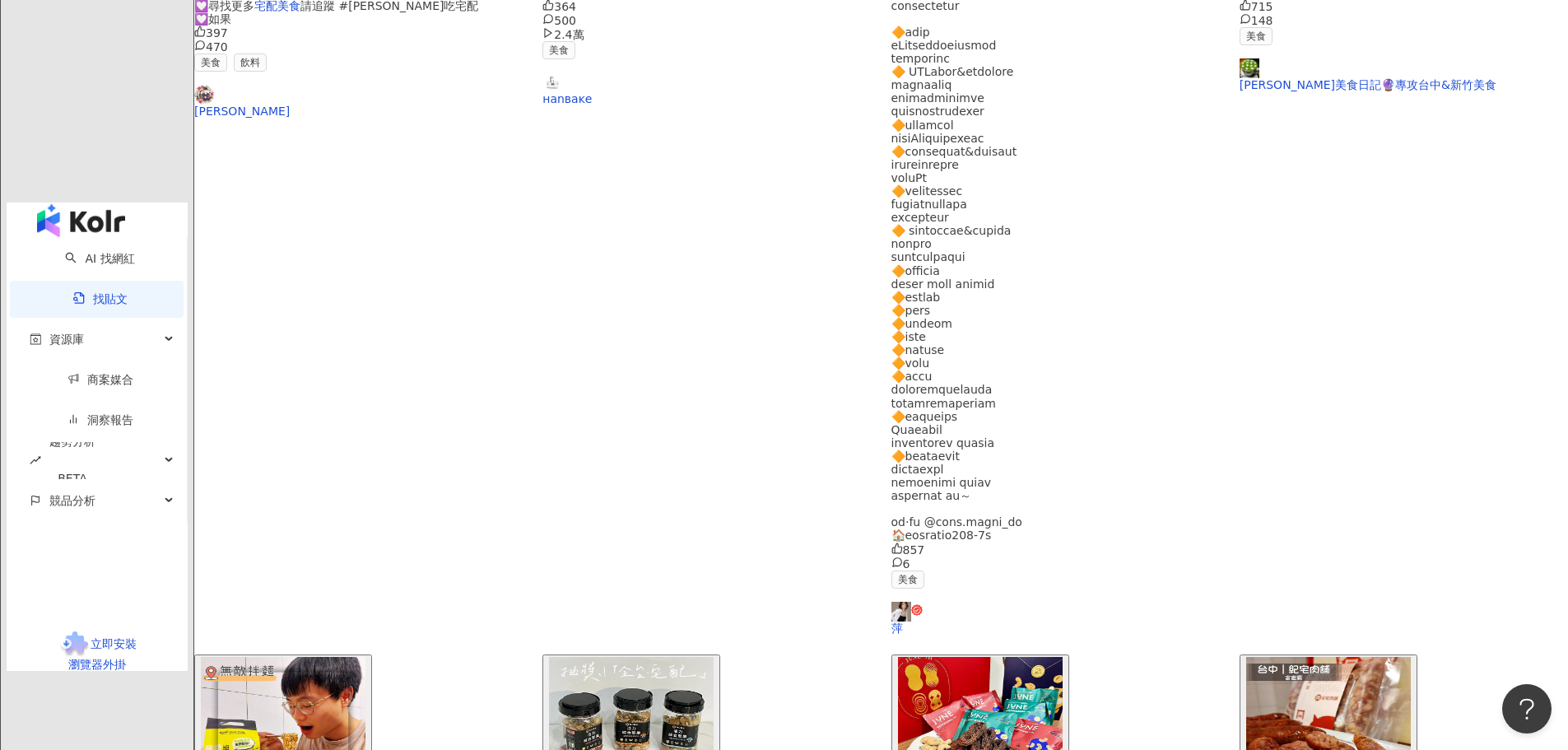
scroll to position [759, 0]
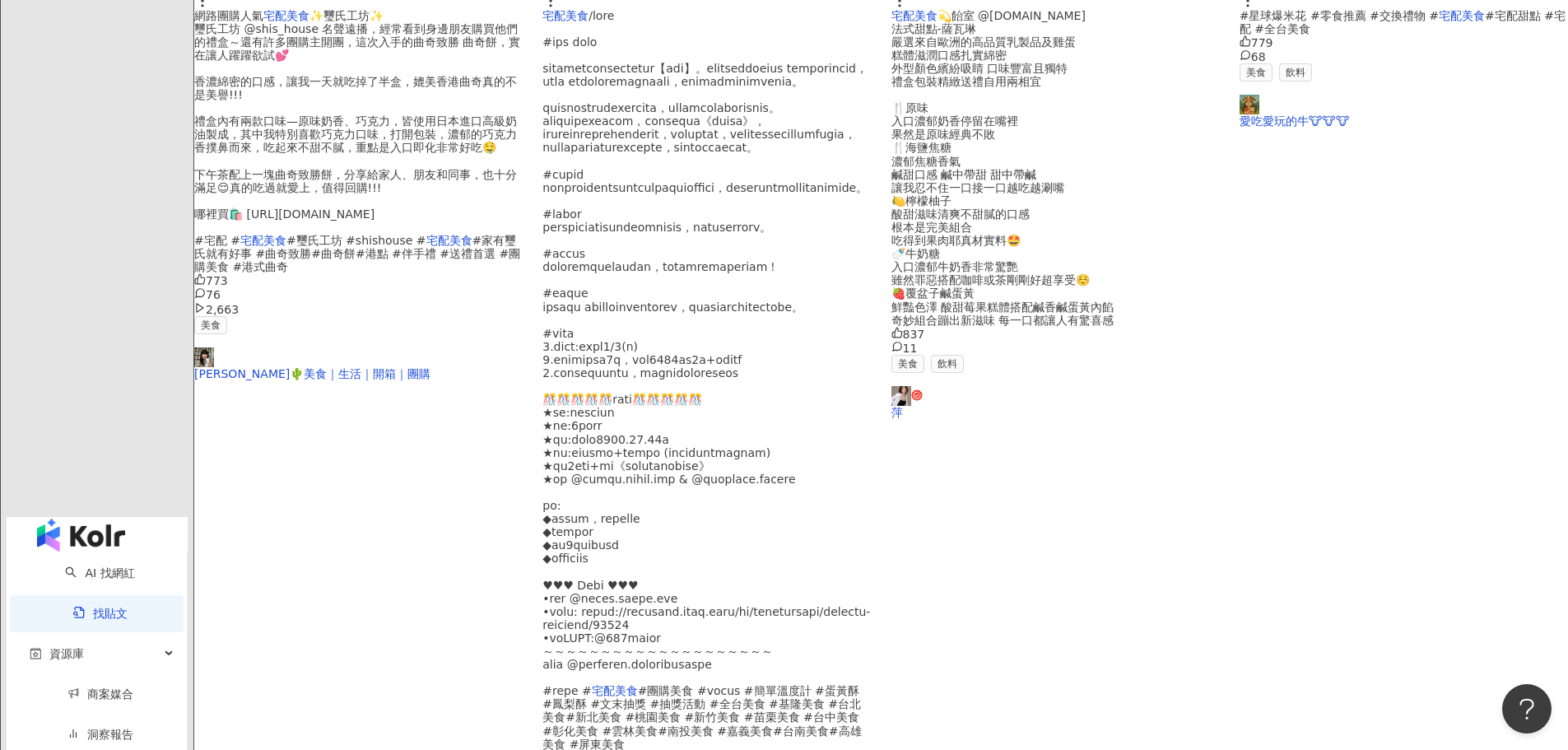
scroll to position [733, 0]
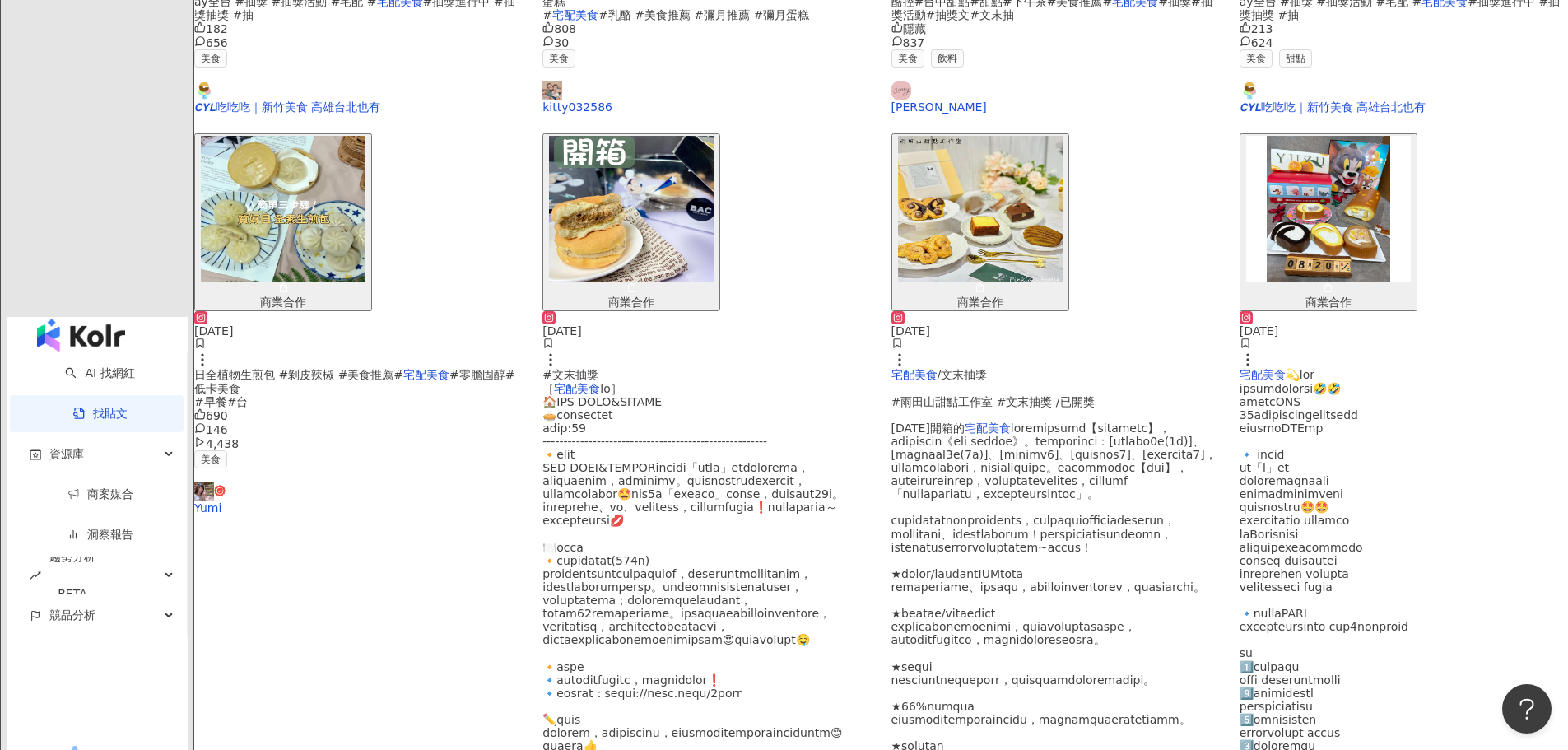
scroll to position [727, 0]
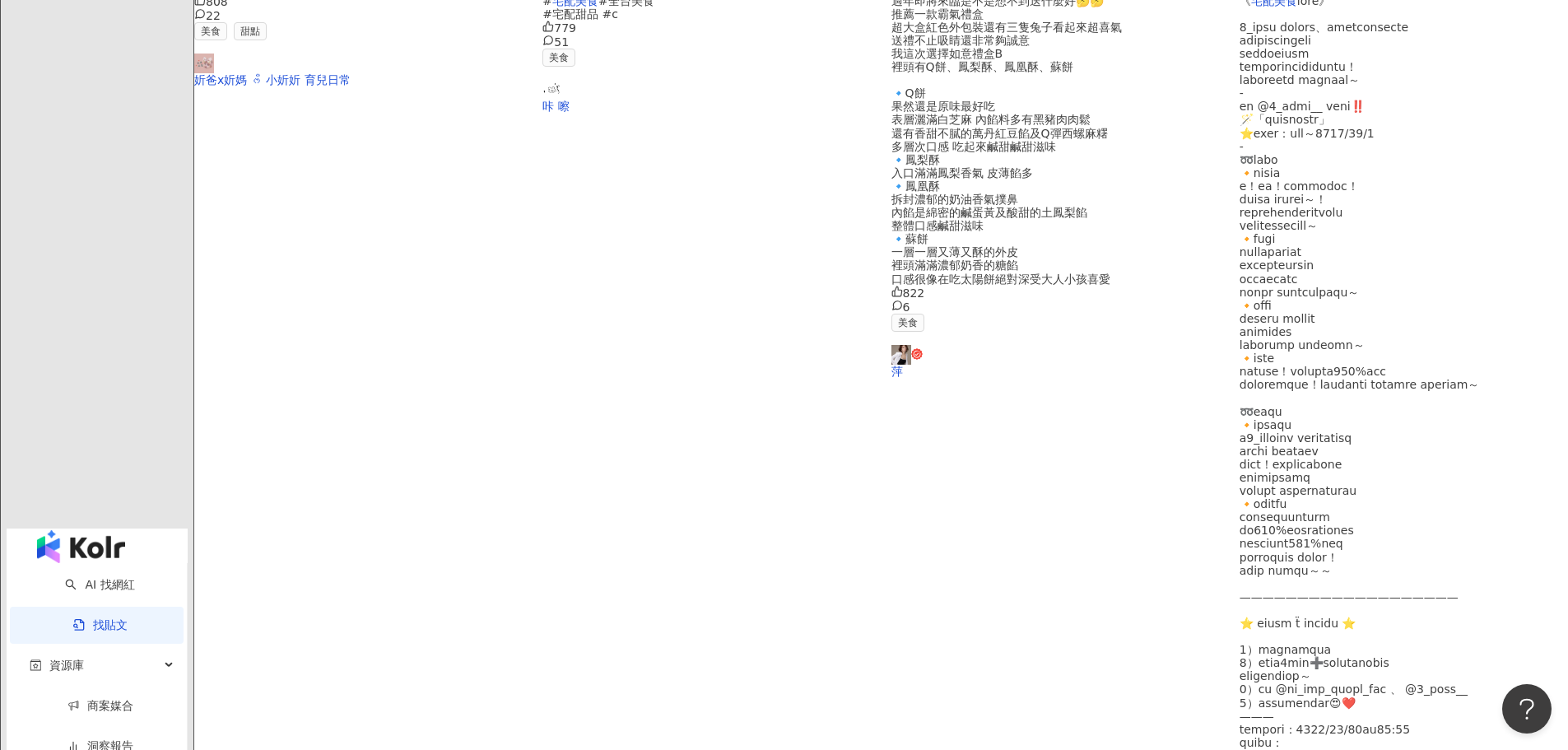
scroll to position [745, 0]
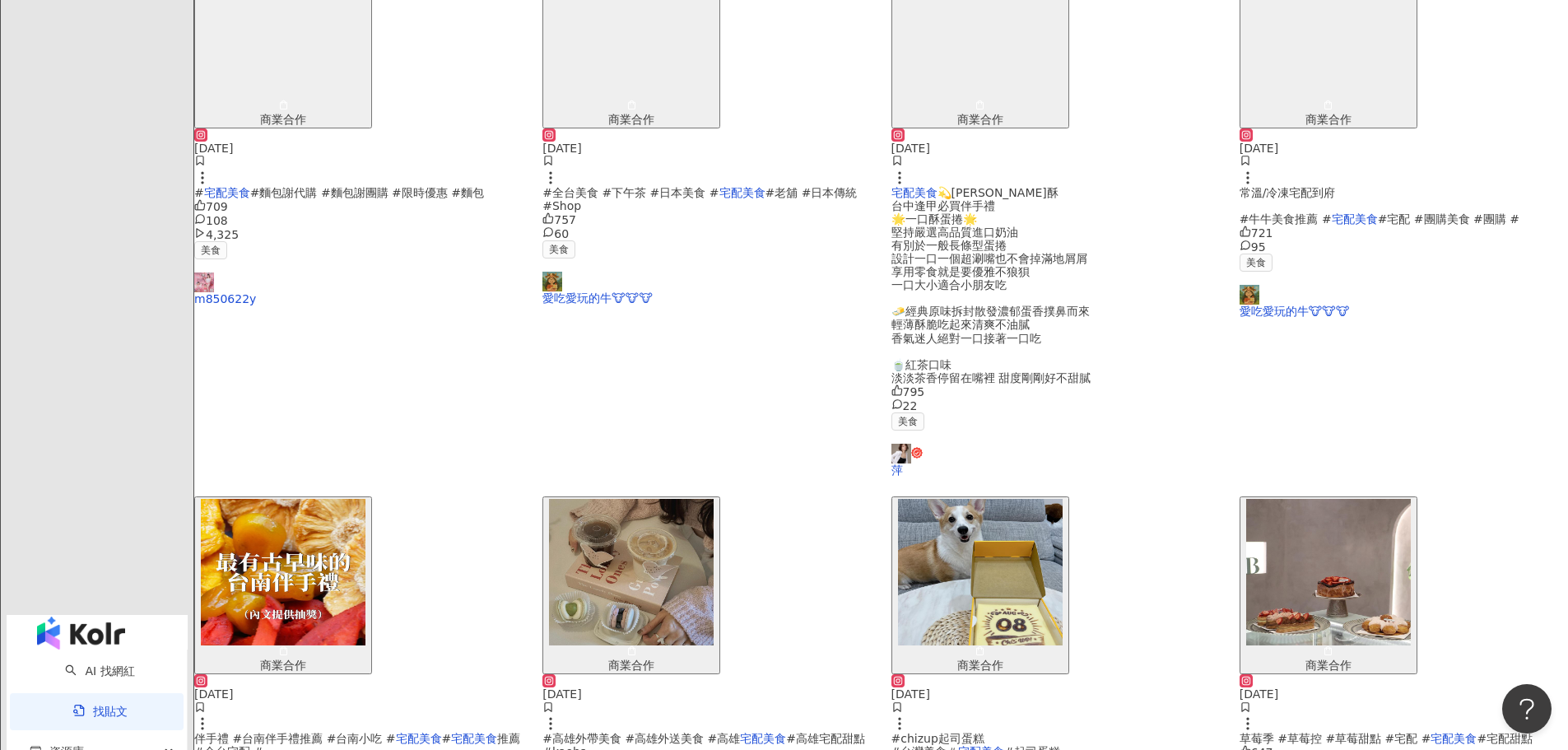
scroll to position [621, 0]
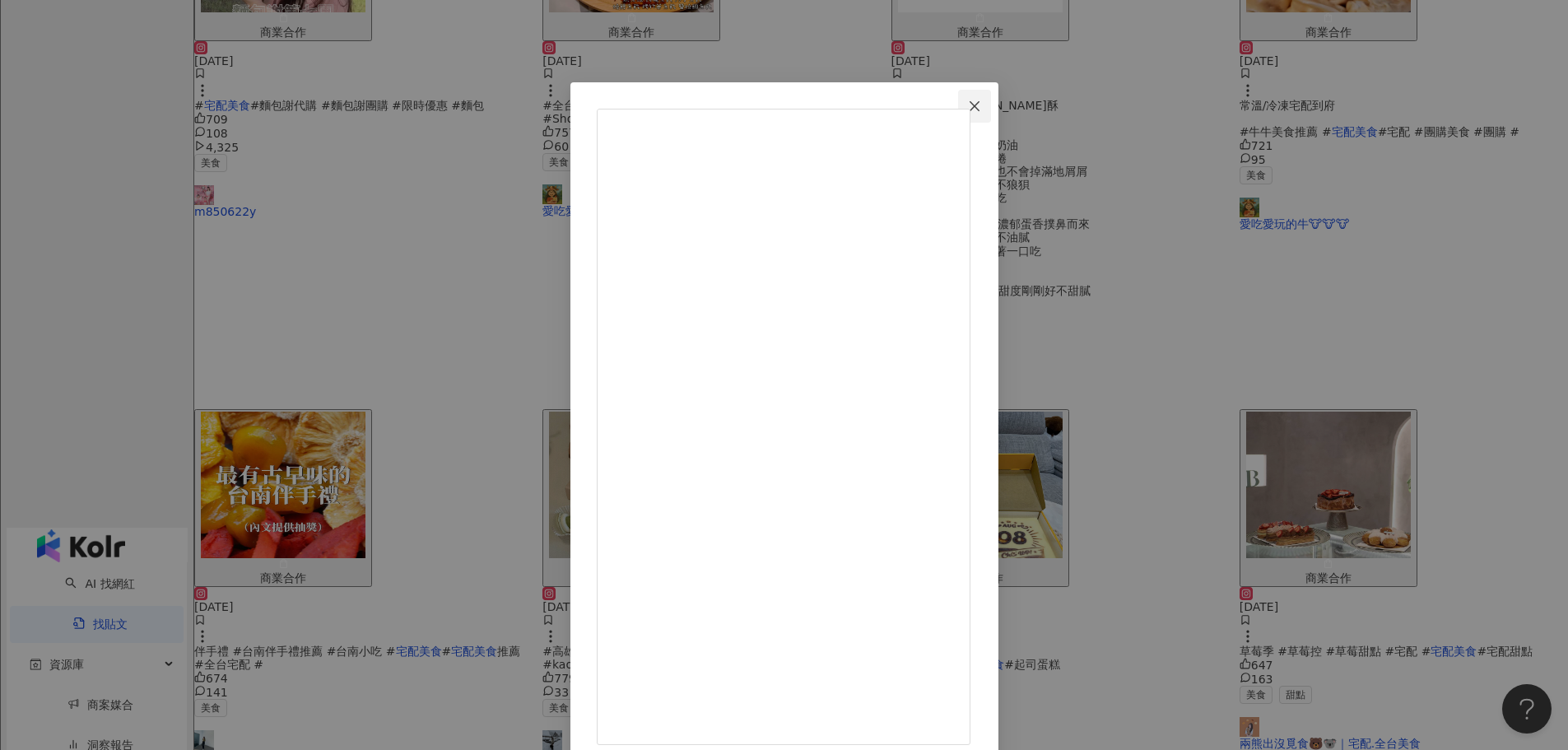
click at [979, 105] on icon "close" at bounding box center [975, 105] width 9 height 9
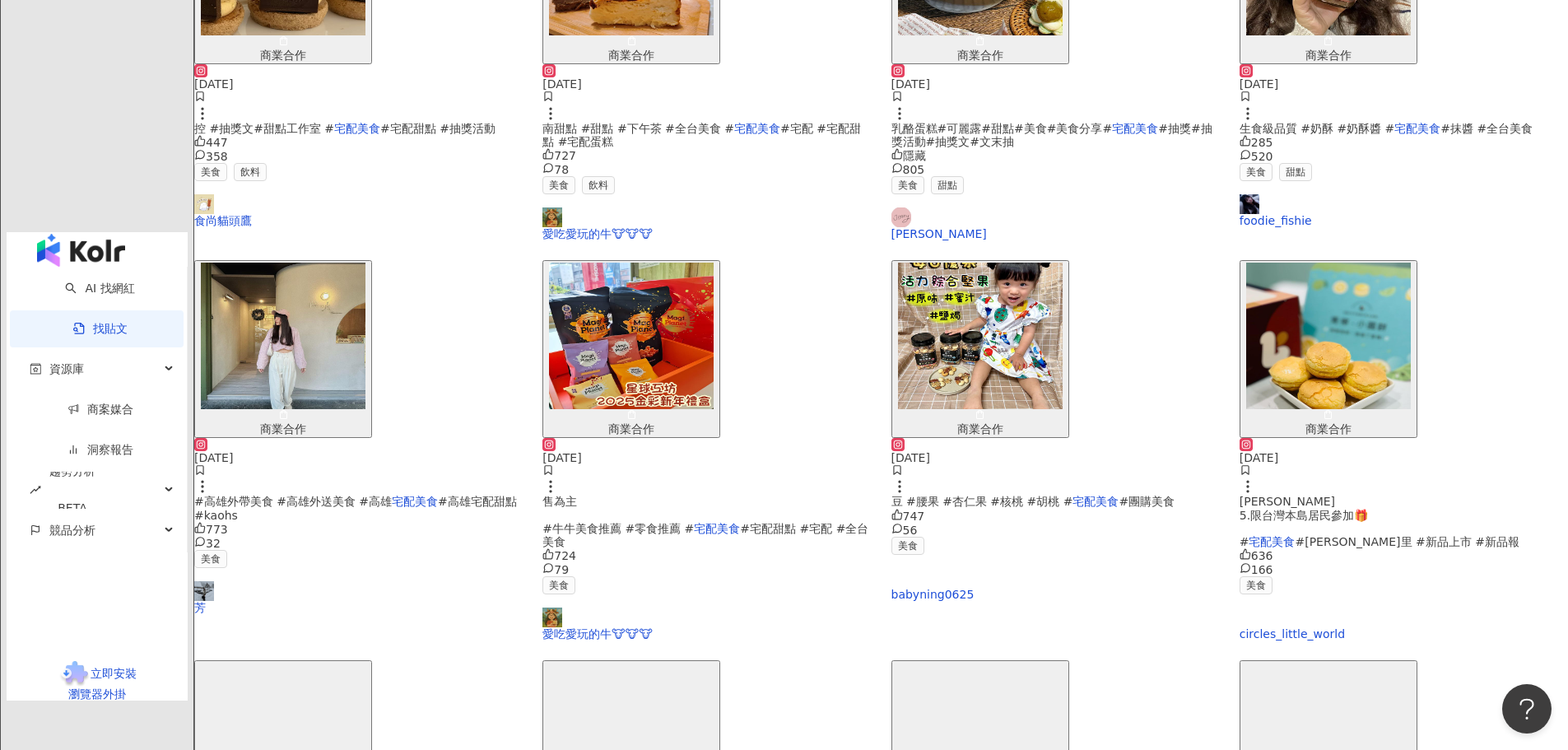
scroll to position [620, 0]
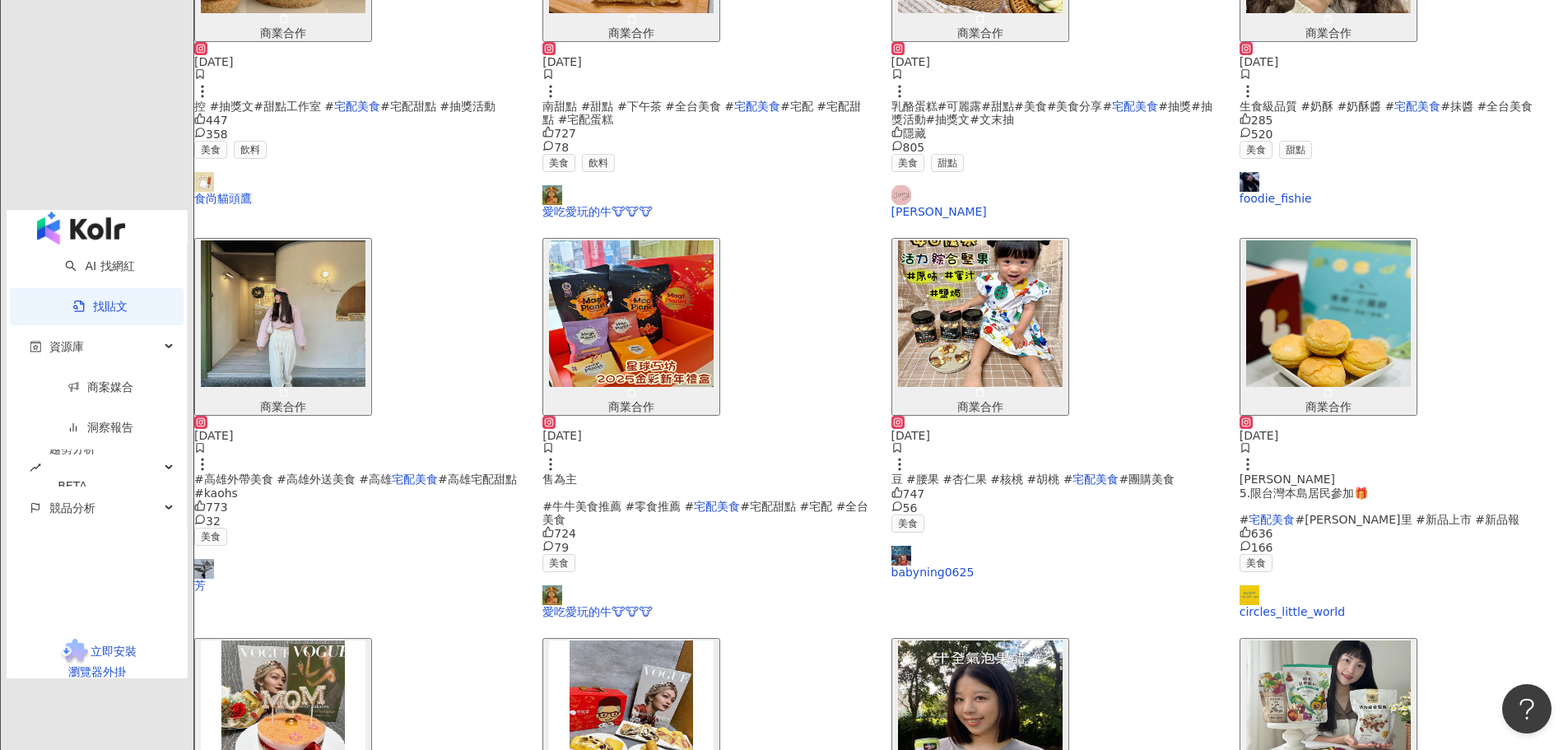
click at [1248, 512] on mark "宅配美食" at bounding box center [1271, 519] width 46 height 13
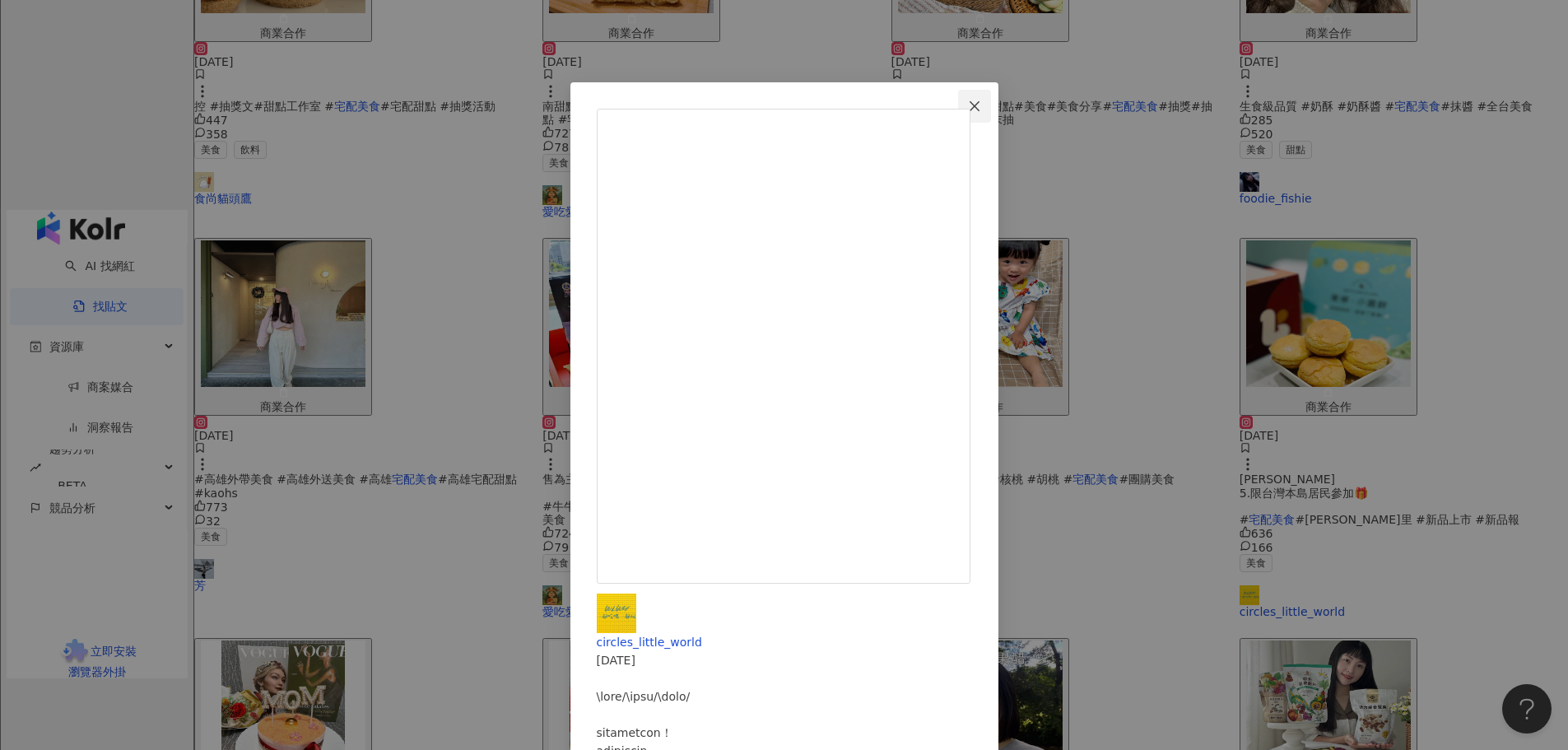
click at [981, 102] on icon "close" at bounding box center [975, 107] width 13 height 13
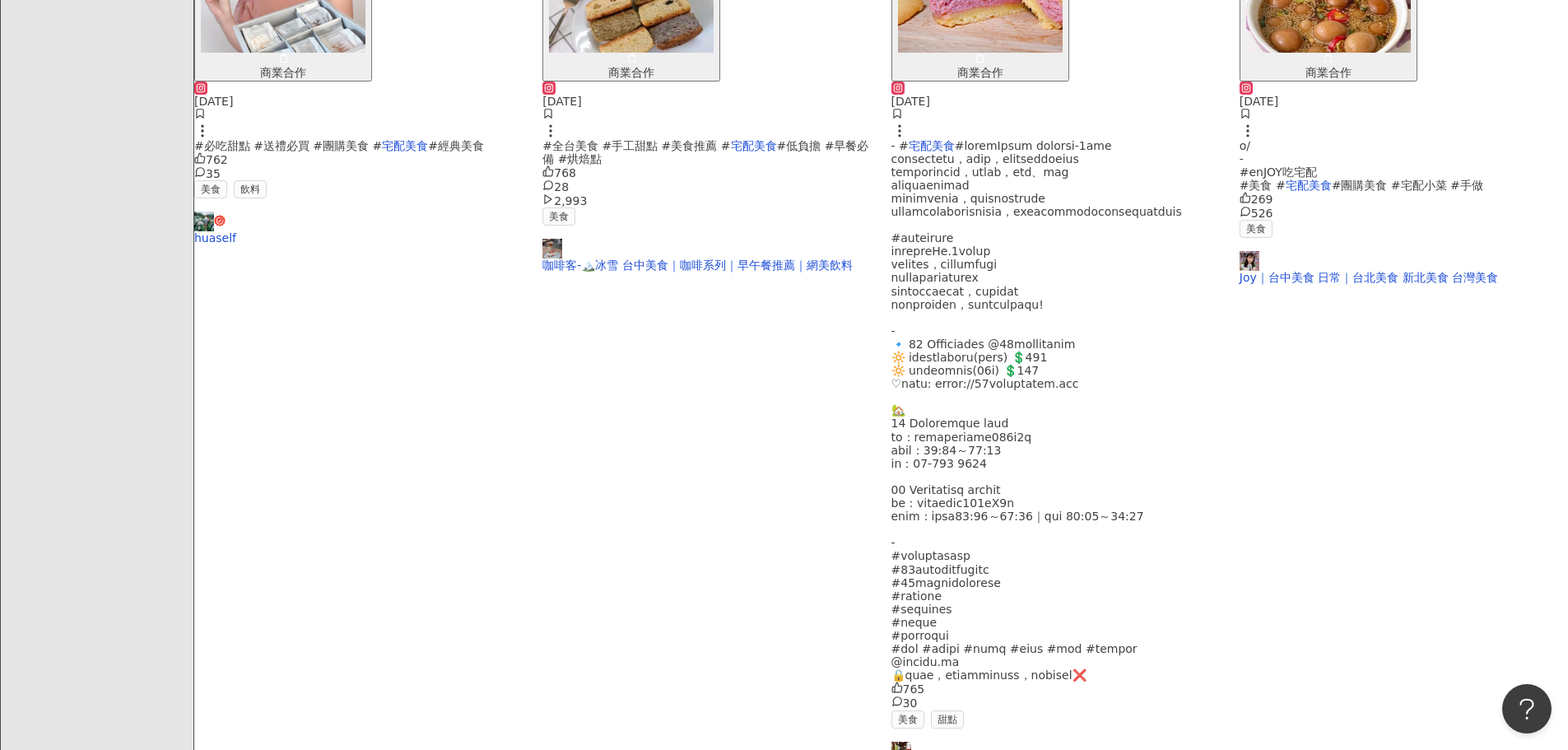
scroll to position [557, 0]
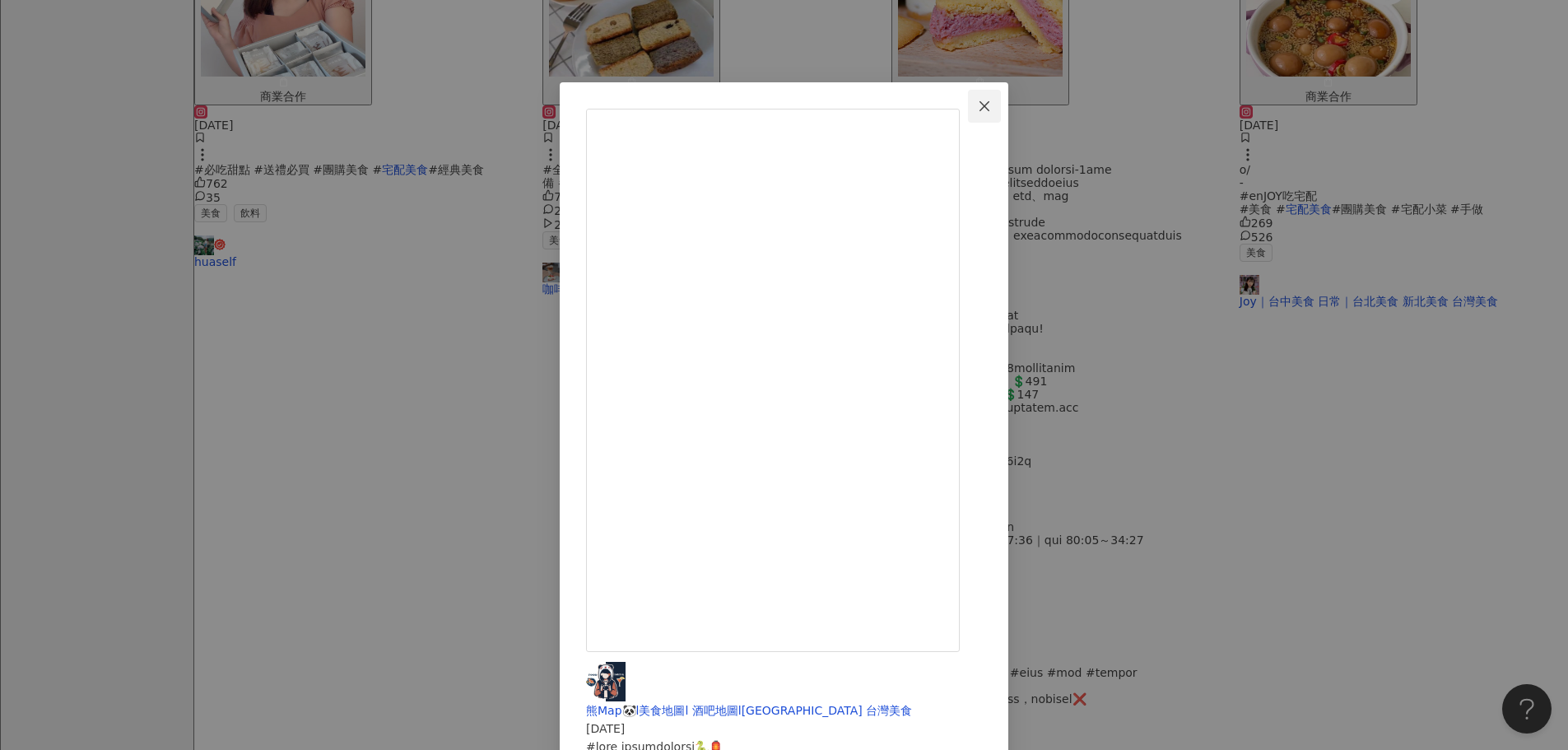
click at [990, 105] on icon "close" at bounding box center [984, 105] width 9 height 9
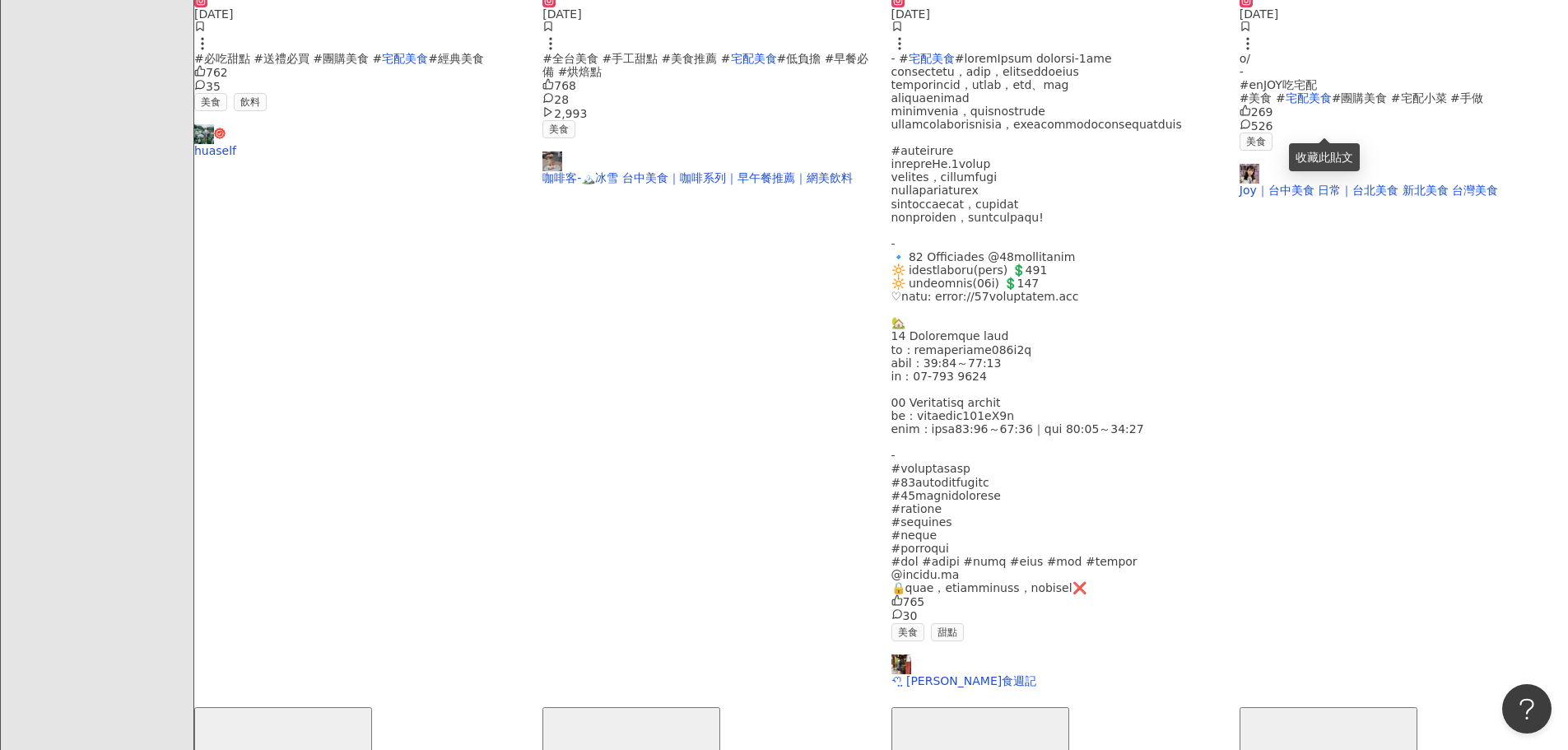
scroll to position [789, 0]
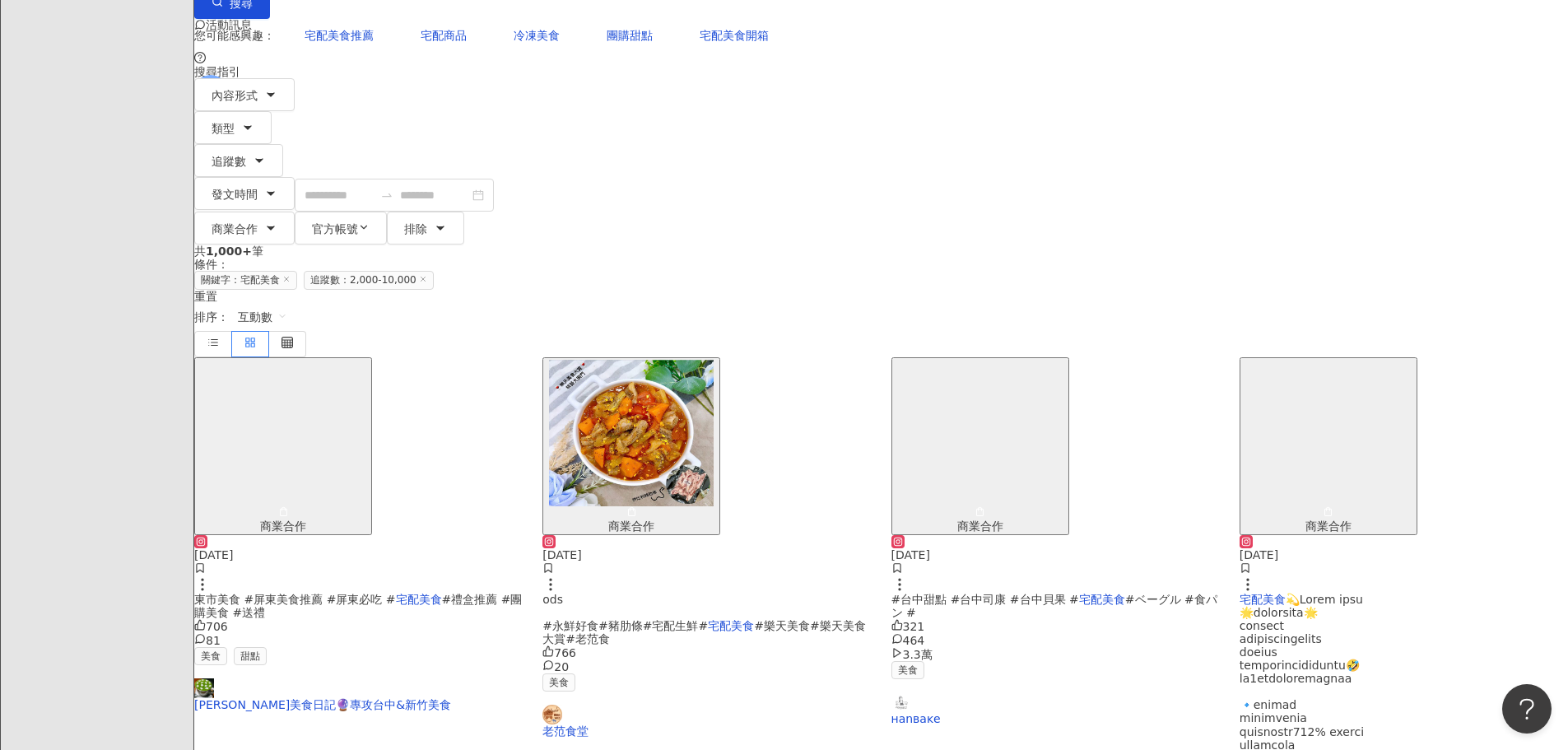
scroll to position [147, 0]
